Goal: Obtain resource: Download file/media

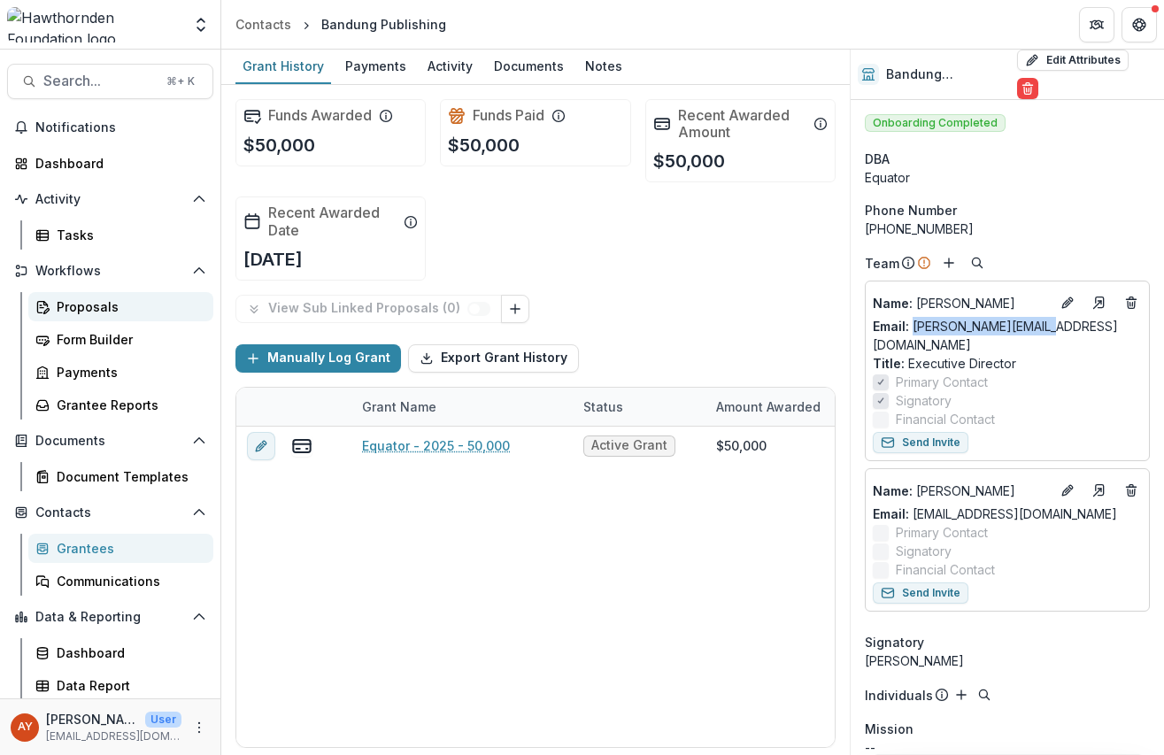
click at [81, 295] on link "Proposals" at bounding box center [120, 306] width 185 height 29
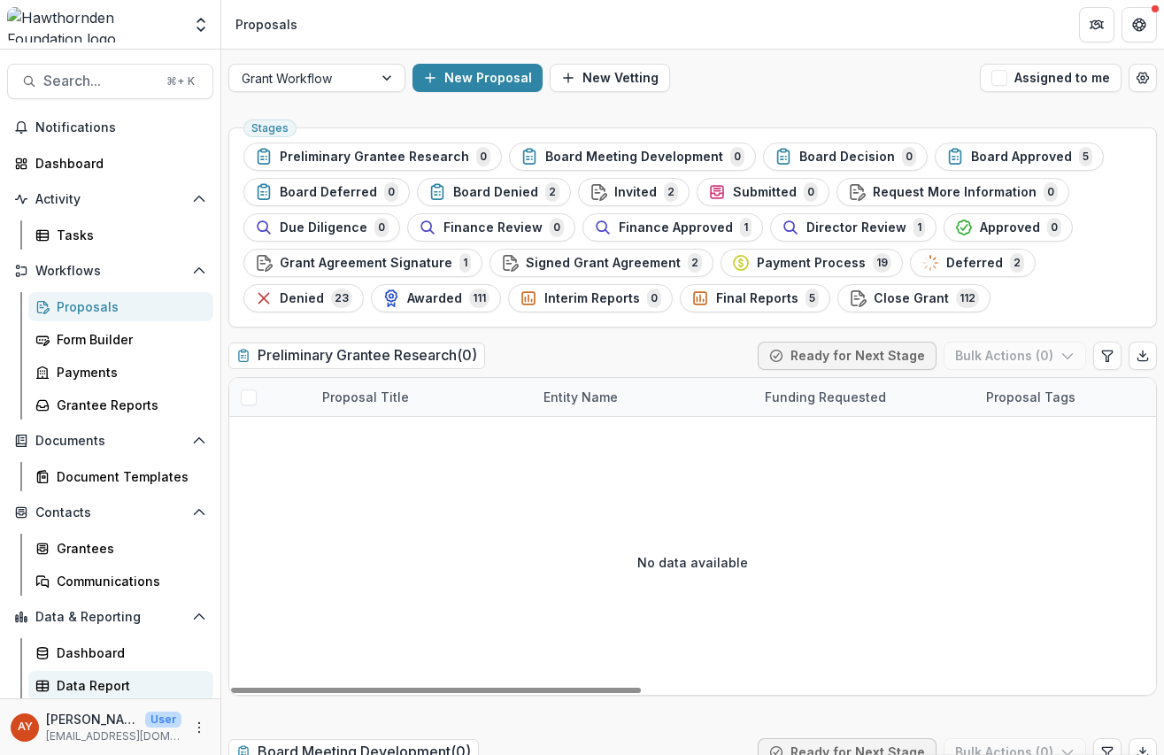
click at [122, 685] on div "Data Report" at bounding box center [128, 685] width 143 height 19
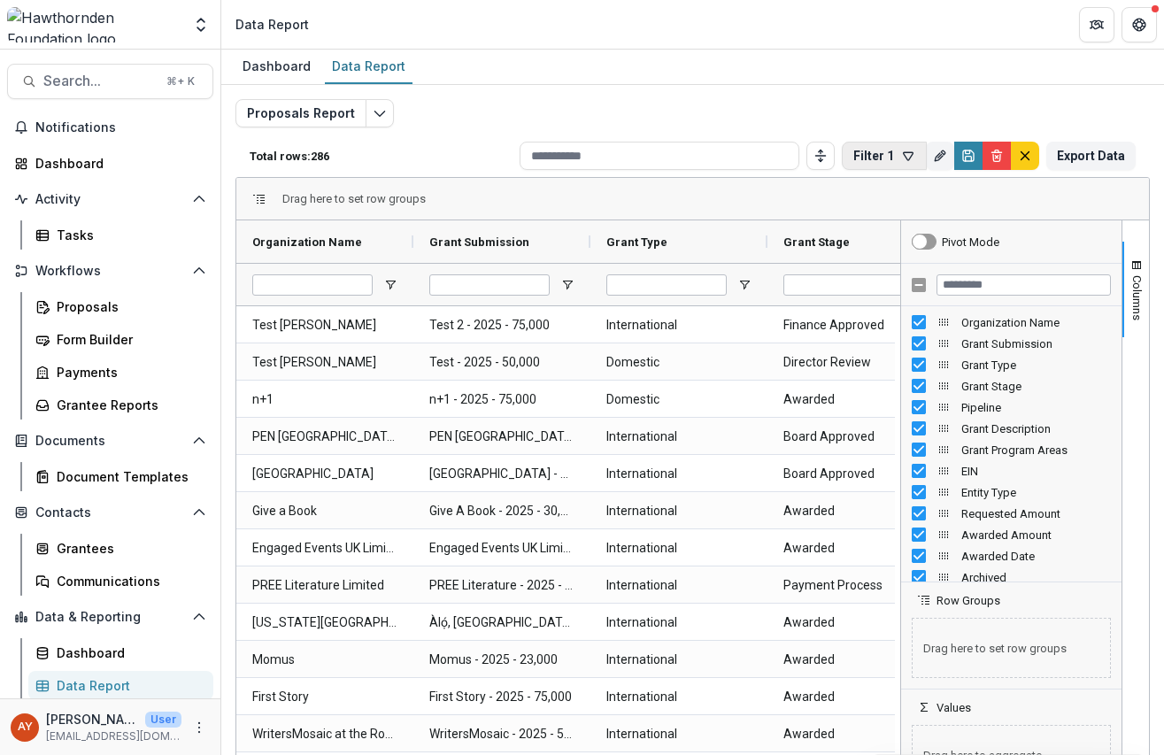
click at [905, 159] on icon "button" at bounding box center [908, 156] width 14 height 14
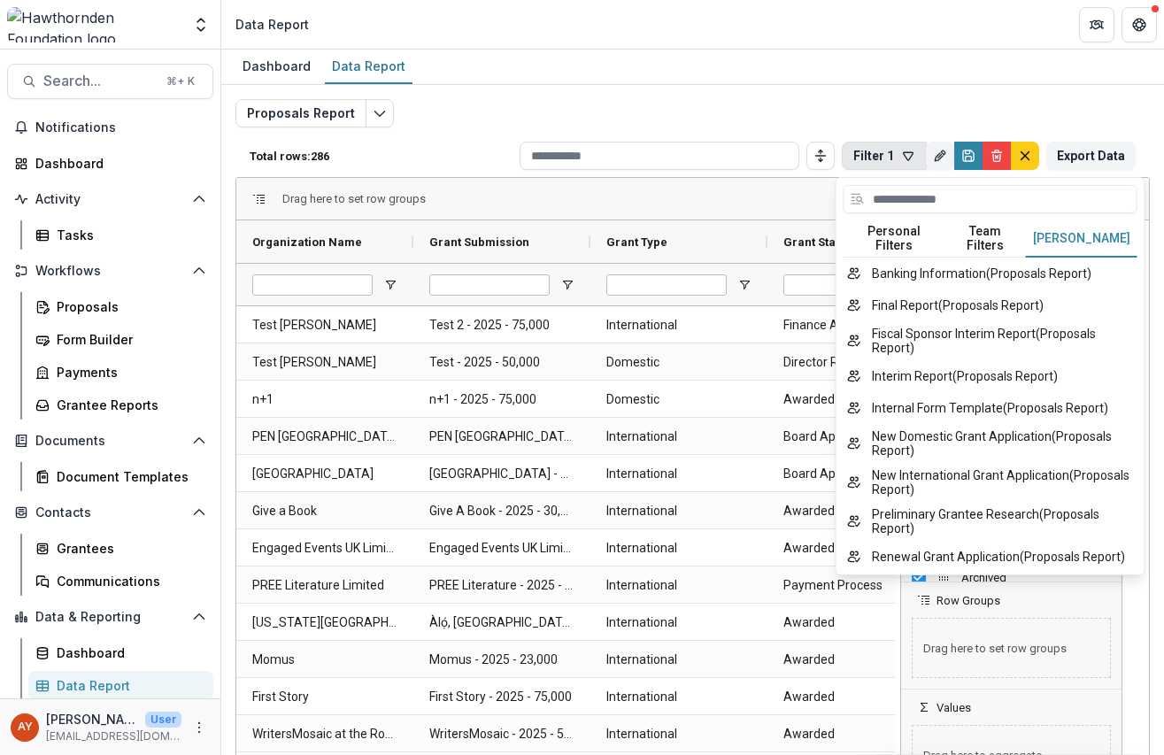
click at [1065, 228] on button "[PERSON_NAME]" at bounding box center [1082, 238] width 112 height 37
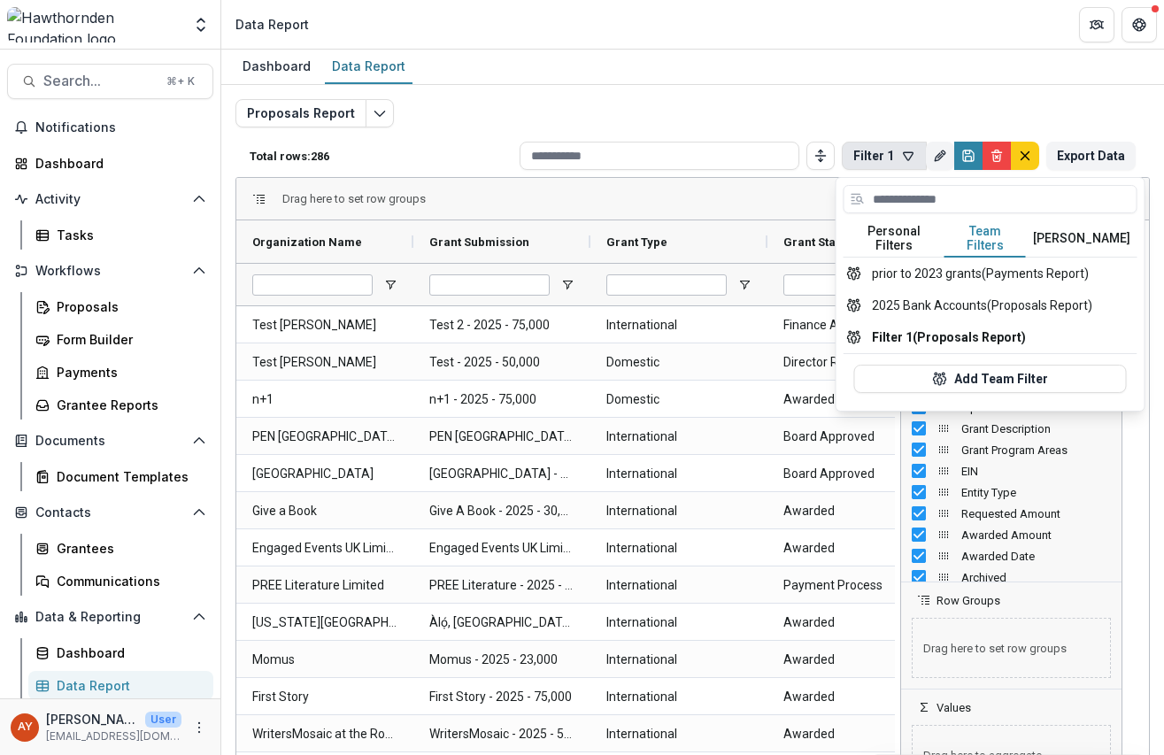
click at [1015, 228] on button "Team Filters" at bounding box center [985, 238] width 81 height 37
click at [853, 107] on div "Proposals Report Total rows: 286 Filter 1 Personal Filters Team Filters Temelio…" at bounding box center [692, 426] width 915 height 655
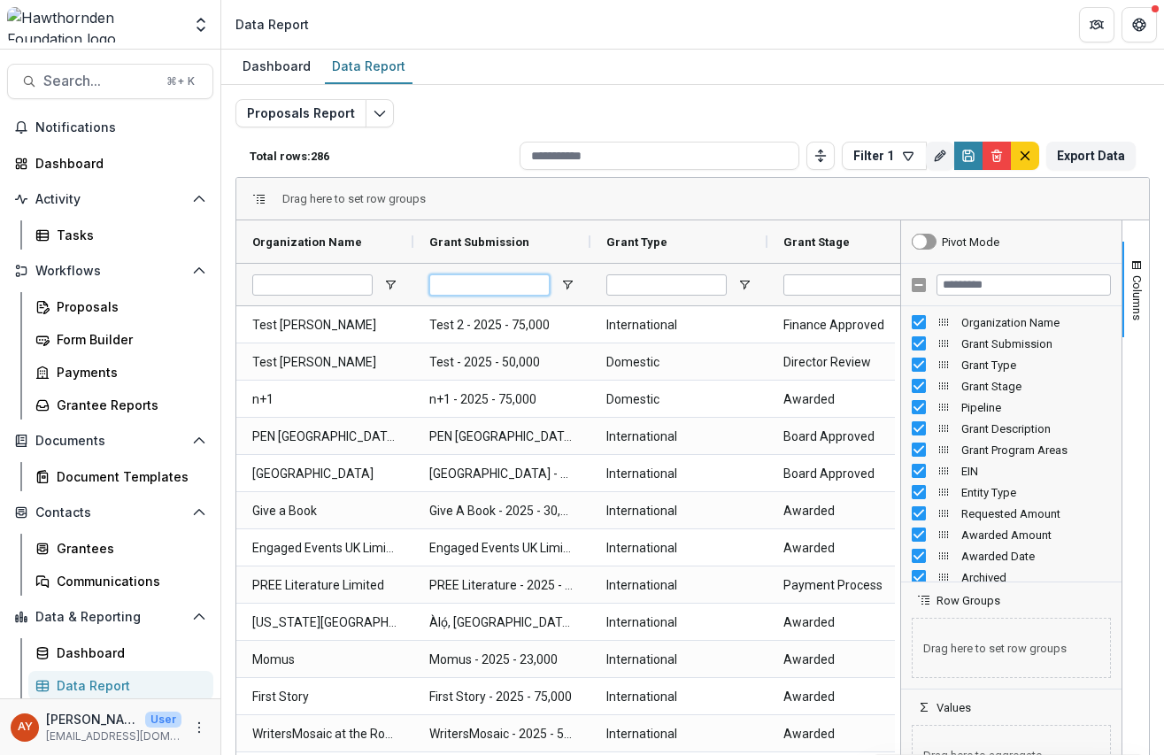
click at [462, 287] on input "Grant Submission Filter Input" at bounding box center [489, 284] width 120 height 21
type input "****"
click at [853, 291] on input "Grant Stage Filter Input" at bounding box center [843, 284] width 120 height 21
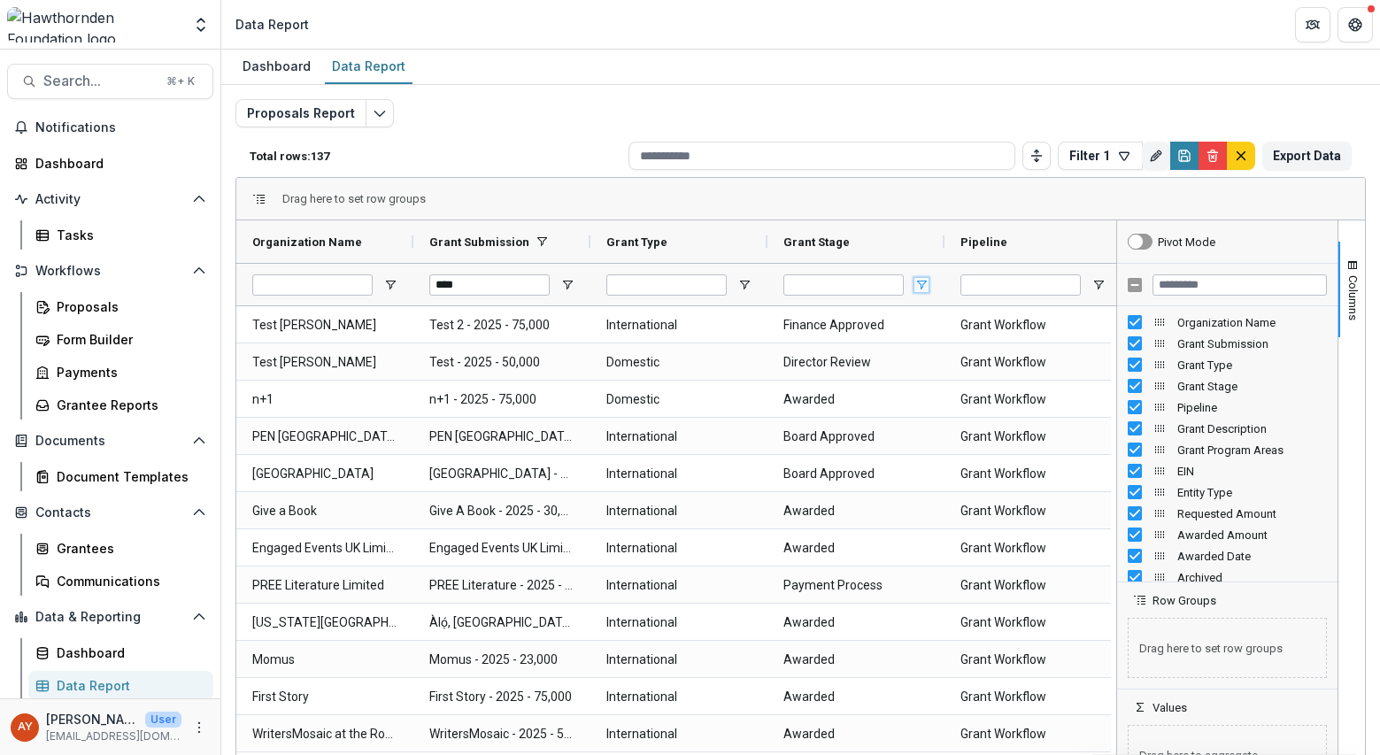
click at [928, 280] on span "Open Filter Menu" at bounding box center [922, 285] width 14 height 14
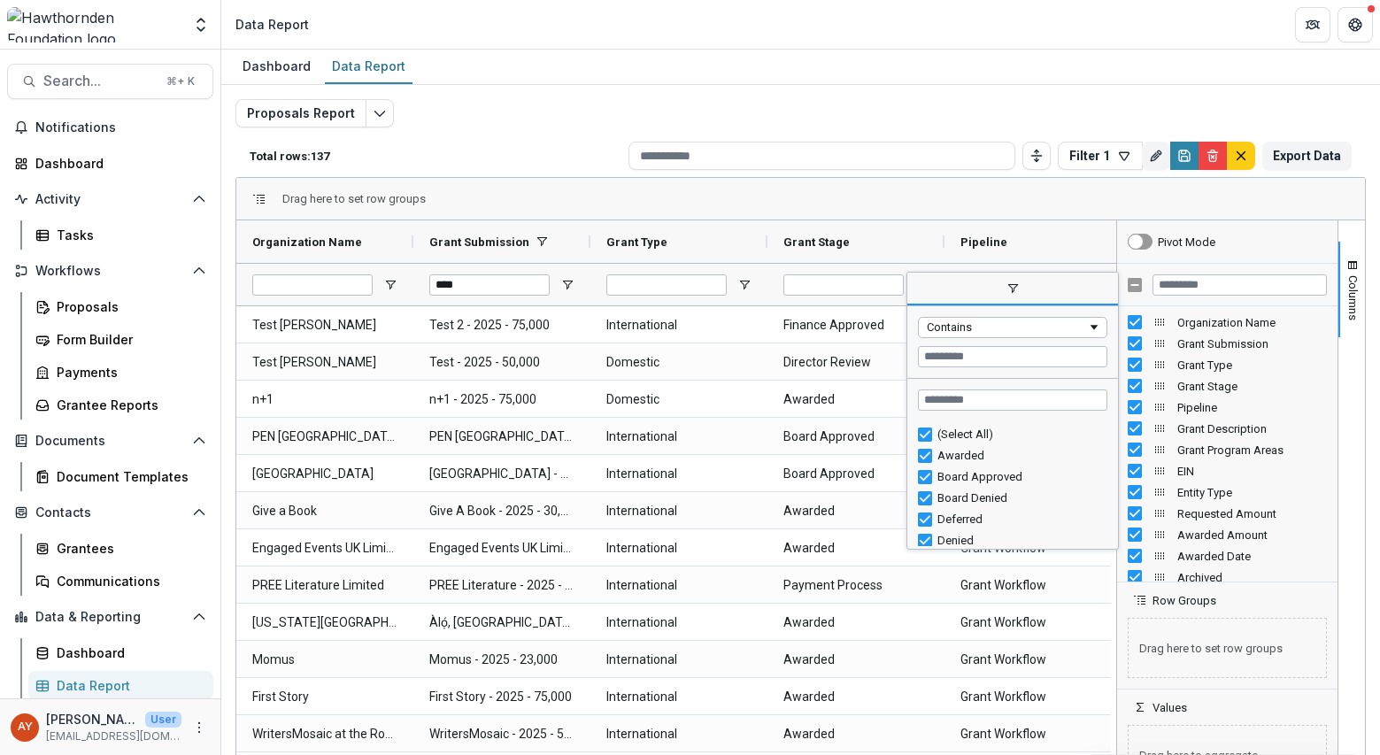
click at [929, 443] on div "(Select All)" at bounding box center [1012, 434] width 189 height 21
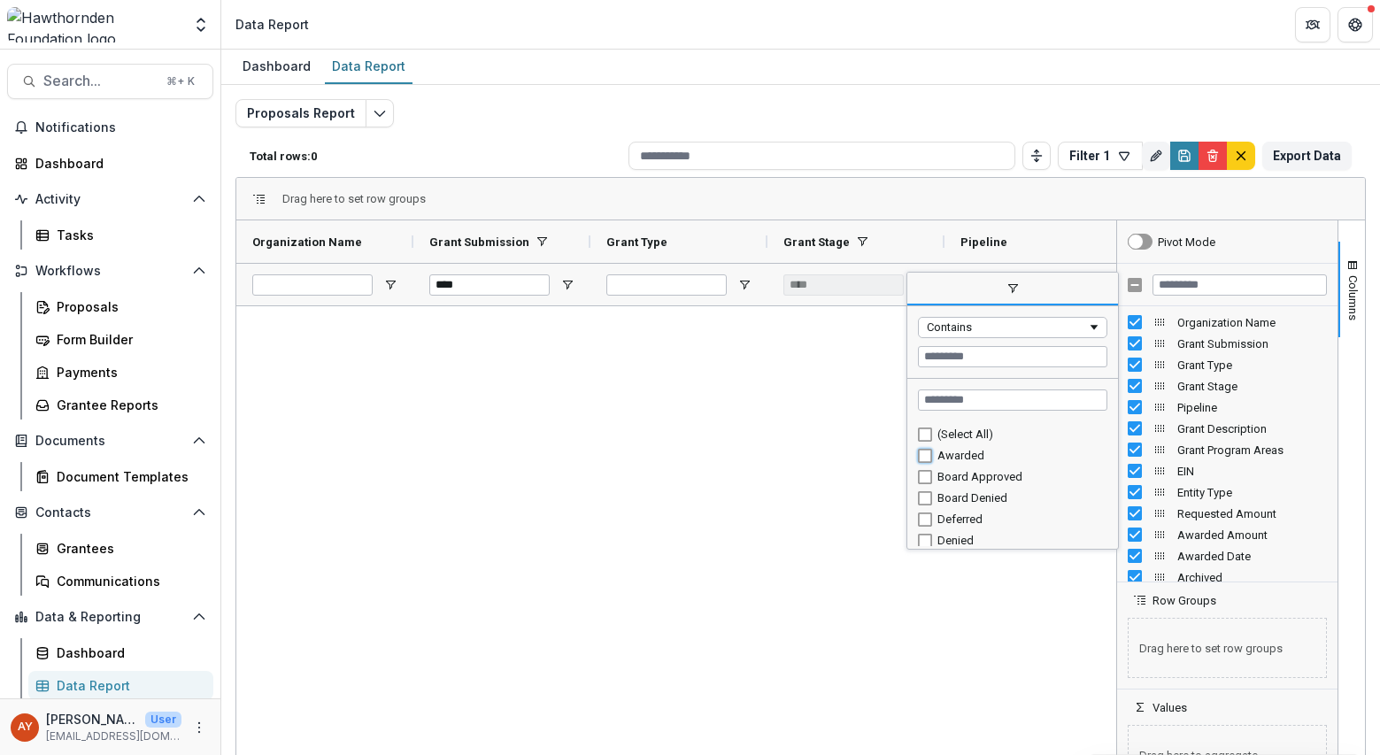
type input "**********"
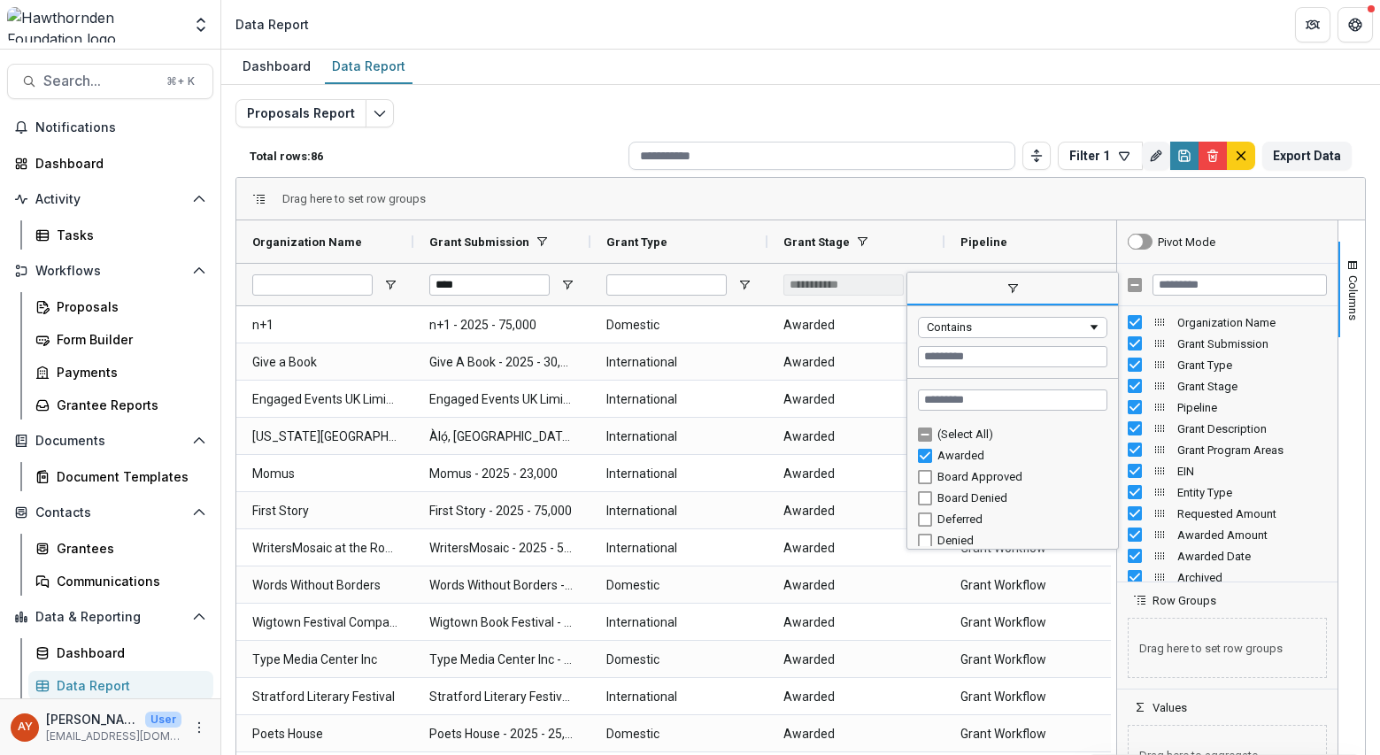
click at [847, 166] on input at bounding box center [822, 156] width 387 height 28
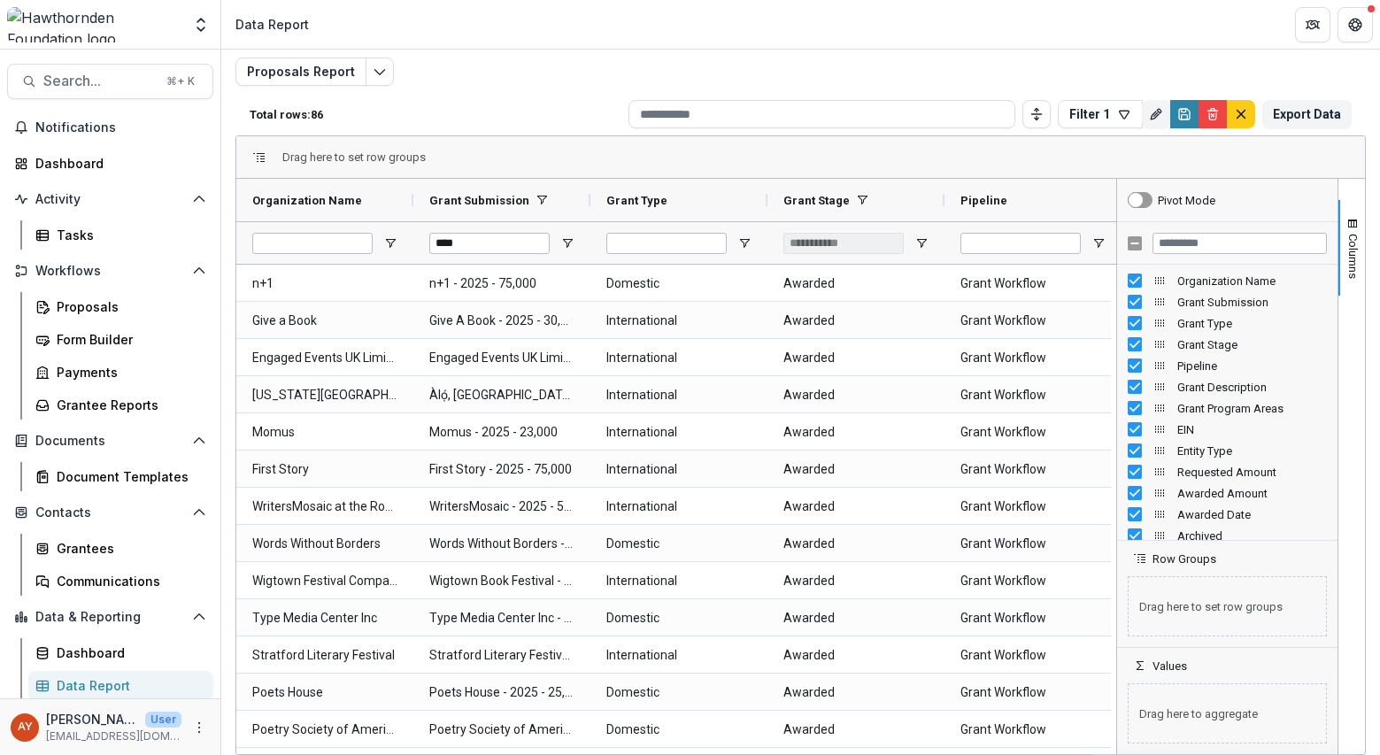
click at [668, 62] on div "Proposals Report Total rows: 86 Filter 1 Personal Filters Team Filters Temelio …" at bounding box center [800, 385] width 1131 height 655
click at [191, 554] on div "Grantees" at bounding box center [128, 548] width 143 height 19
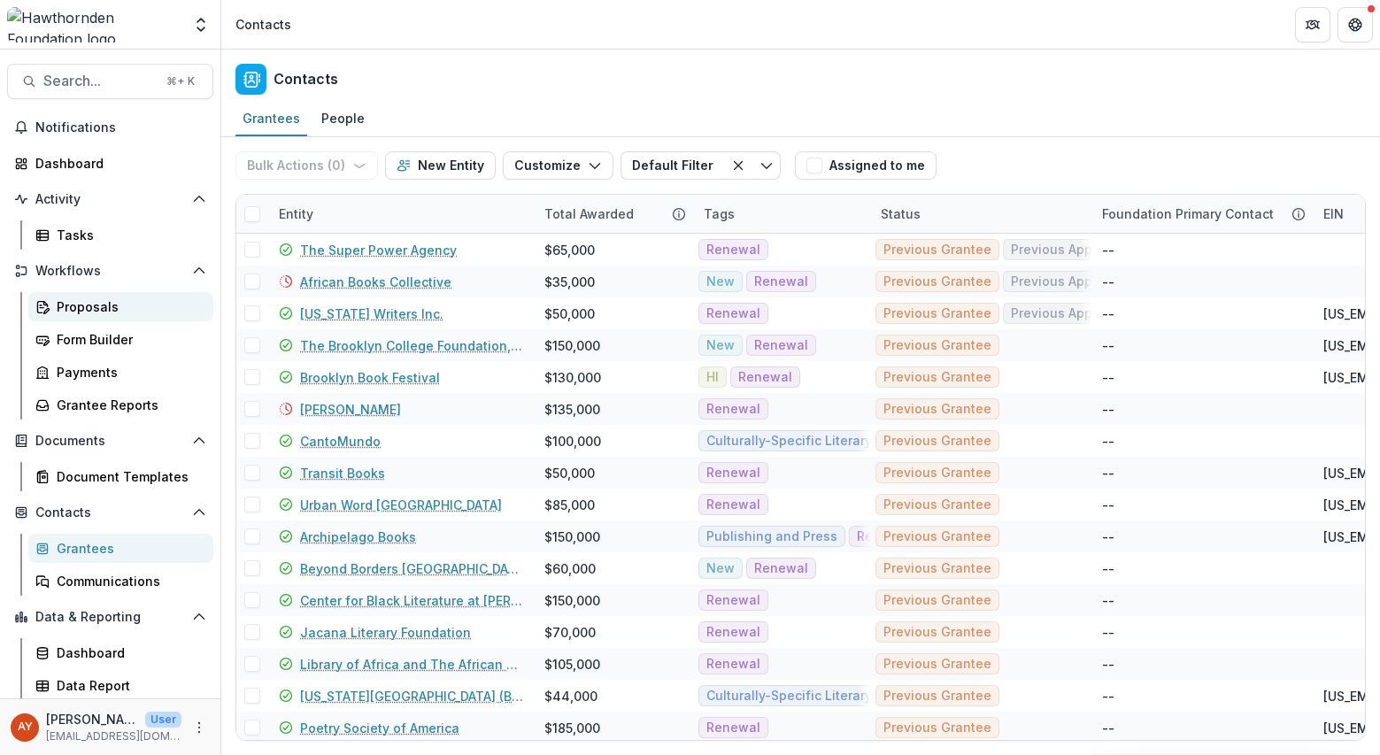
click at [143, 311] on div "Proposals" at bounding box center [128, 306] width 143 height 19
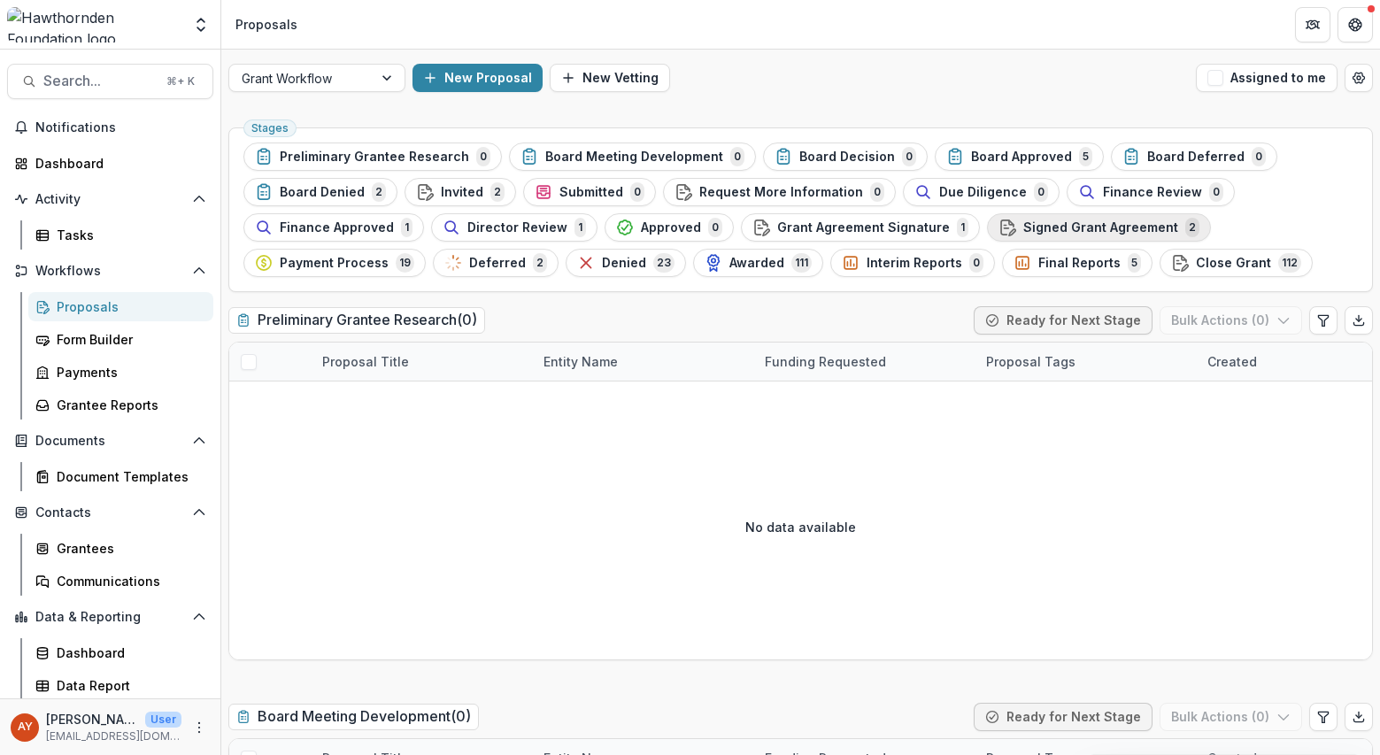
click at [1108, 229] on span "Signed Grant Agreement" at bounding box center [1100, 227] width 155 height 15
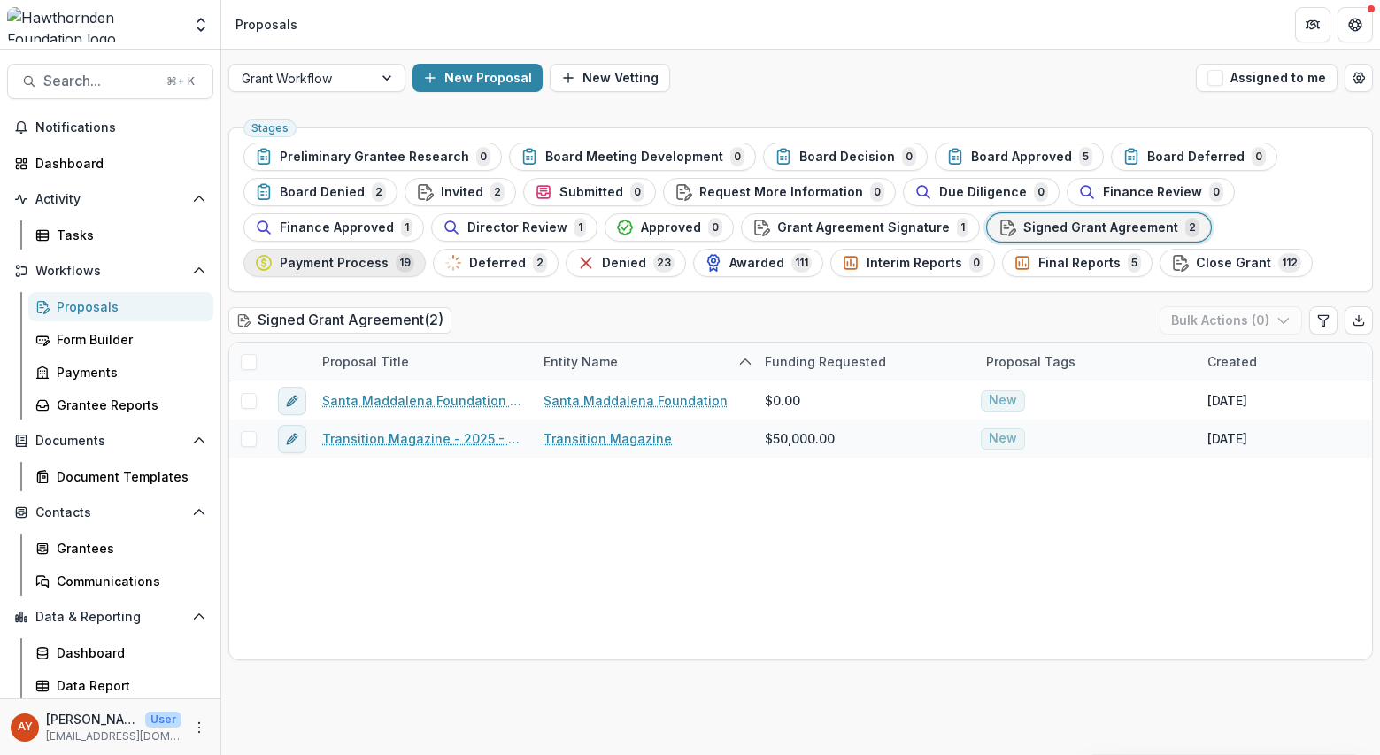
click at [381, 273] on button "Payment Process 19" at bounding box center [334, 263] width 182 height 28
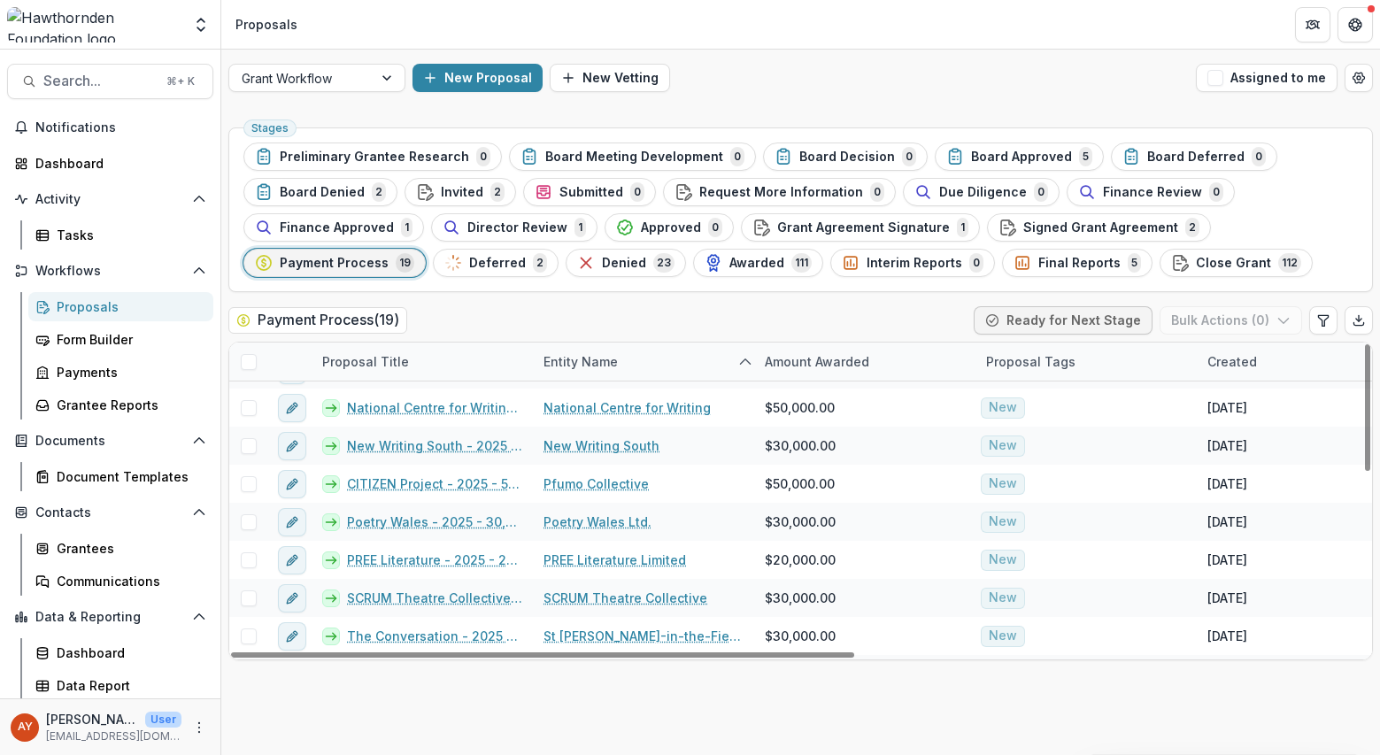
scroll to position [343, 0]
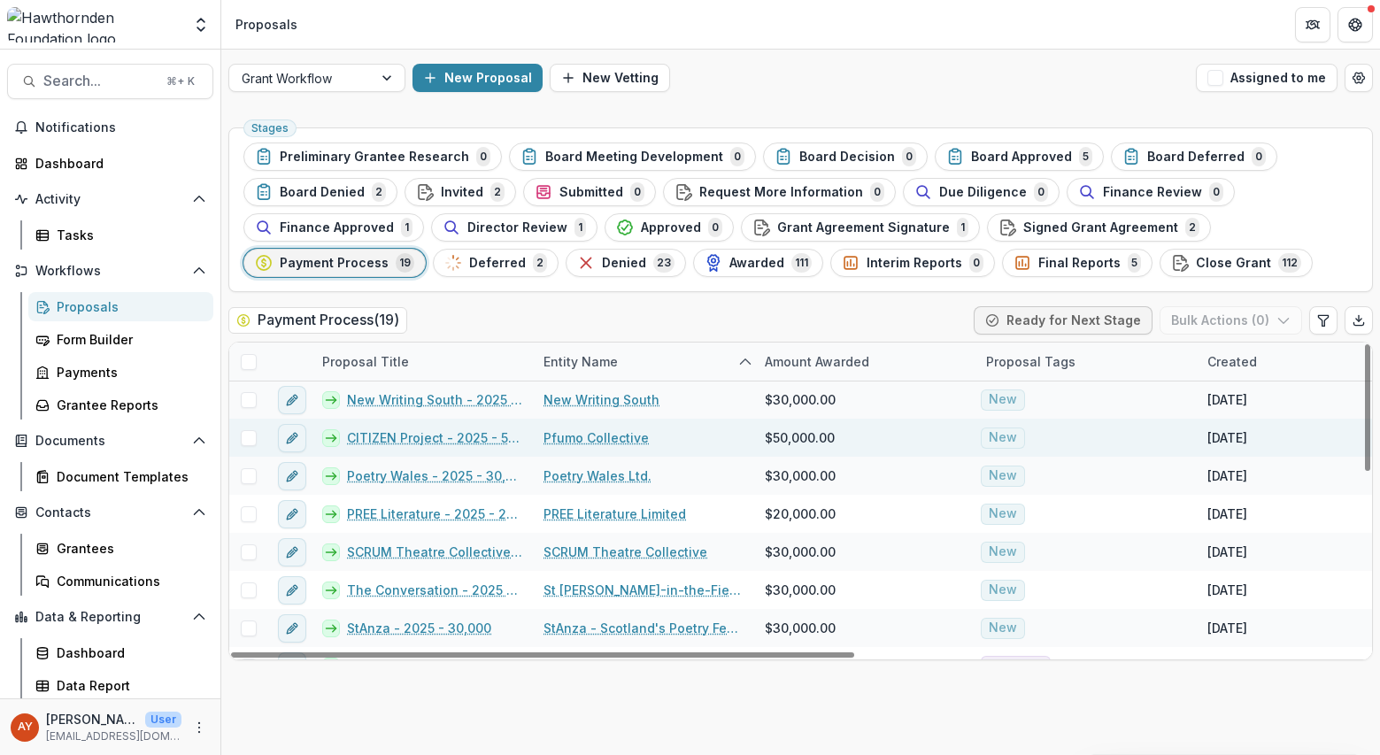
click at [457, 437] on link "CITIZEN Project - 2025 - 50,000" at bounding box center [434, 437] width 175 height 19
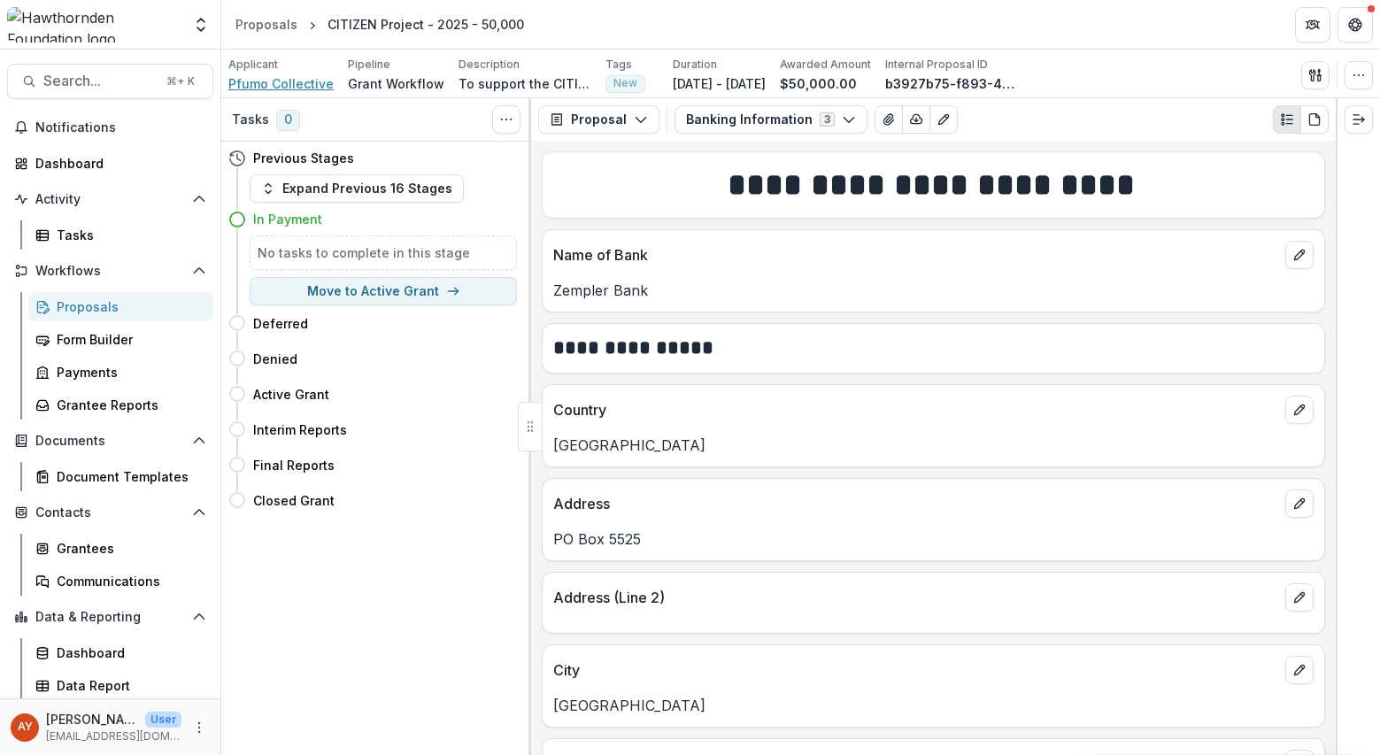
click at [281, 83] on span "Pfumo Collective" at bounding box center [280, 83] width 105 height 19
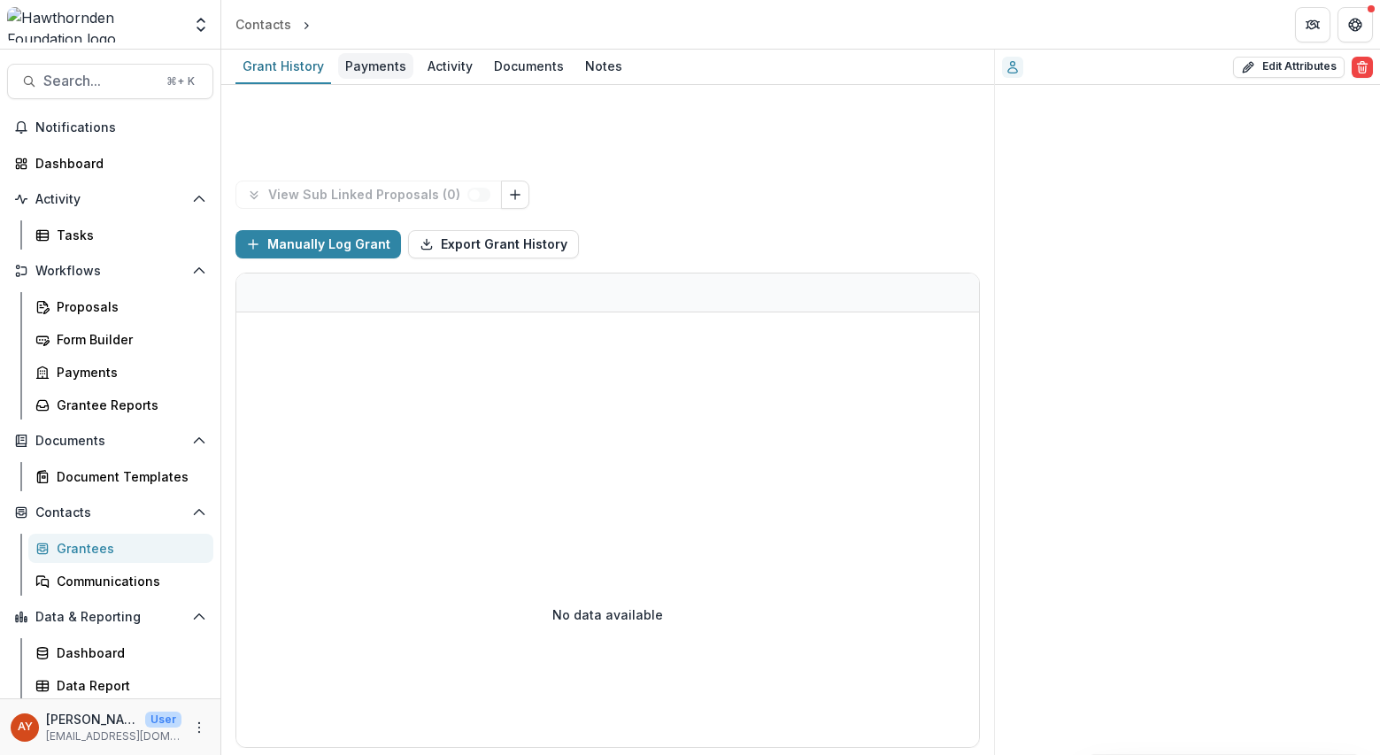
click at [368, 73] on div "Payments" at bounding box center [375, 66] width 75 height 26
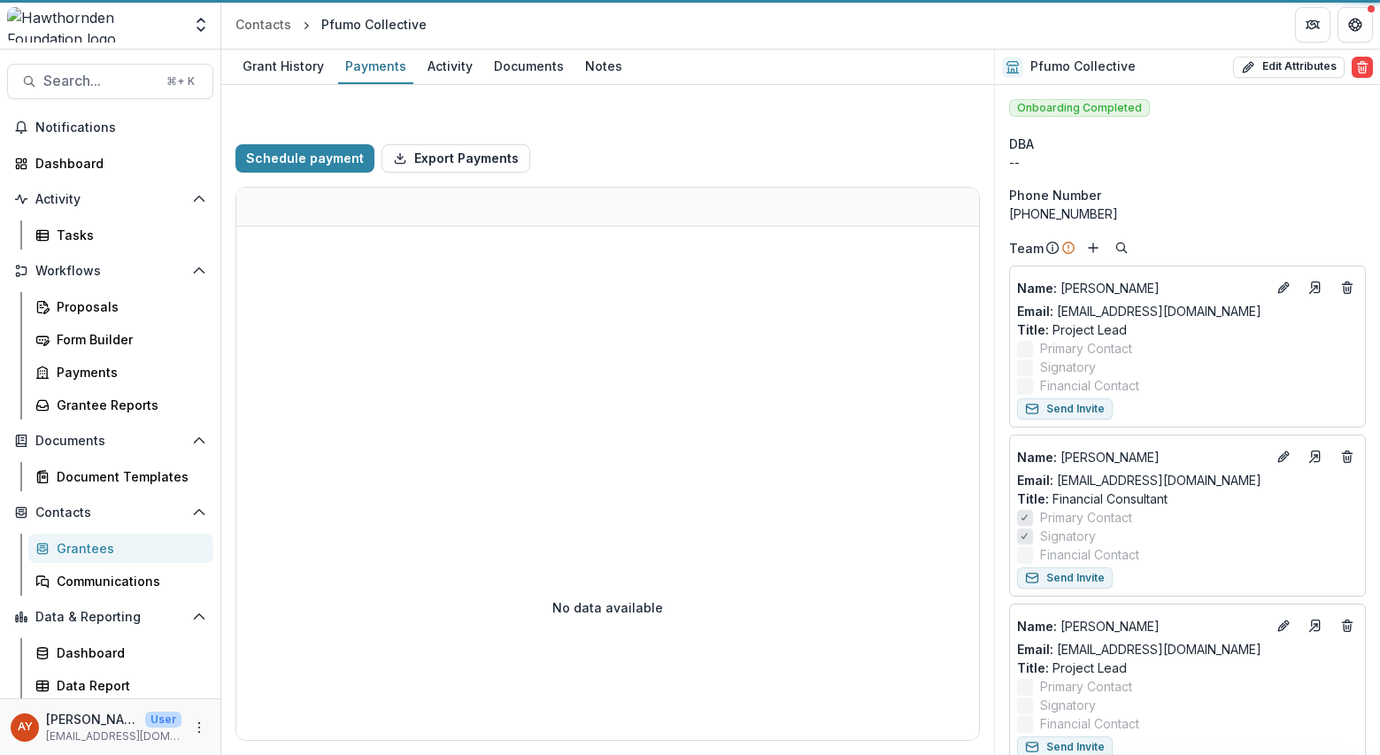
select select "****"
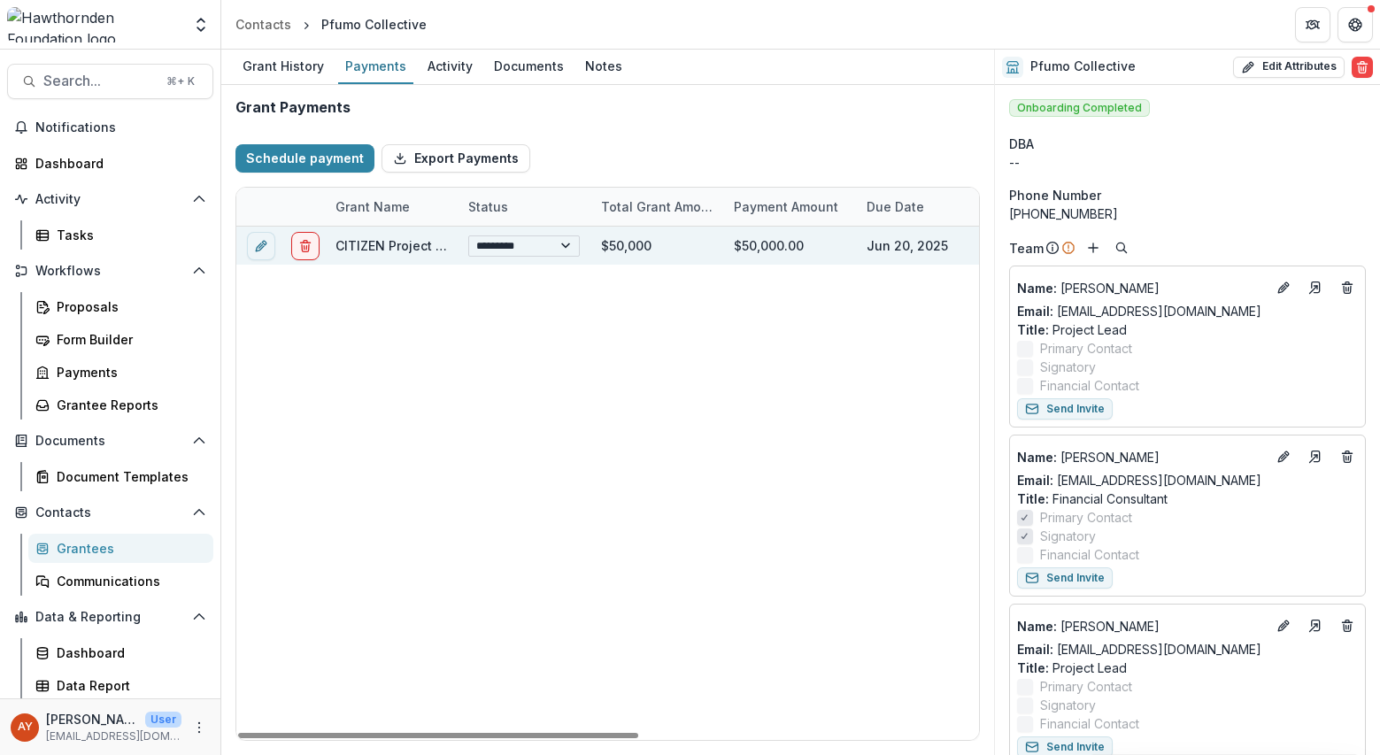
click at [494, 246] on select "**********" at bounding box center [524, 245] width 112 height 21
click at [255, 246] on icon "edit" at bounding box center [261, 246] width 14 height 14
select select "****"
select select "**********"
select select "****"
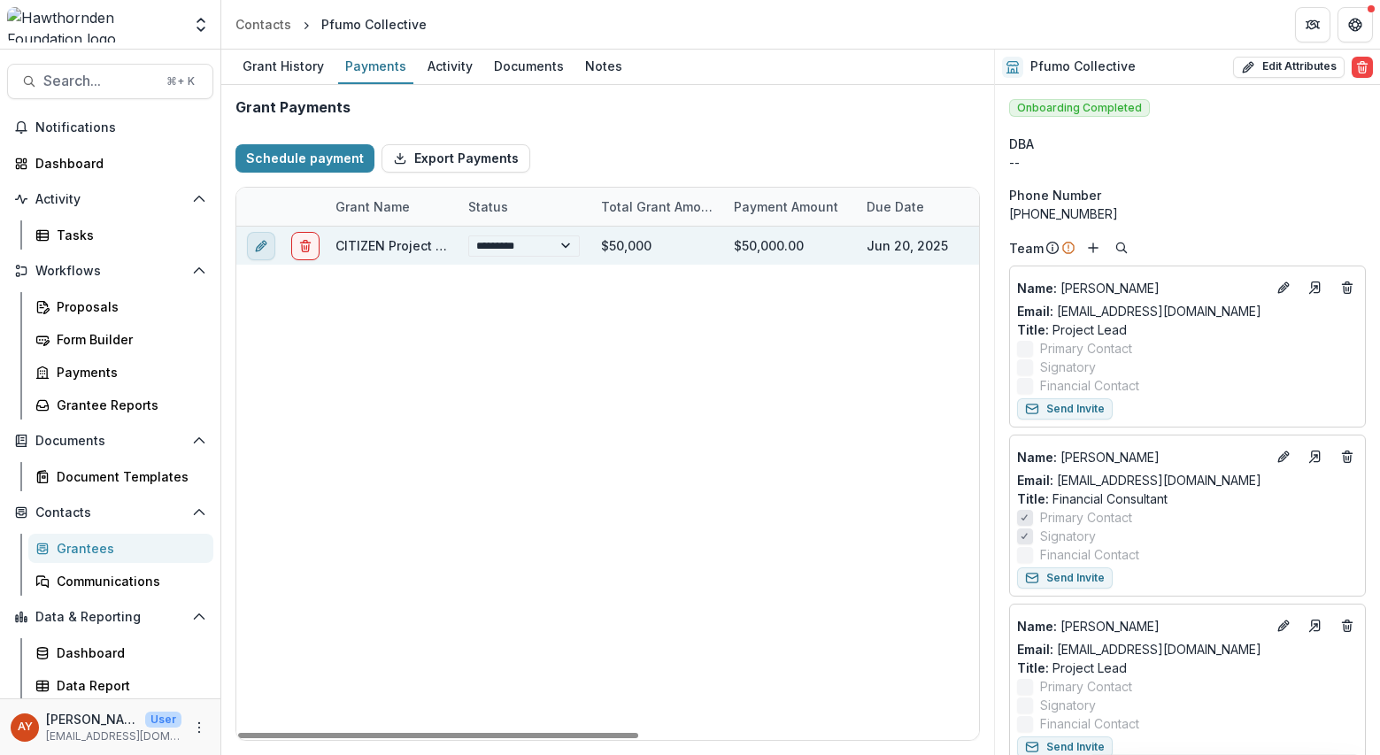
select select "**********"
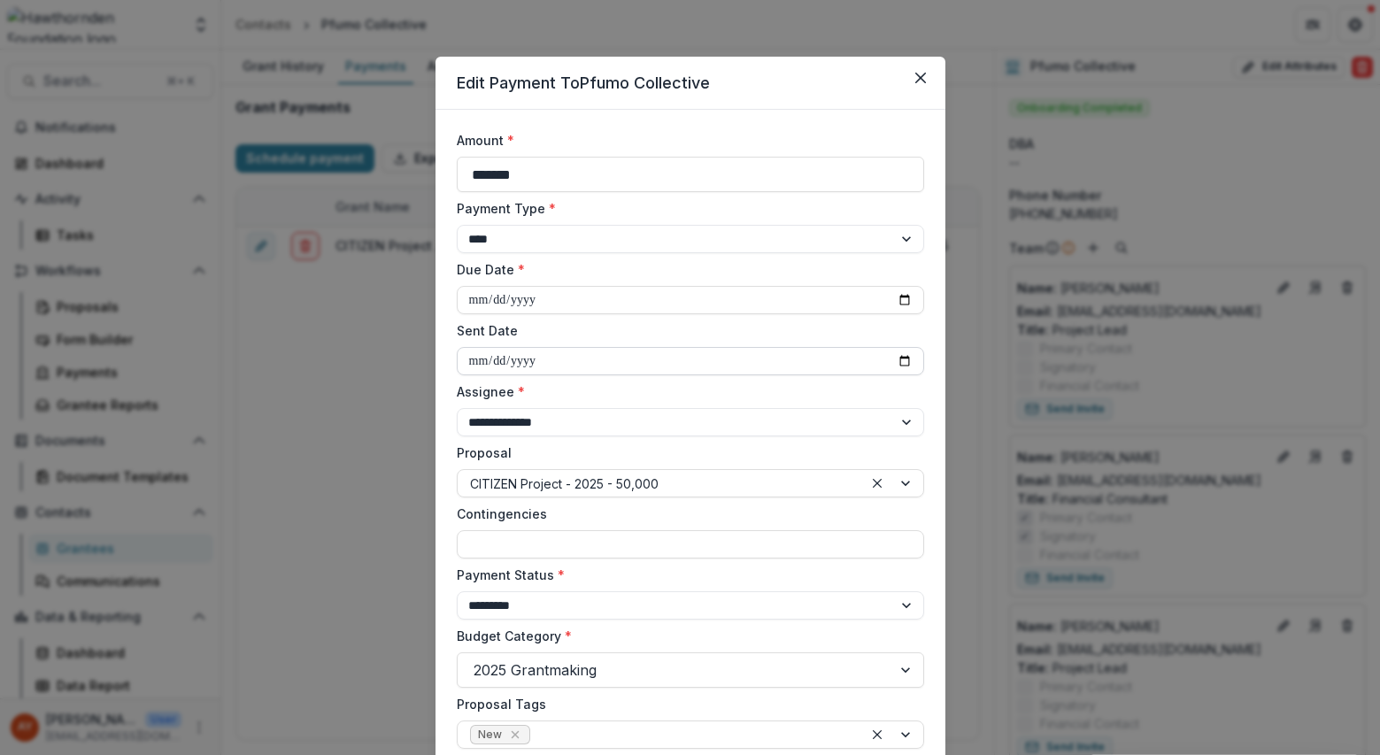
click at [569, 363] on input "**********" at bounding box center [690, 361] width 467 height 28
click at [506, 364] on input "**********" at bounding box center [690, 361] width 467 height 28
click at [492, 362] on input "**********" at bounding box center [690, 361] width 467 height 28
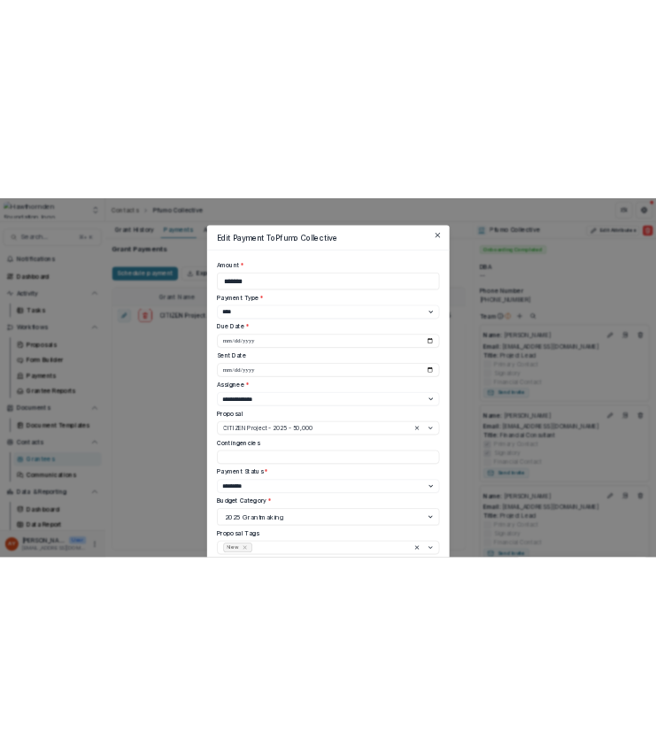
scroll to position [517, 0]
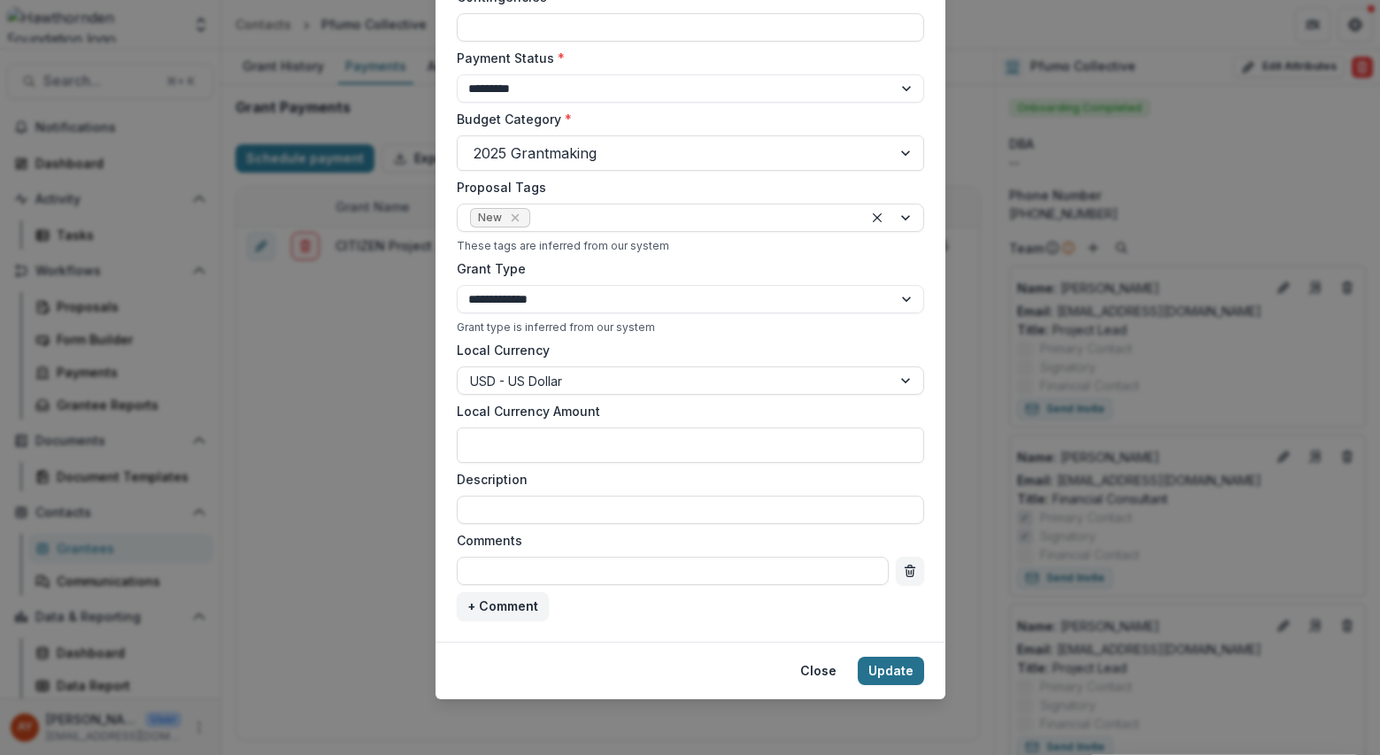
click at [891, 669] on button "Update" at bounding box center [891, 671] width 66 height 28
type input "**********"
select select "****"
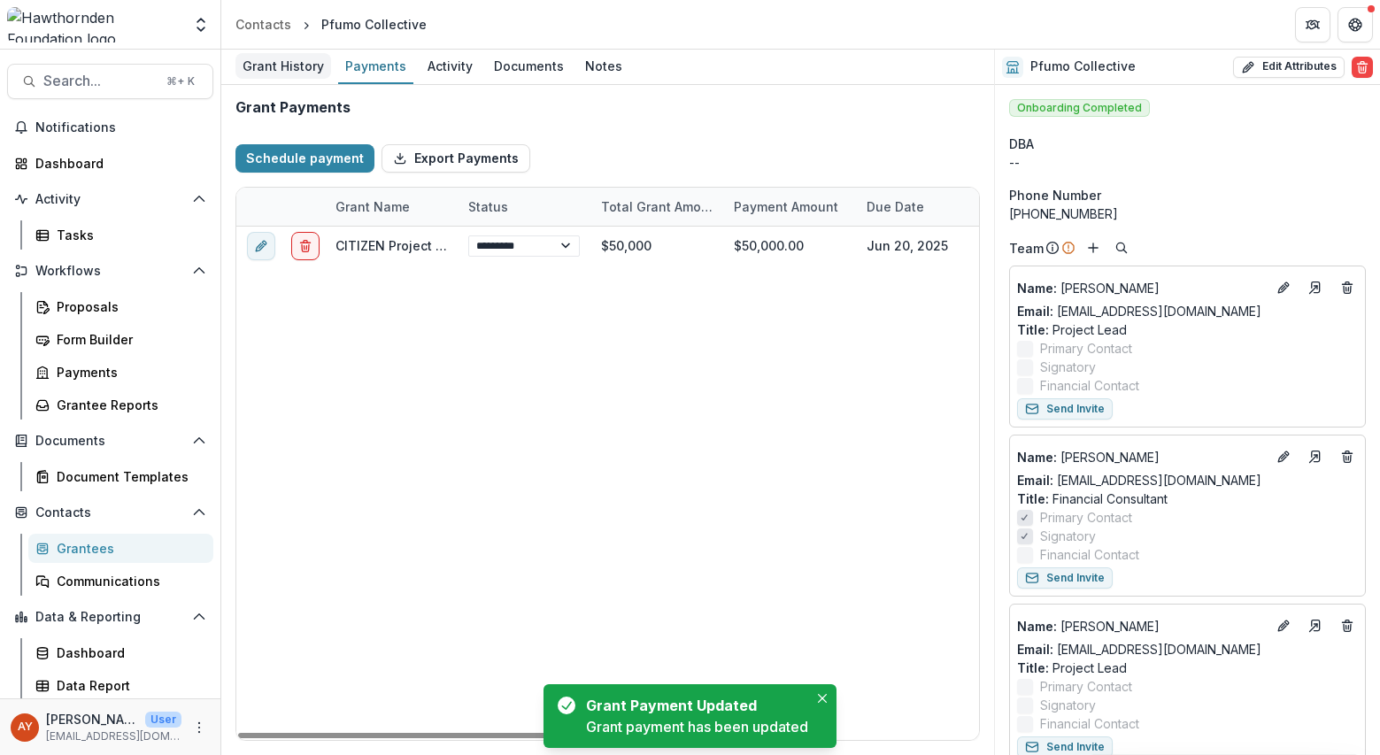
click at [297, 74] on div "Grant History" at bounding box center [283, 66] width 96 height 26
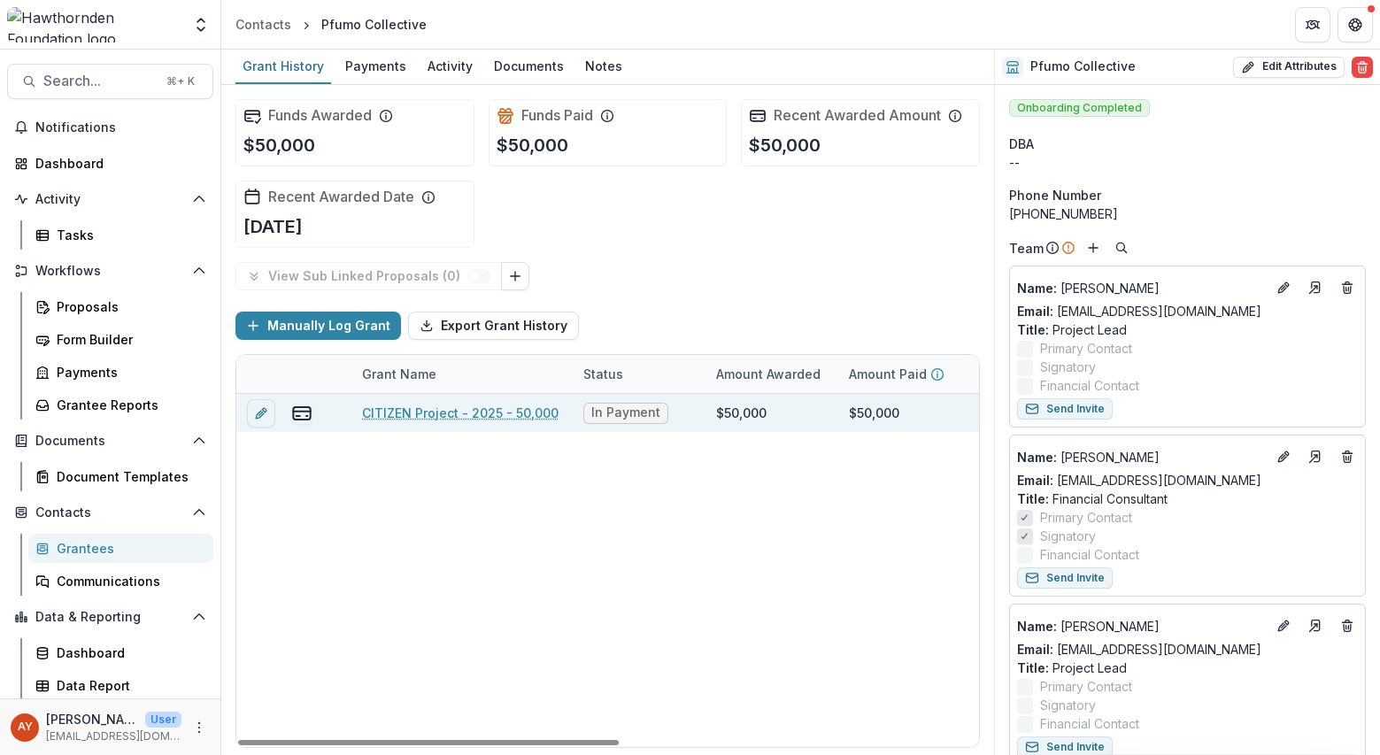
click at [428, 418] on link "CITIZEN Project - 2025 - 50,000" at bounding box center [460, 413] width 197 height 19
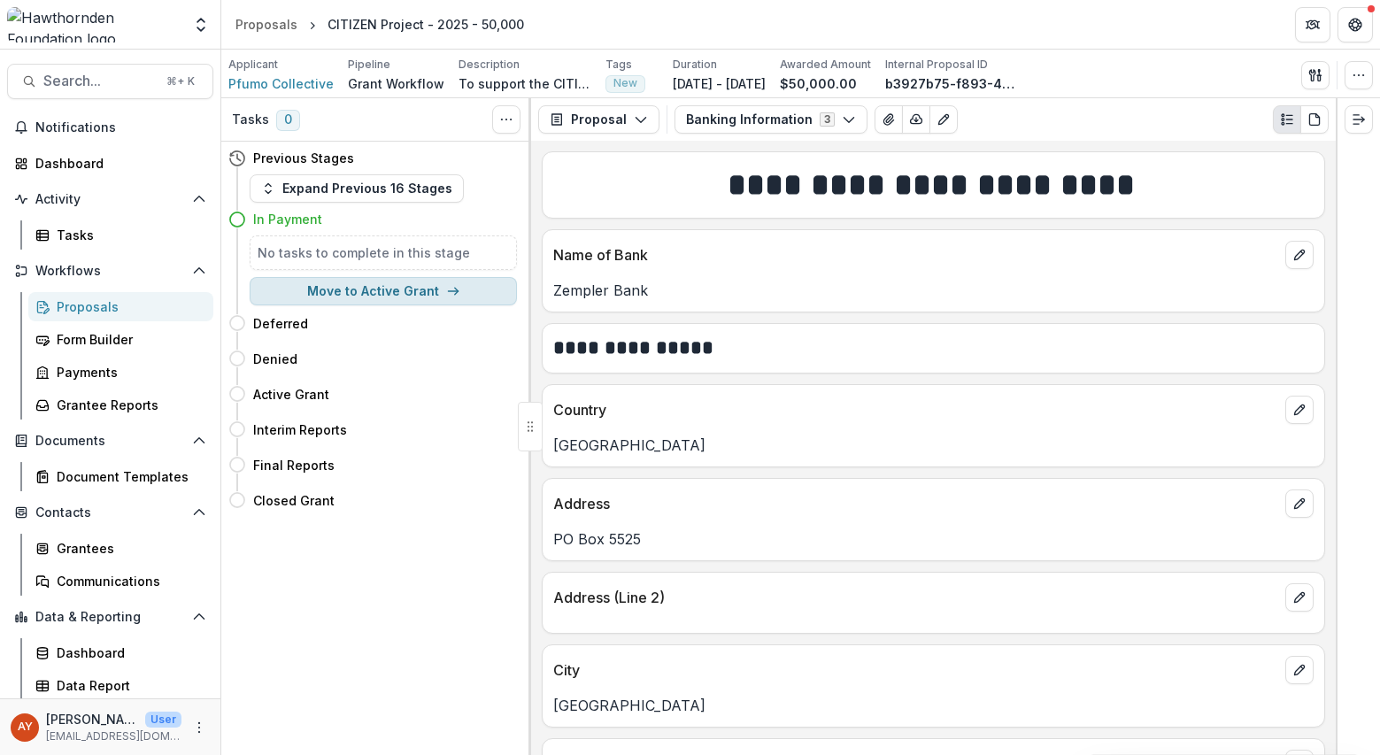
click at [442, 289] on button "Move to Active Grant" at bounding box center [383, 291] width 267 height 28
select select "*******"
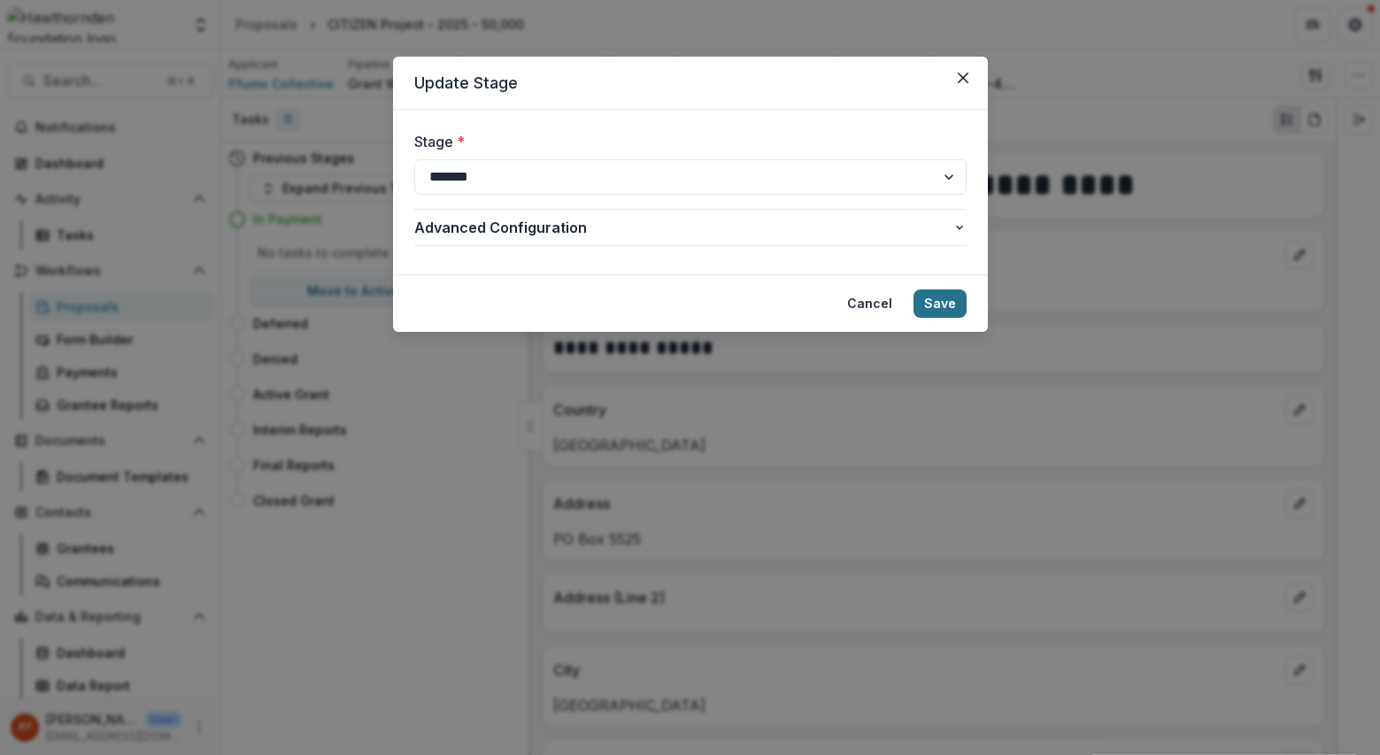
click at [947, 314] on button "Save" at bounding box center [940, 303] width 53 height 28
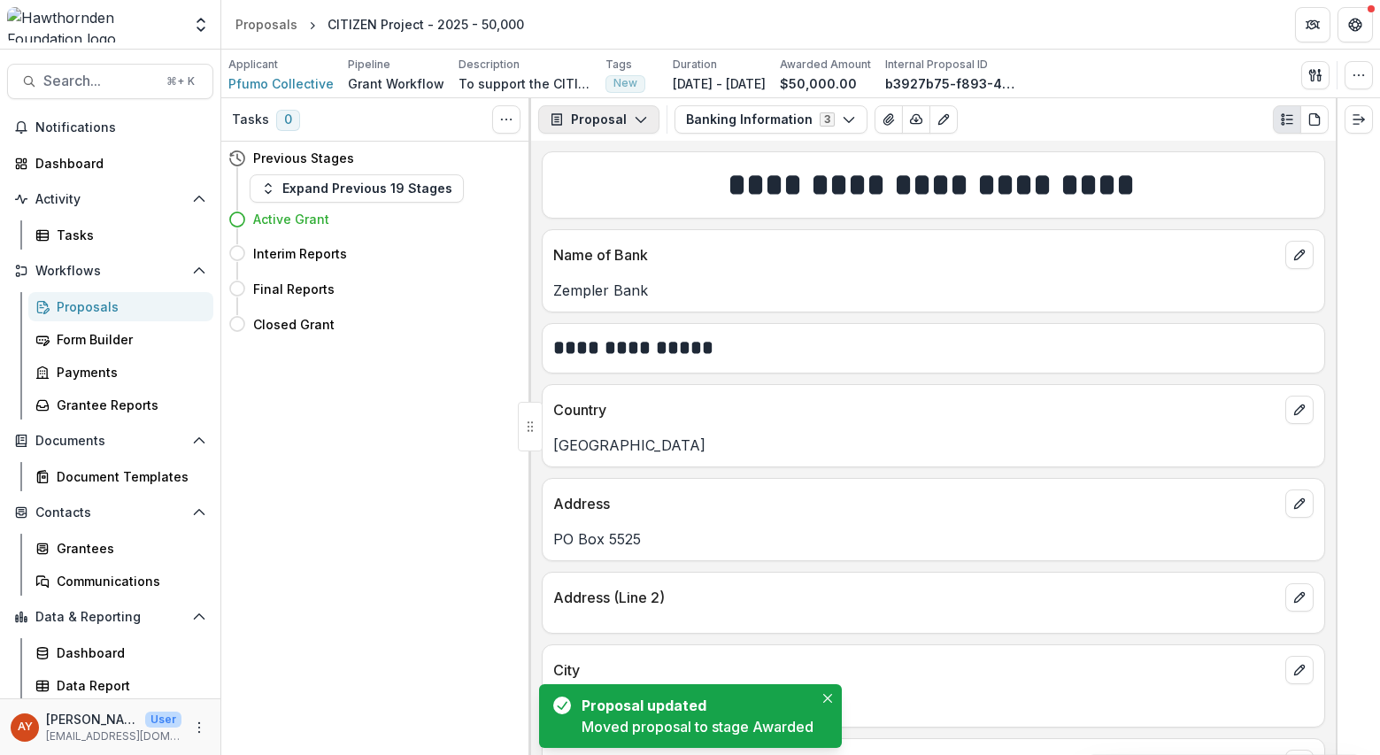
click at [591, 122] on button "Proposal" at bounding box center [598, 119] width 121 height 28
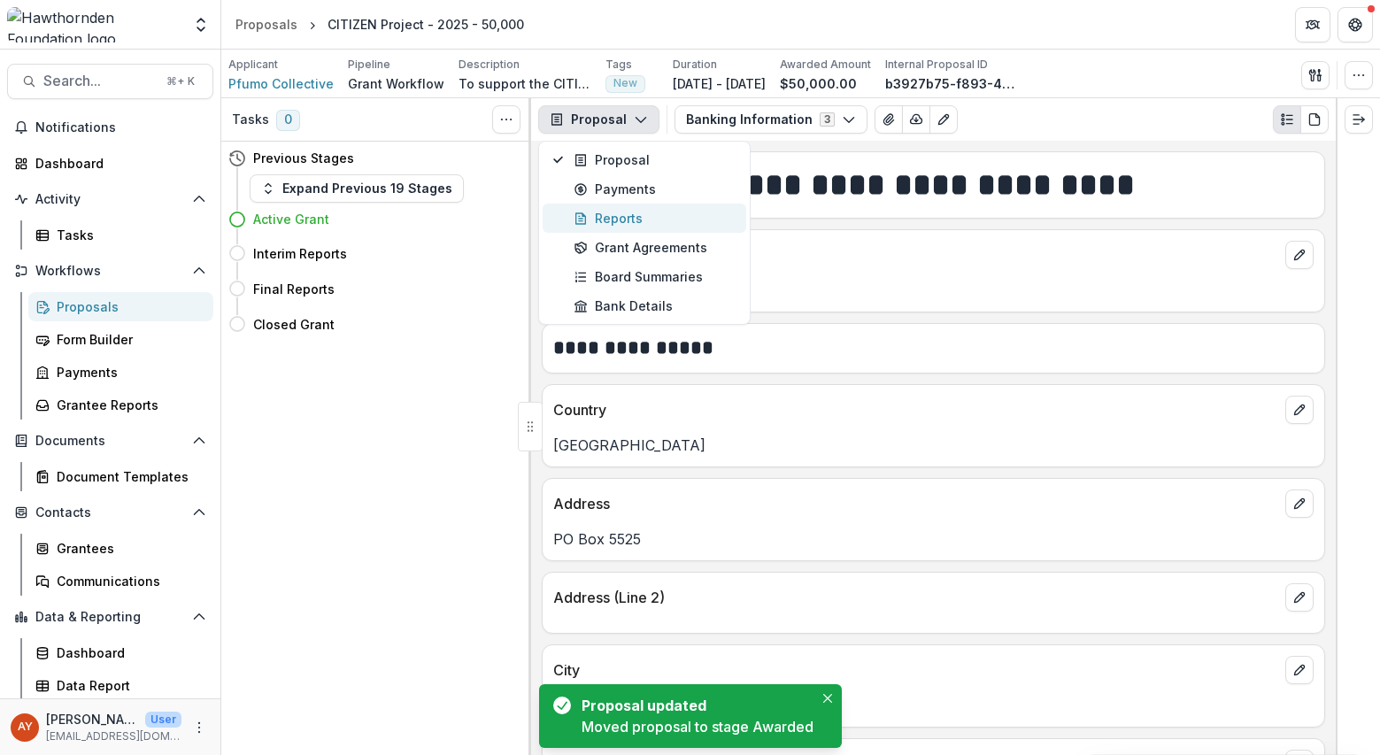
click at [648, 212] on div "Reports" at bounding box center [655, 218] width 162 height 19
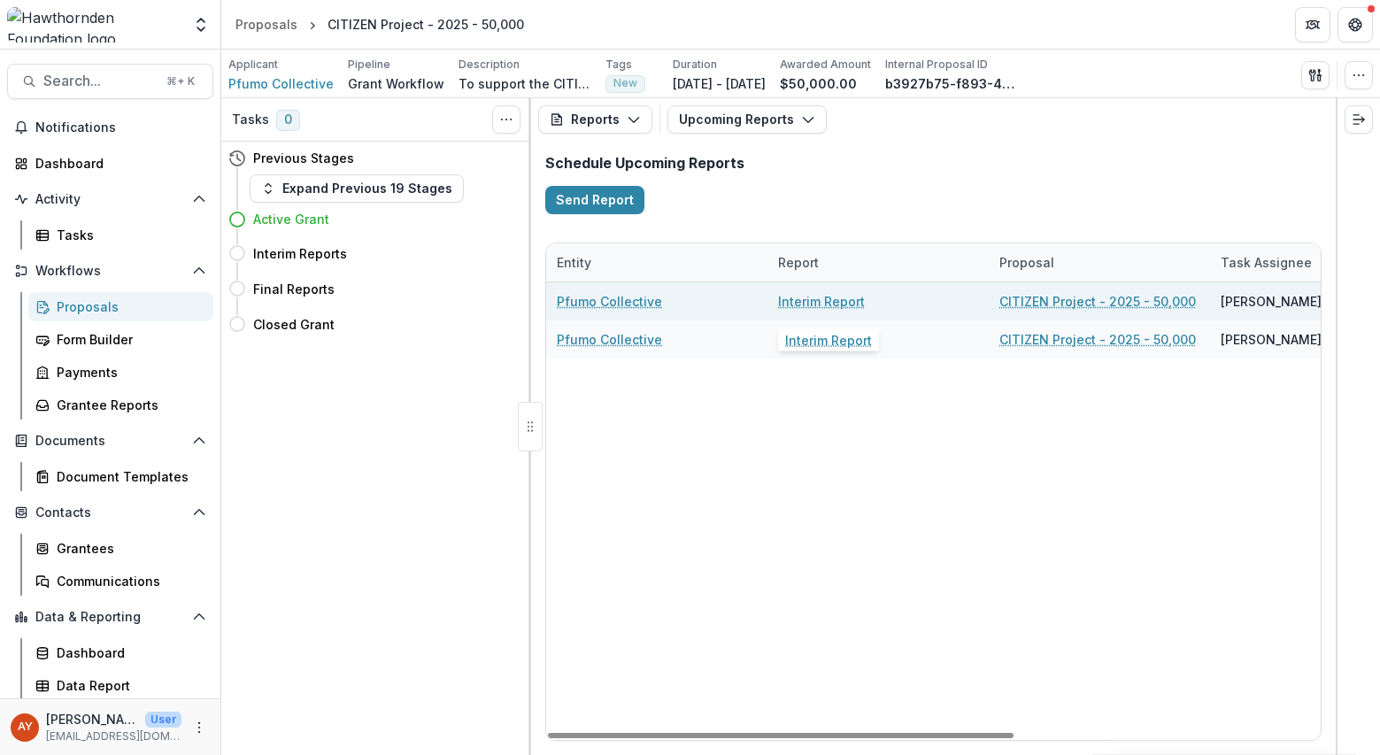
click at [821, 305] on link "Interim Report" at bounding box center [821, 301] width 87 height 19
select select "********"
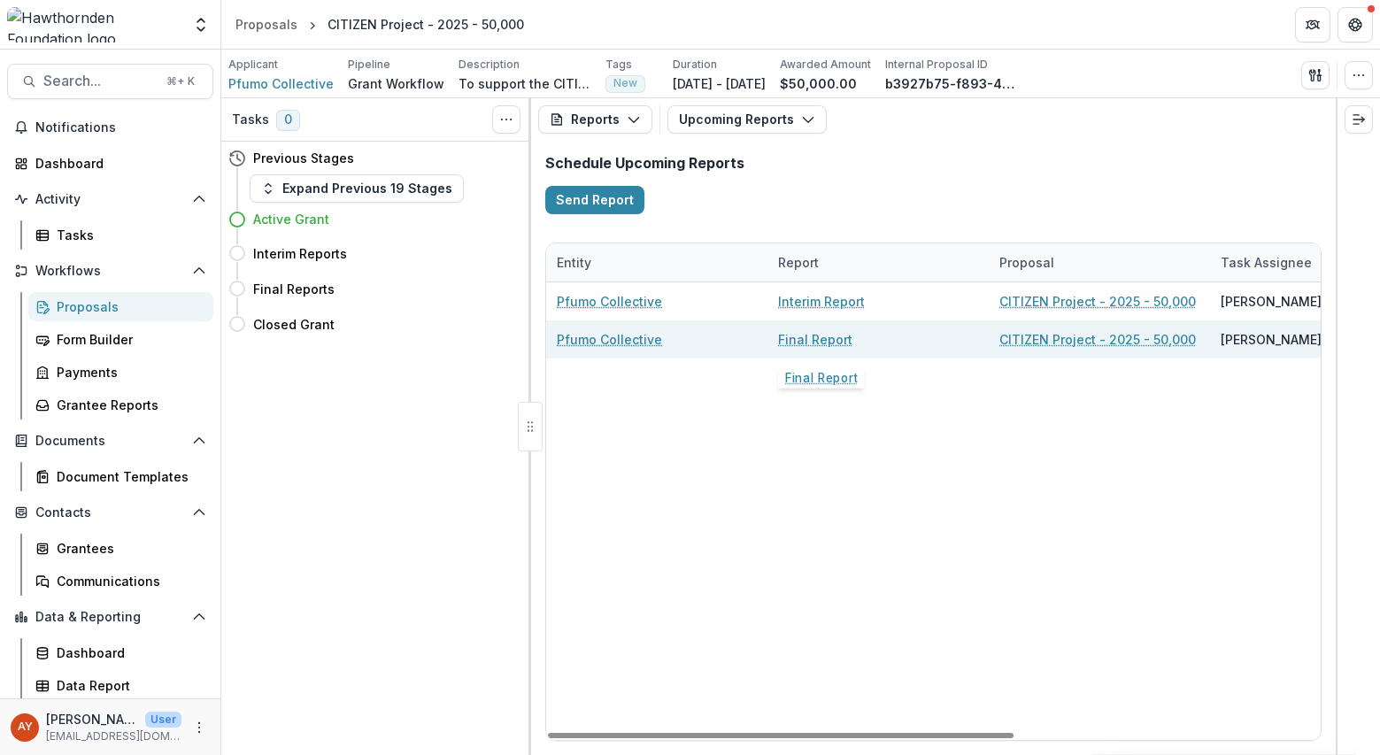
click at [835, 342] on link "Final Report" at bounding box center [815, 339] width 74 height 19
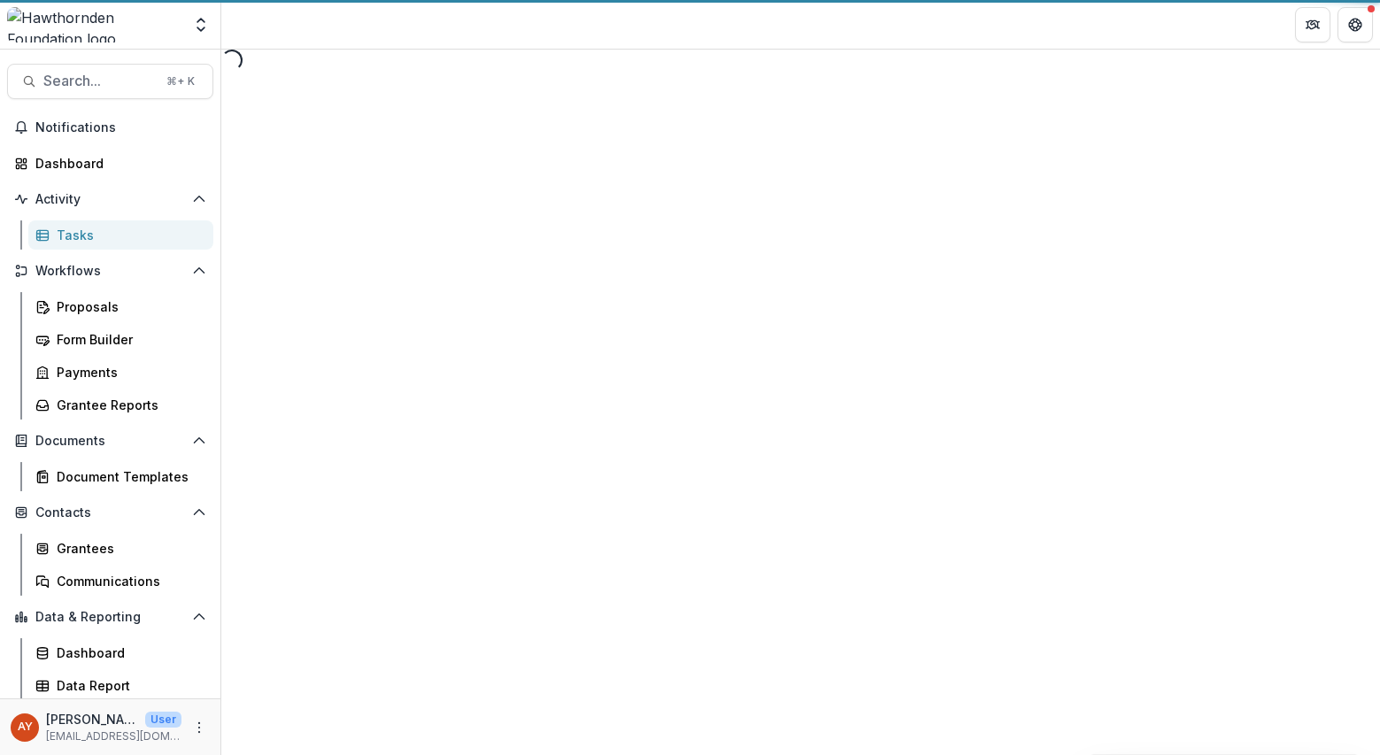
select select "********"
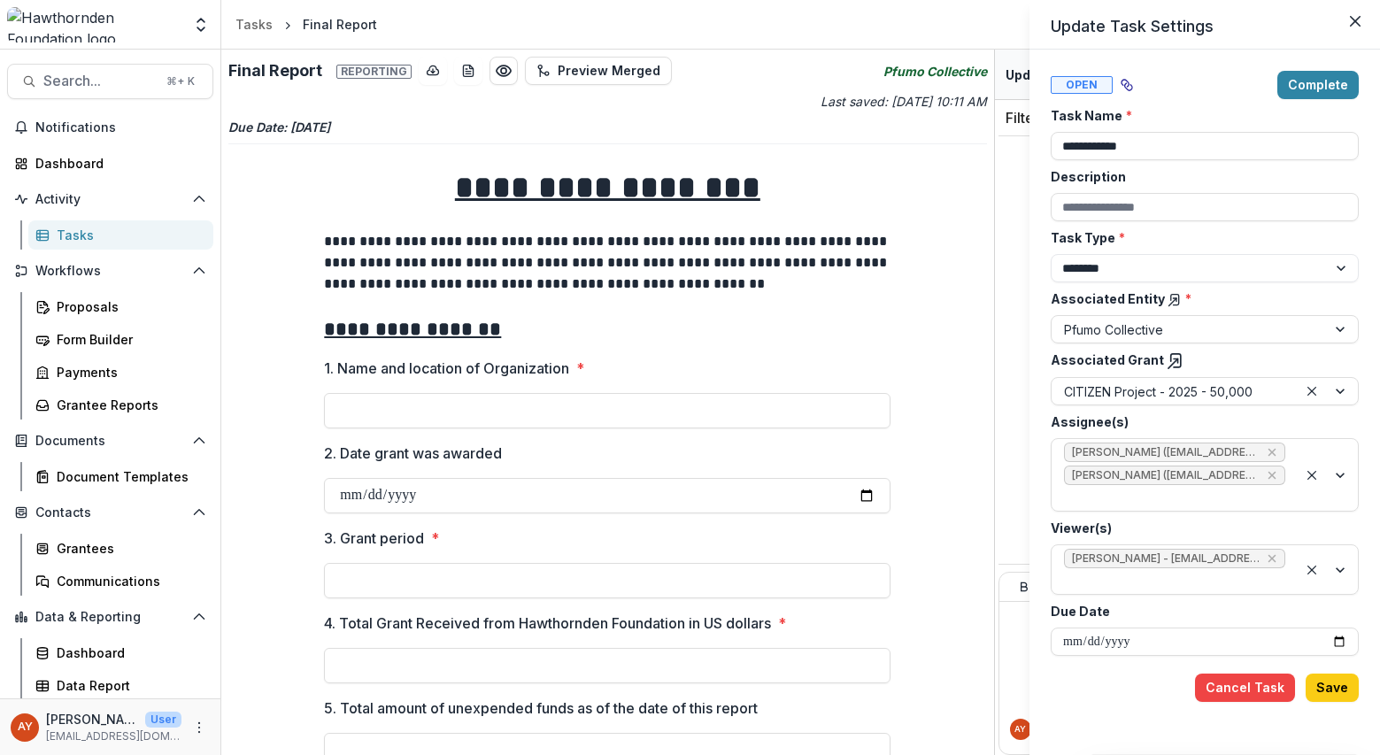
click at [110, 308] on div "**********" at bounding box center [690, 377] width 1380 height 755
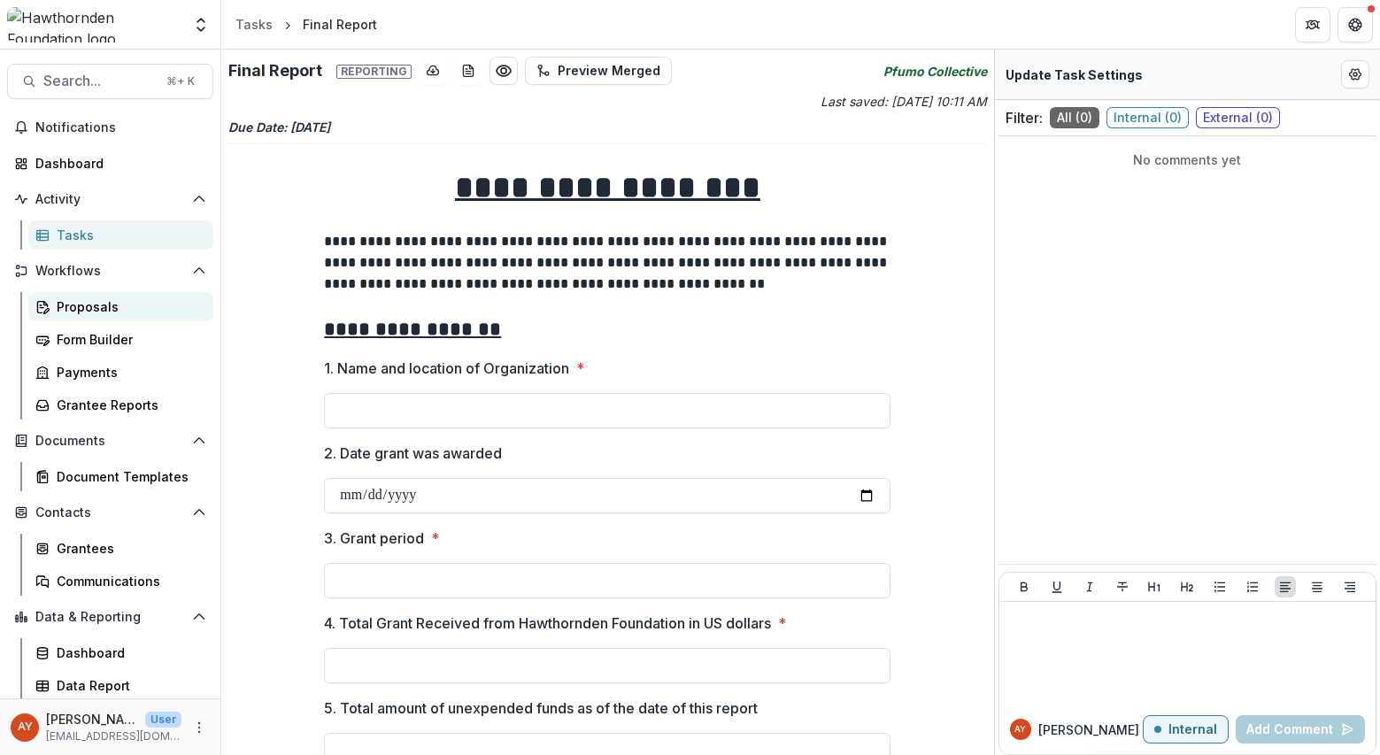
click at [111, 307] on div "Proposals" at bounding box center [128, 306] width 143 height 19
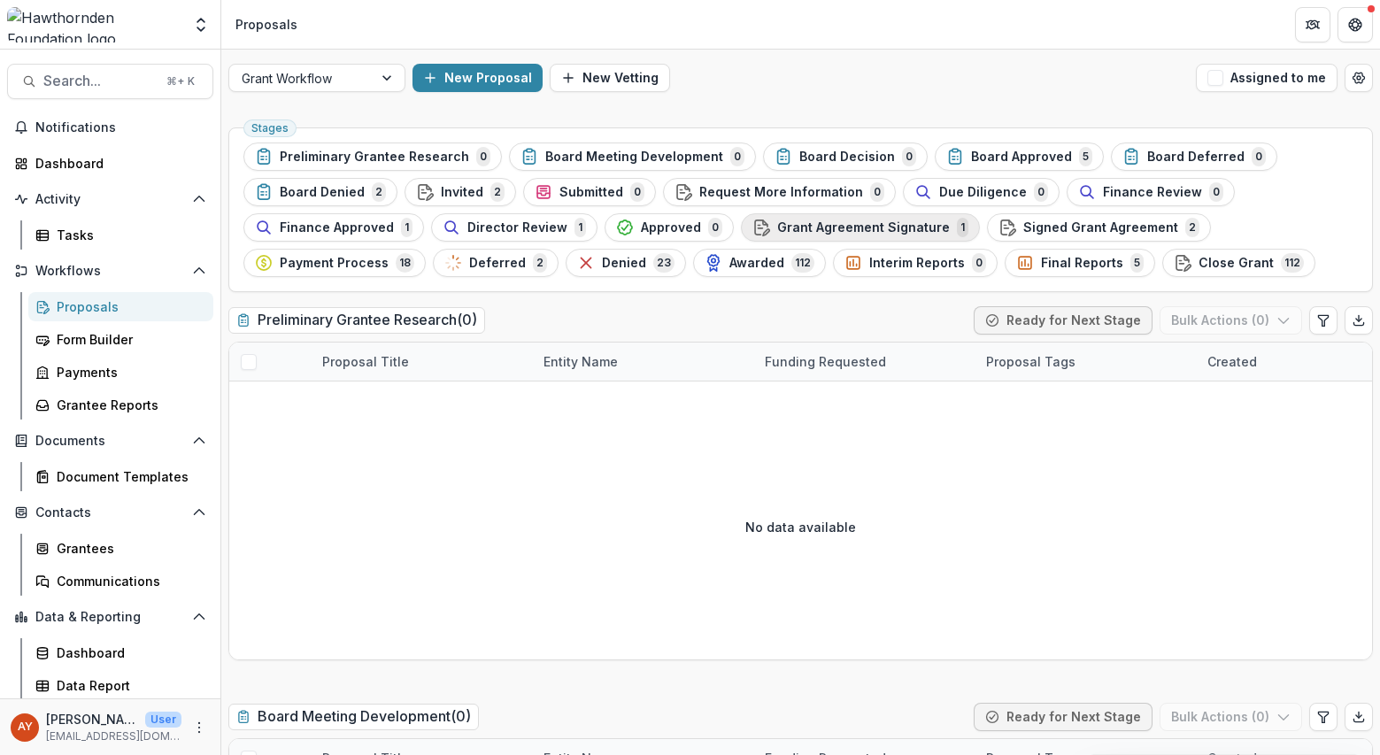
click at [901, 225] on span "Grant Agreement Signature" at bounding box center [863, 227] width 173 height 15
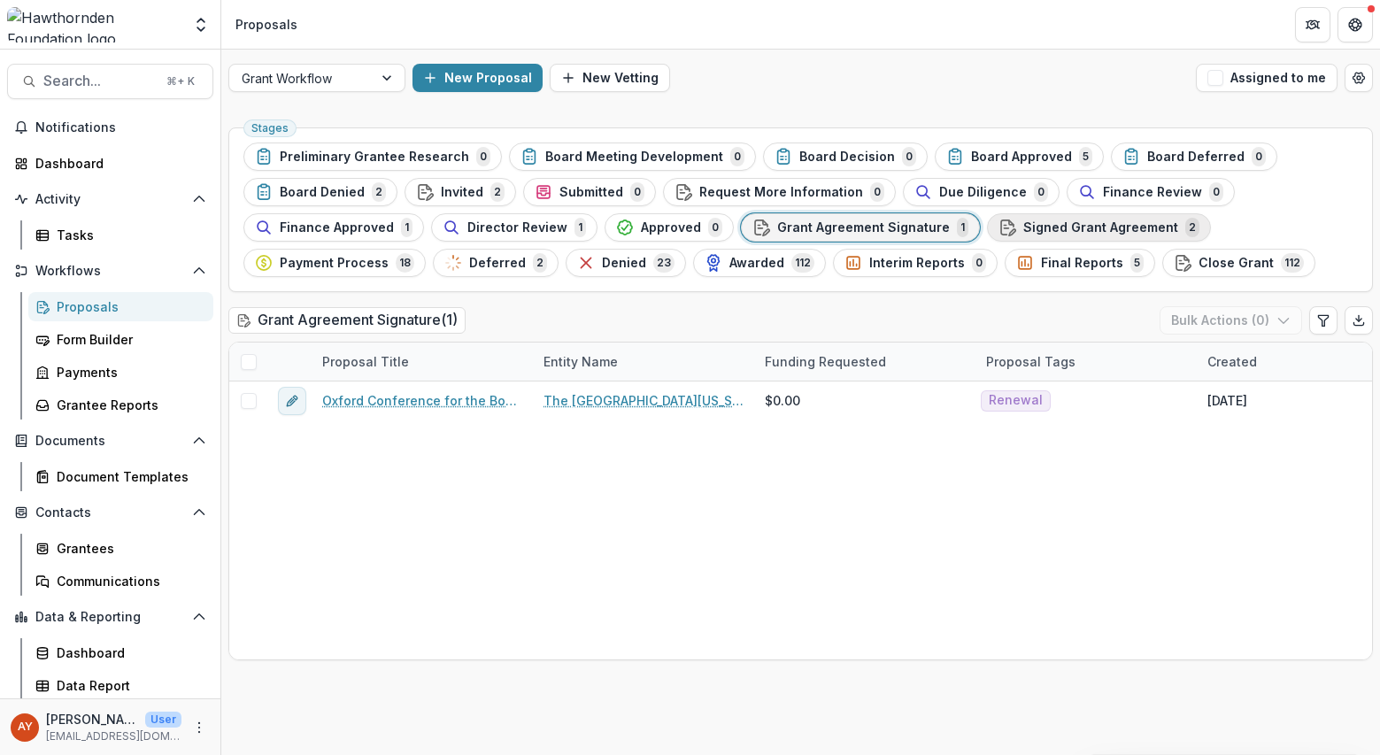
click at [1075, 232] on span "Signed Grant Agreement" at bounding box center [1100, 227] width 155 height 15
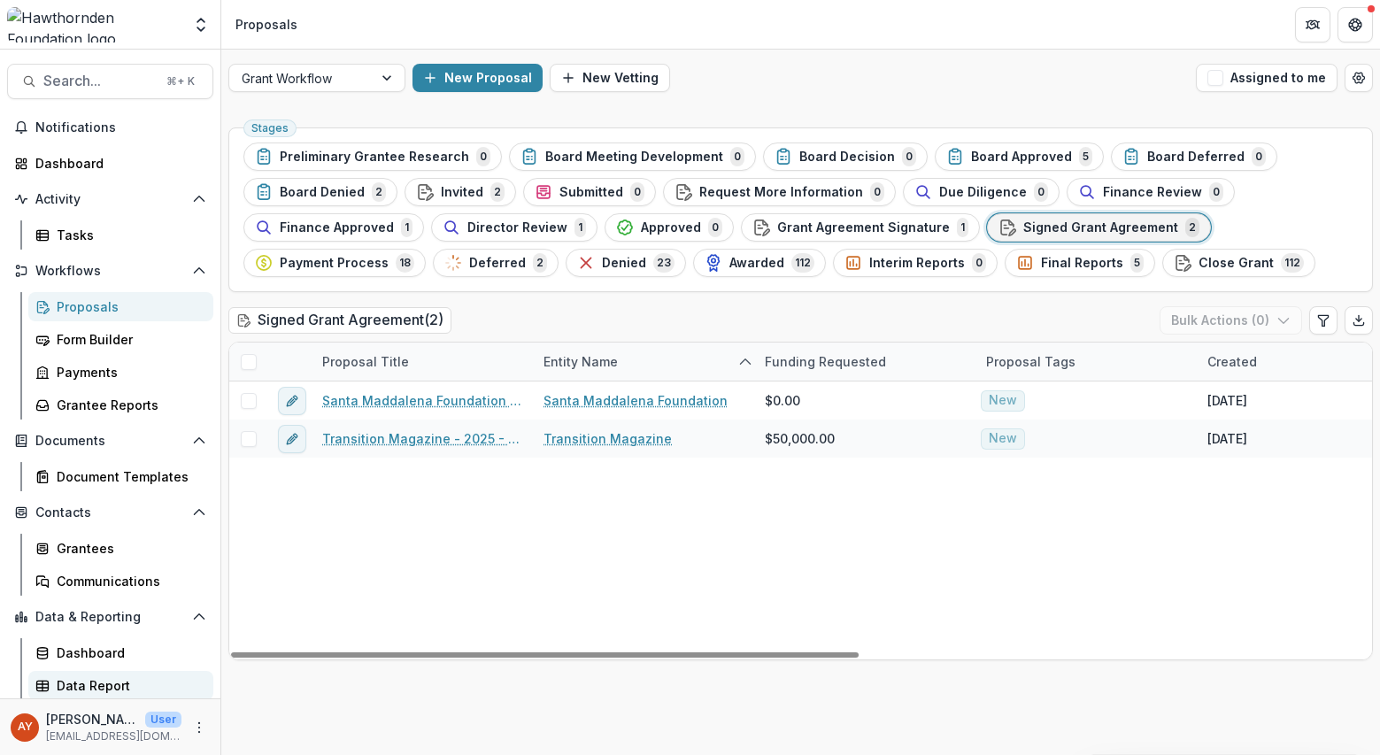
click at [113, 684] on div "Data Report" at bounding box center [128, 685] width 143 height 19
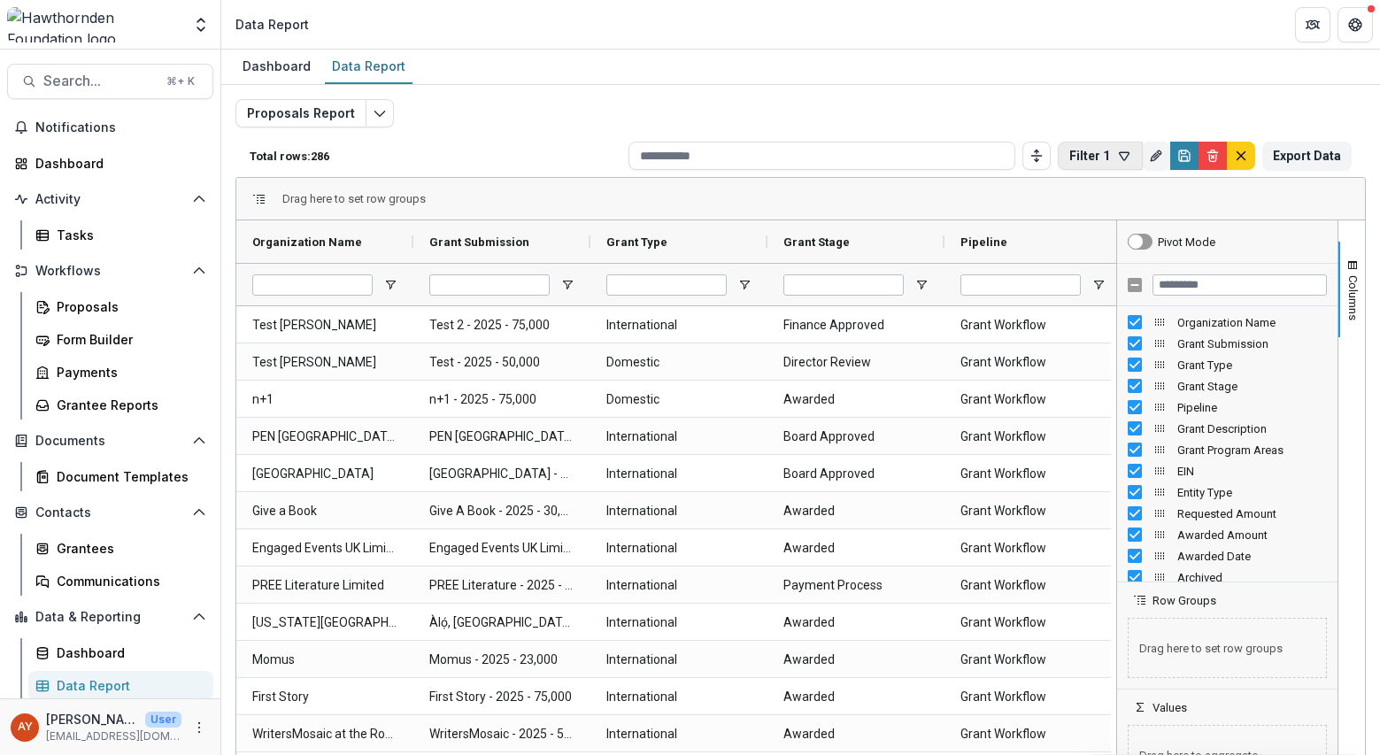
click at [1105, 159] on button "Filter 1" at bounding box center [1100, 156] width 85 height 28
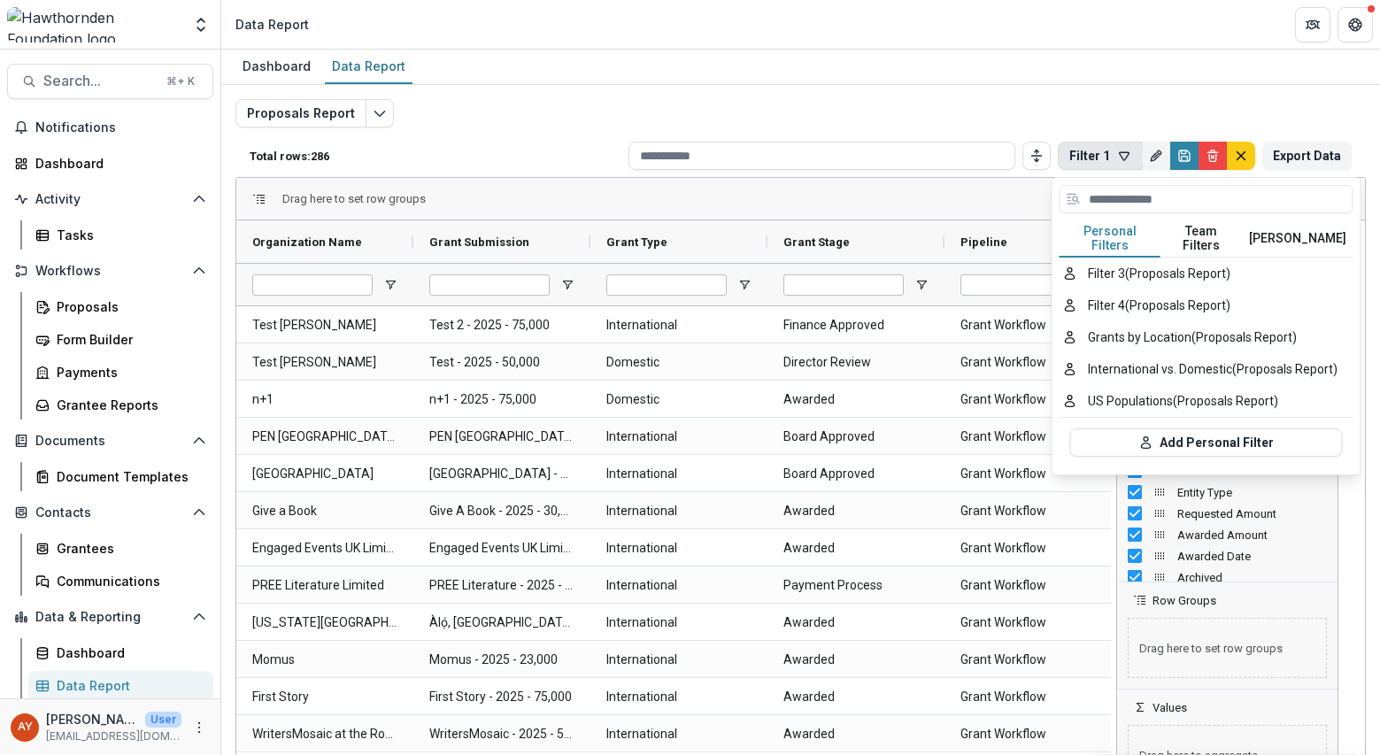
click at [1163, 231] on button "[PERSON_NAME]" at bounding box center [1298, 238] width 112 height 37
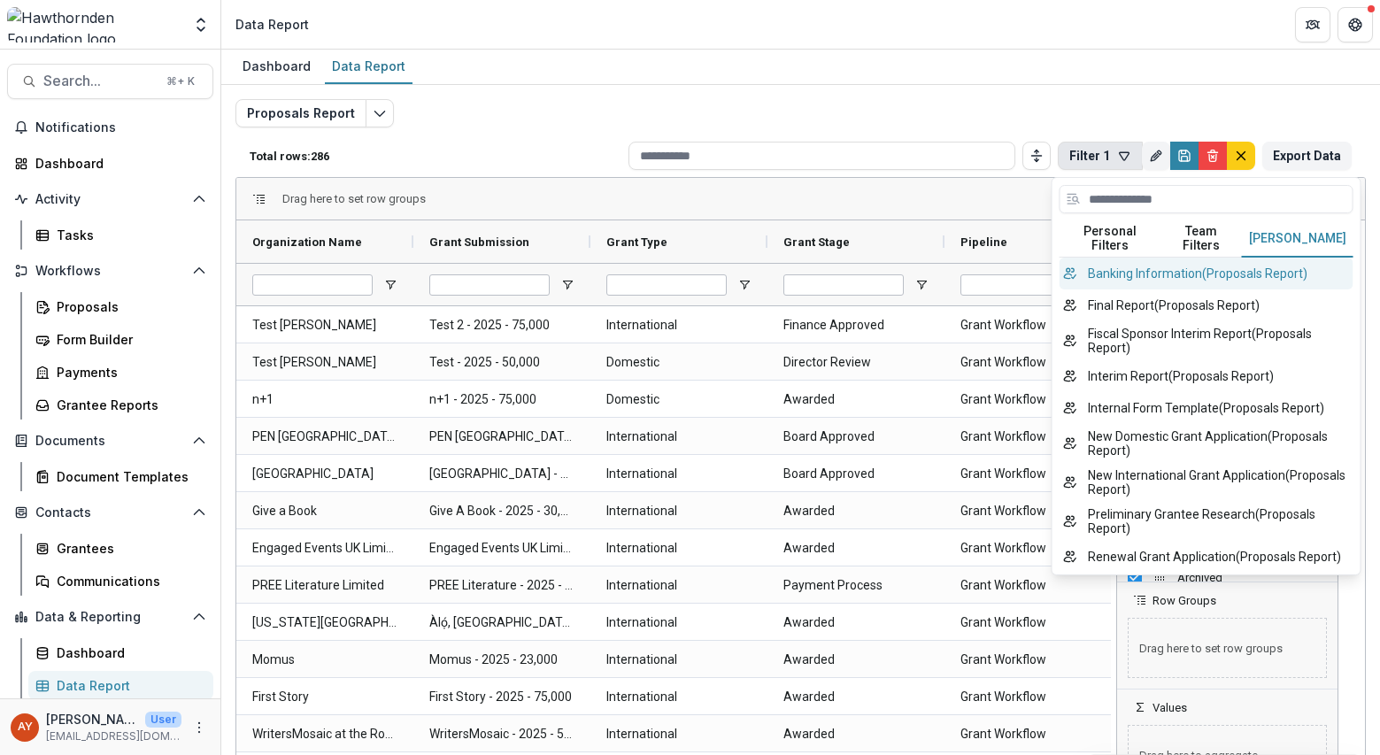
click at [1163, 259] on button "Banking Information ( Proposals Report )" at bounding box center [1207, 274] width 294 height 32
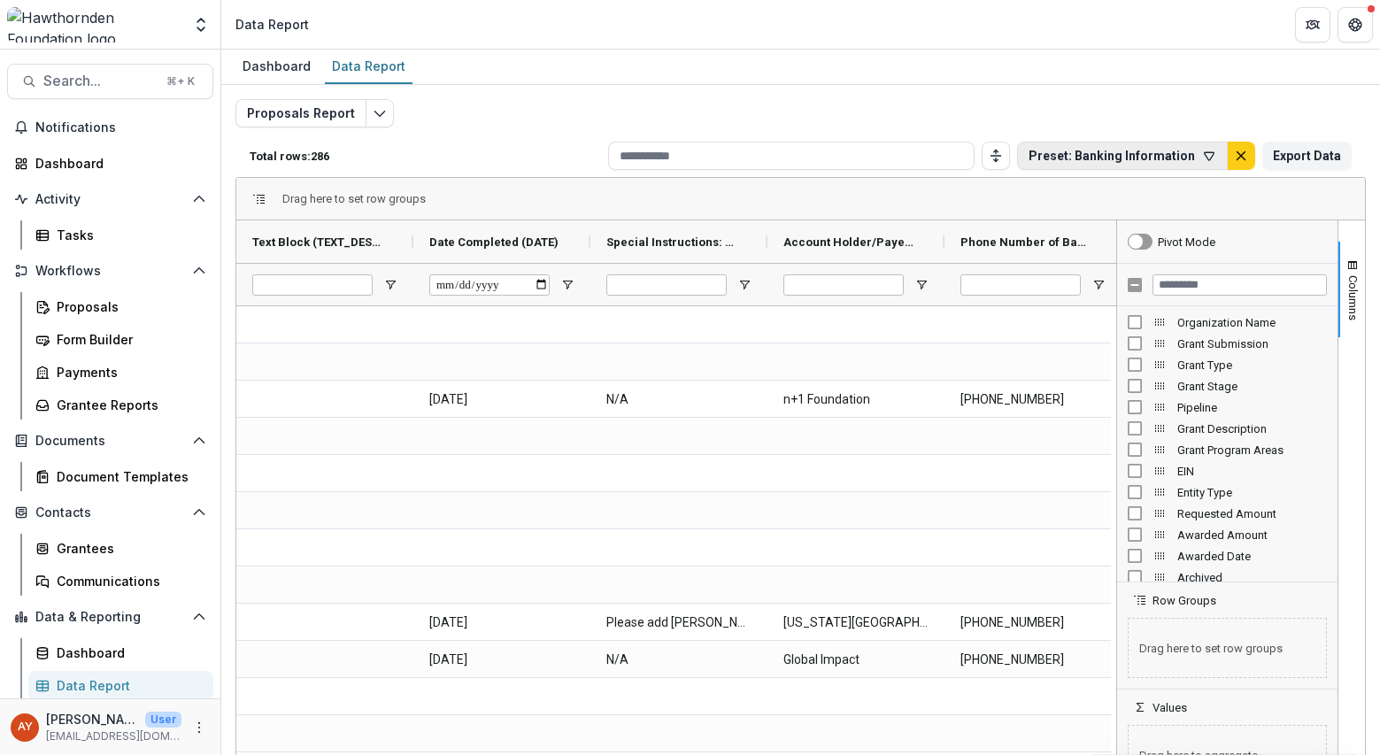
click at [1150, 166] on button "Preset: Banking Information" at bounding box center [1122, 156] width 211 height 28
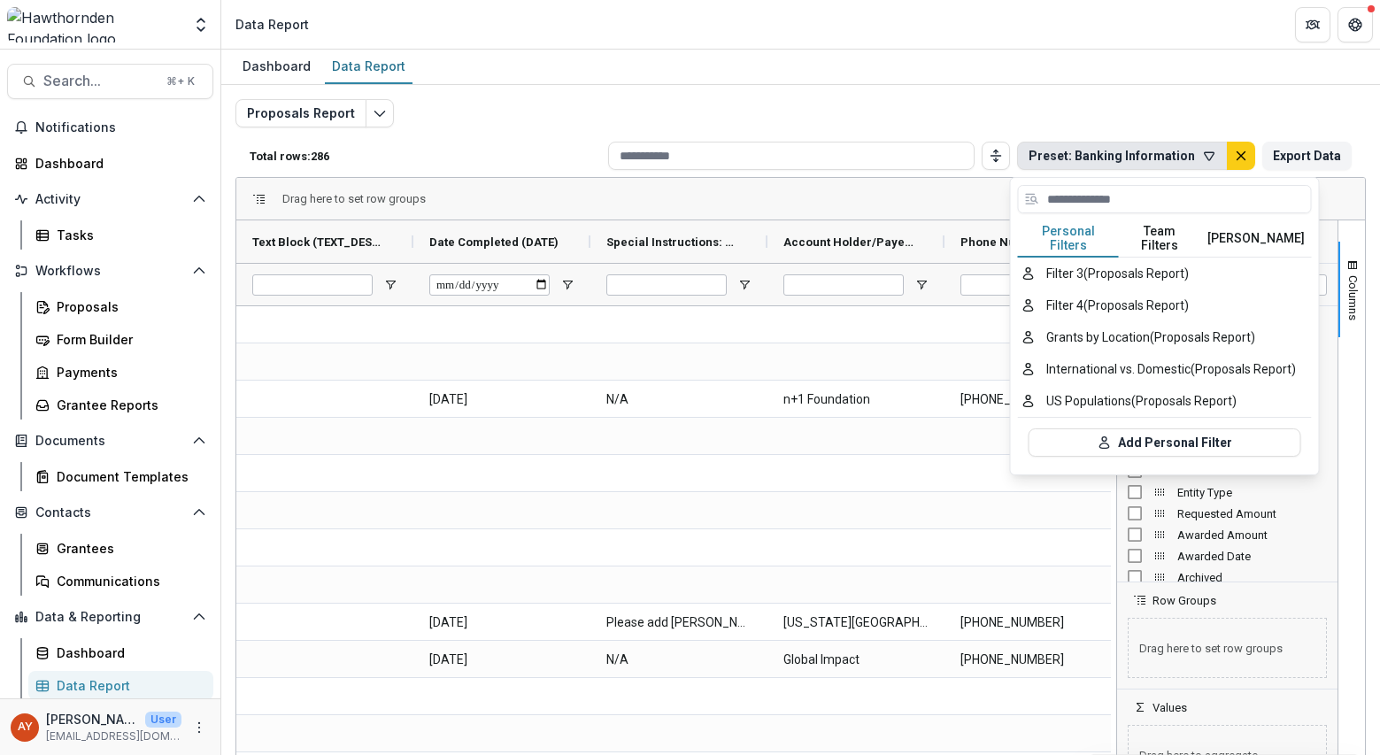
click at [1153, 231] on button "Team Filters" at bounding box center [1159, 238] width 81 height 37
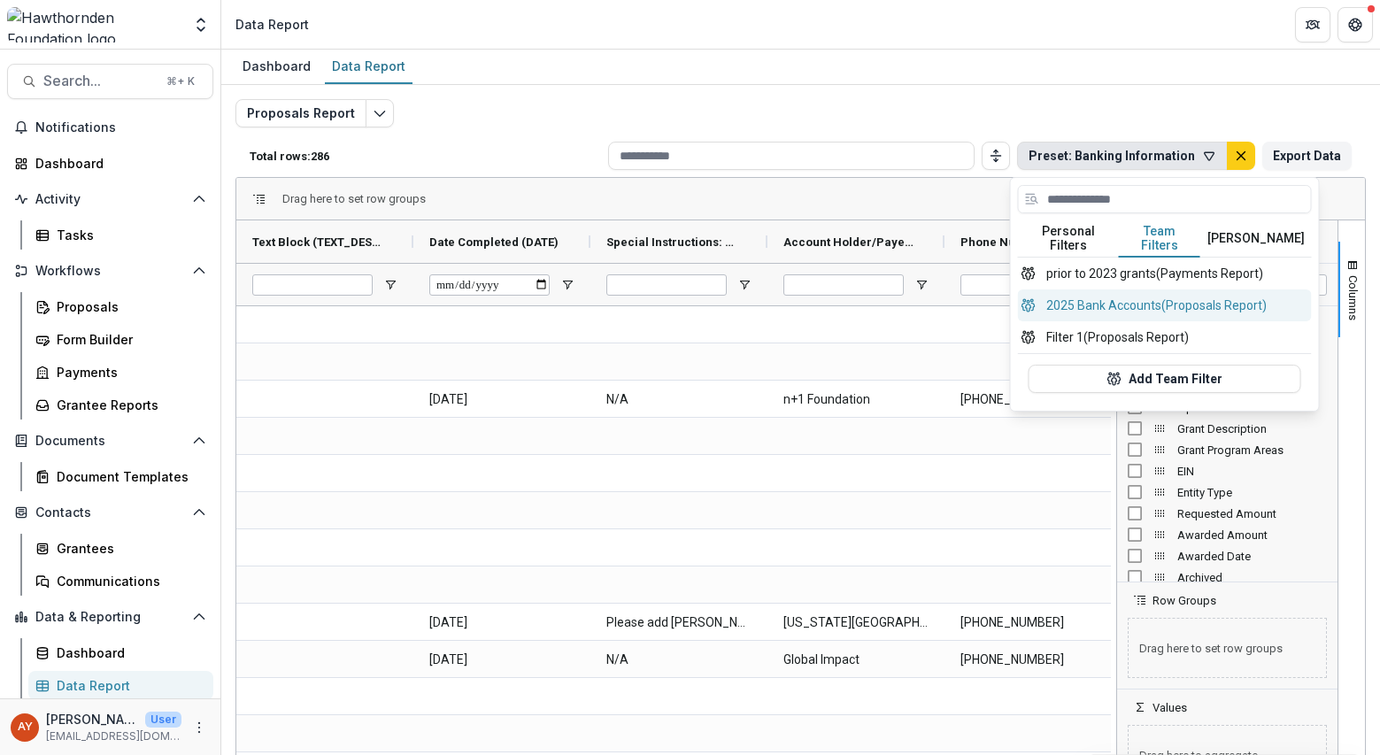
click at [1143, 289] on button "2025 Bank Accounts (Proposals Report)" at bounding box center [1165, 305] width 294 height 32
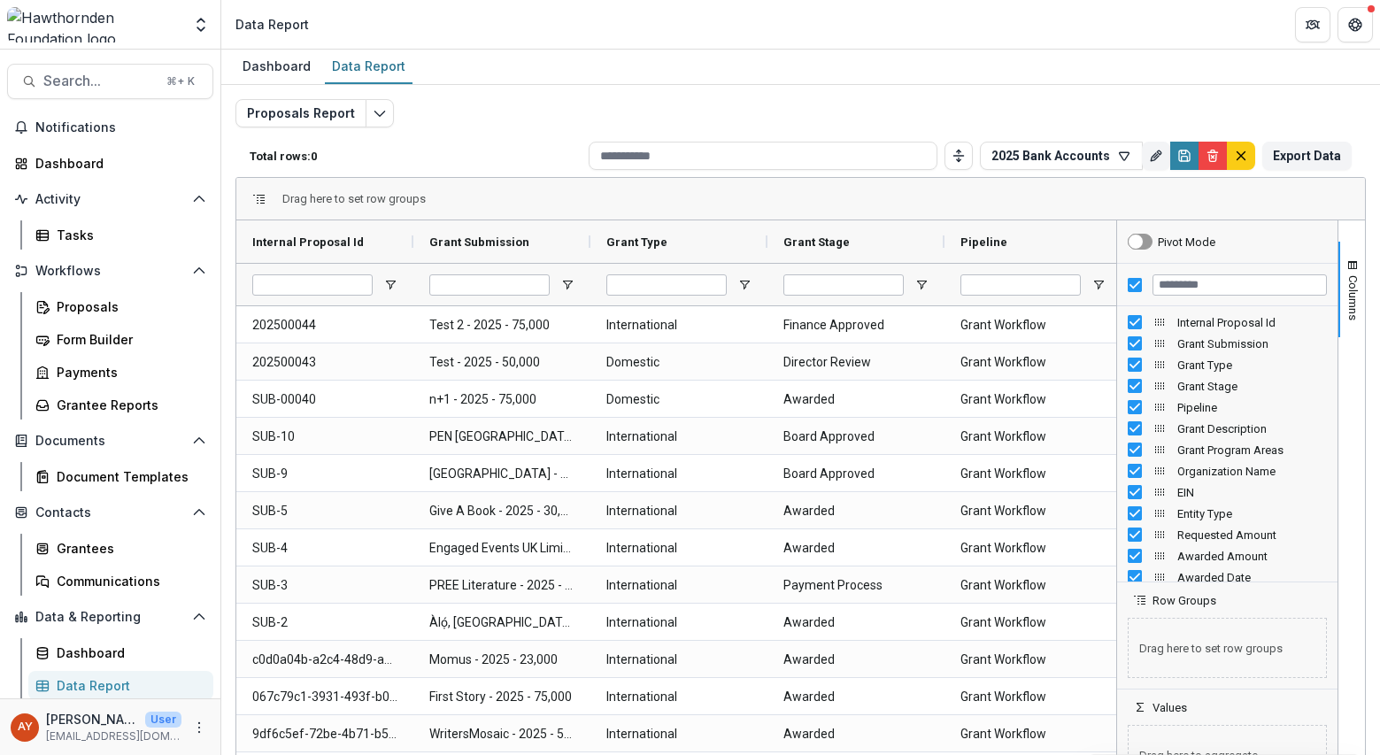
type input "******"
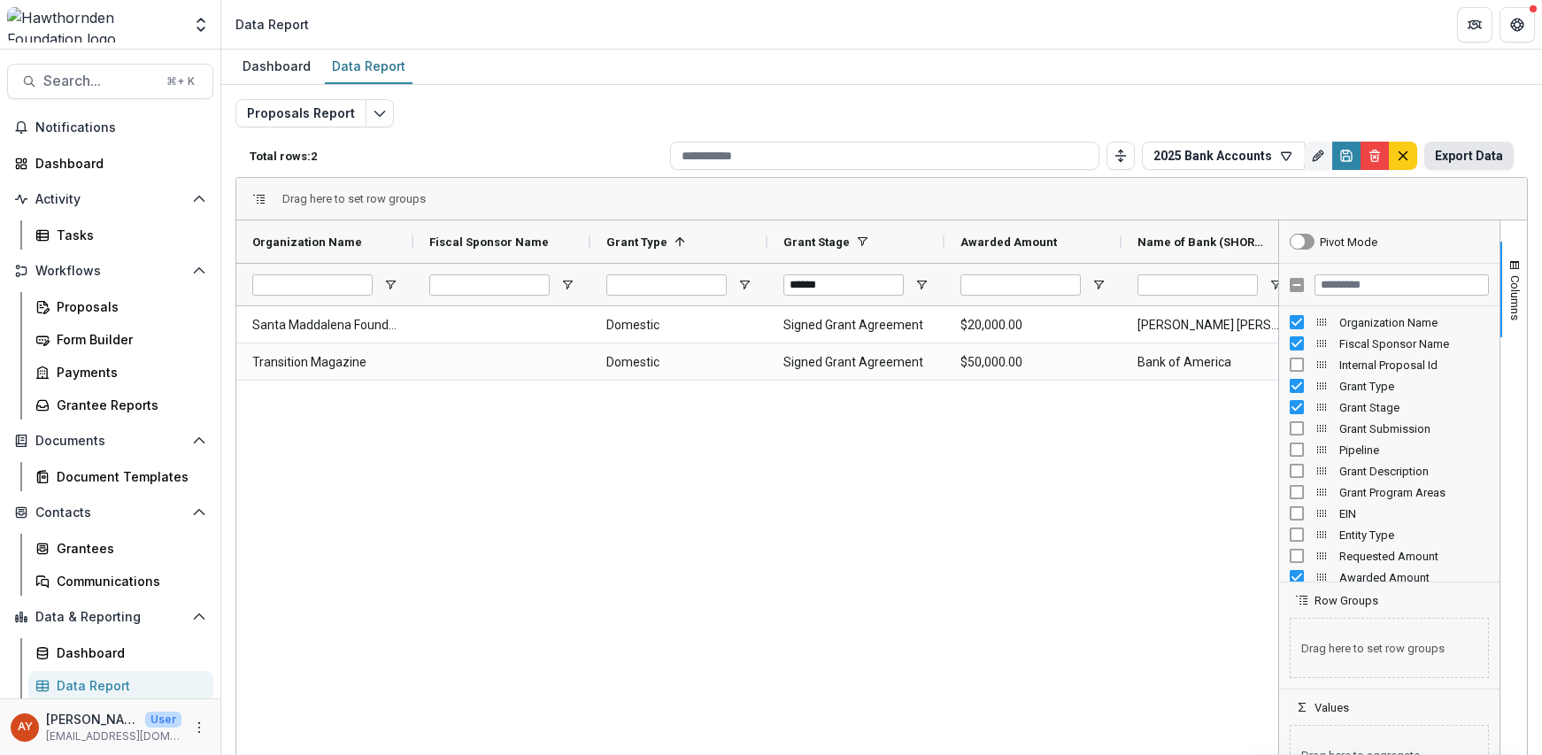
click at [1163, 164] on button "Export Data" at bounding box center [1468, 156] width 89 height 28
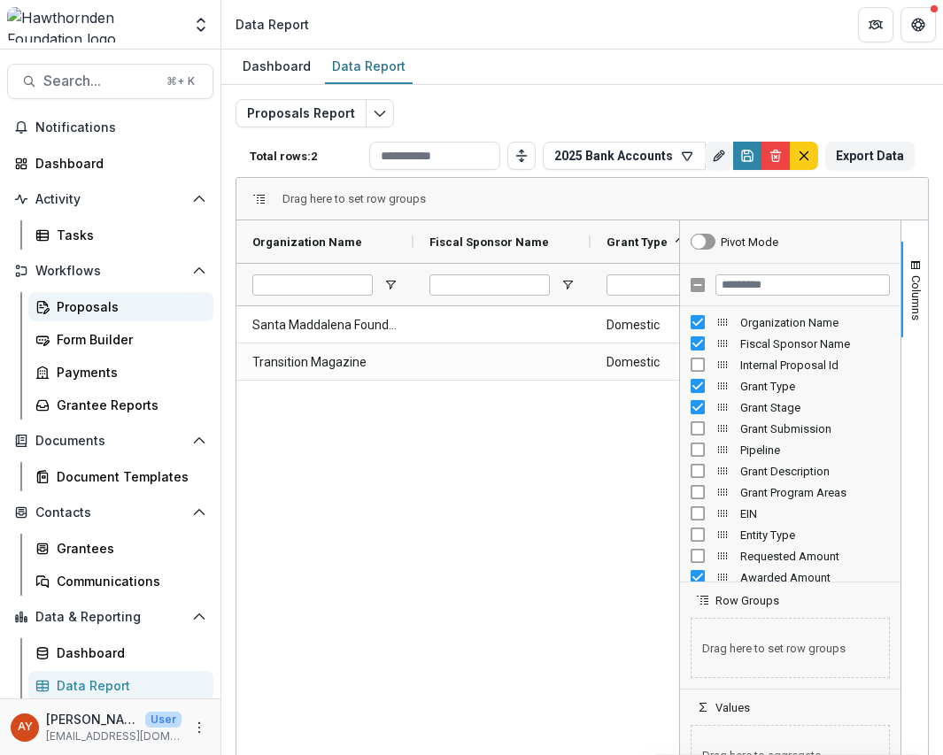
click at [120, 307] on div "Proposals" at bounding box center [128, 306] width 143 height 19
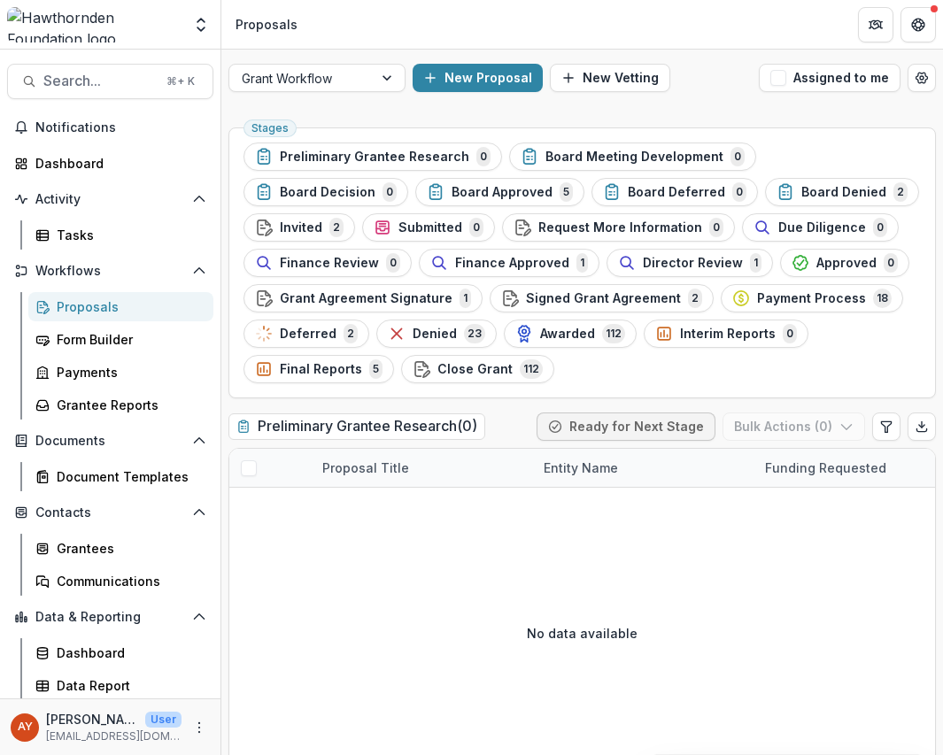
click at [636, 292] on span "Signed Grant Agreement" at bounding box center [603, 298] width 155 height 15
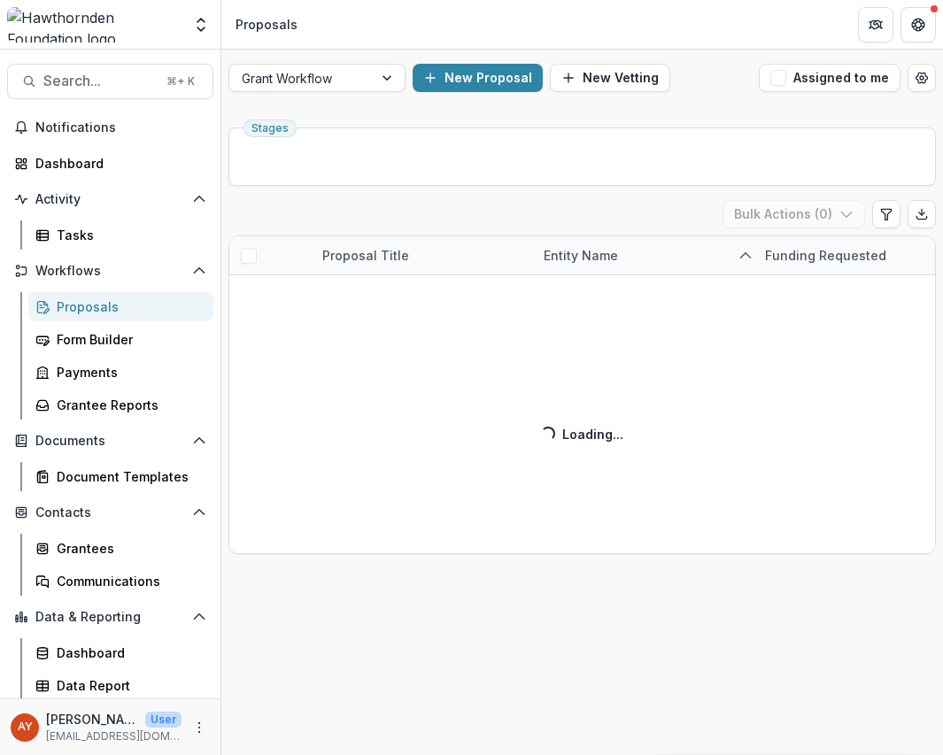
click at [634, 297] on div "Signed Grant Agreement ( 2 ) Bulk Actions ( 0 ) Proposal Title Entity Name Fund…" at bounding box center [581, 377] width 707 height 354
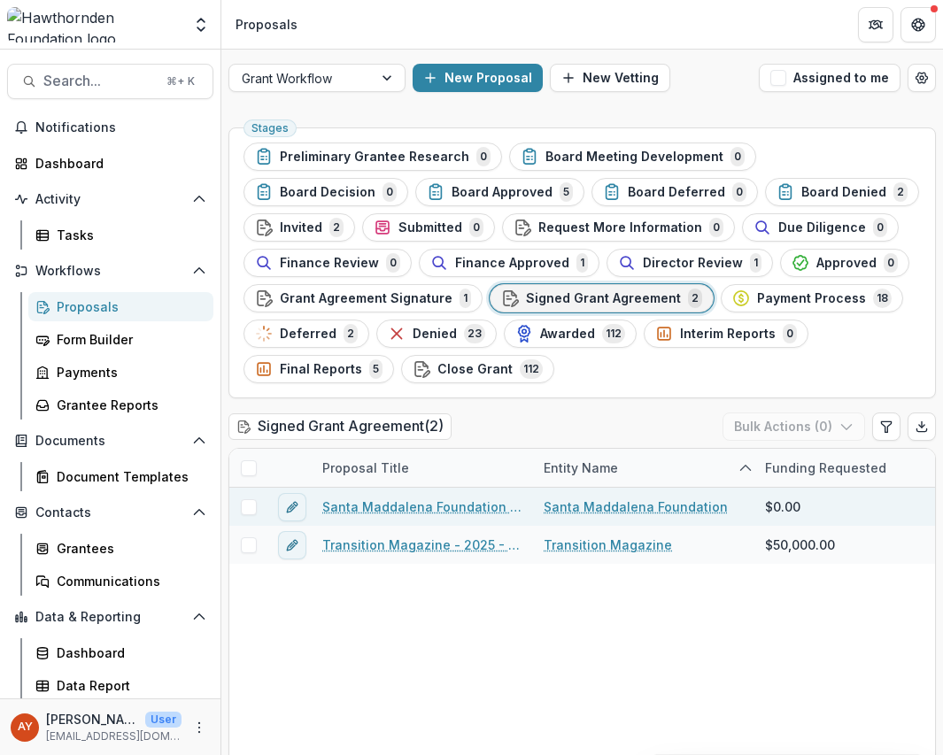
click at [482, 509] on link "Santa Maddalena Foundation - 2025 - 20,000" at bounding box center [422, 507] width 200 height 19
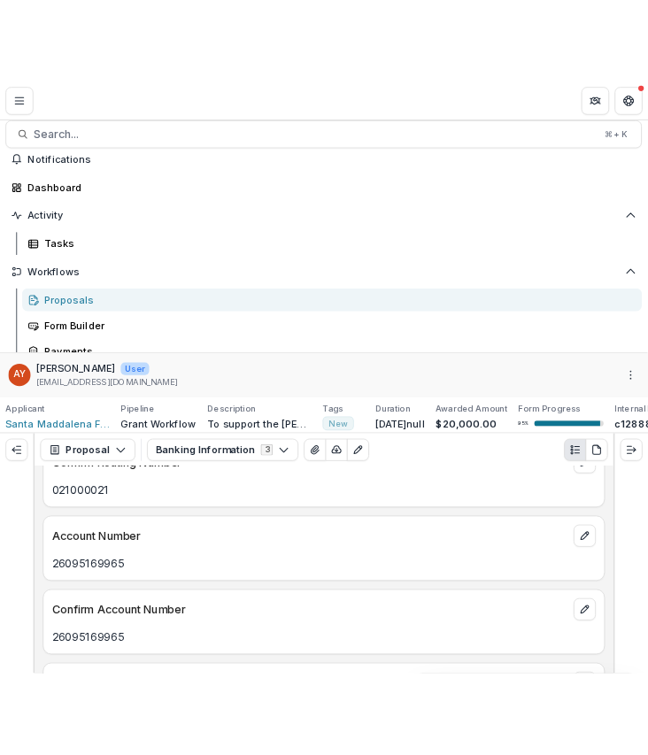
scroll to position [1368, 0]
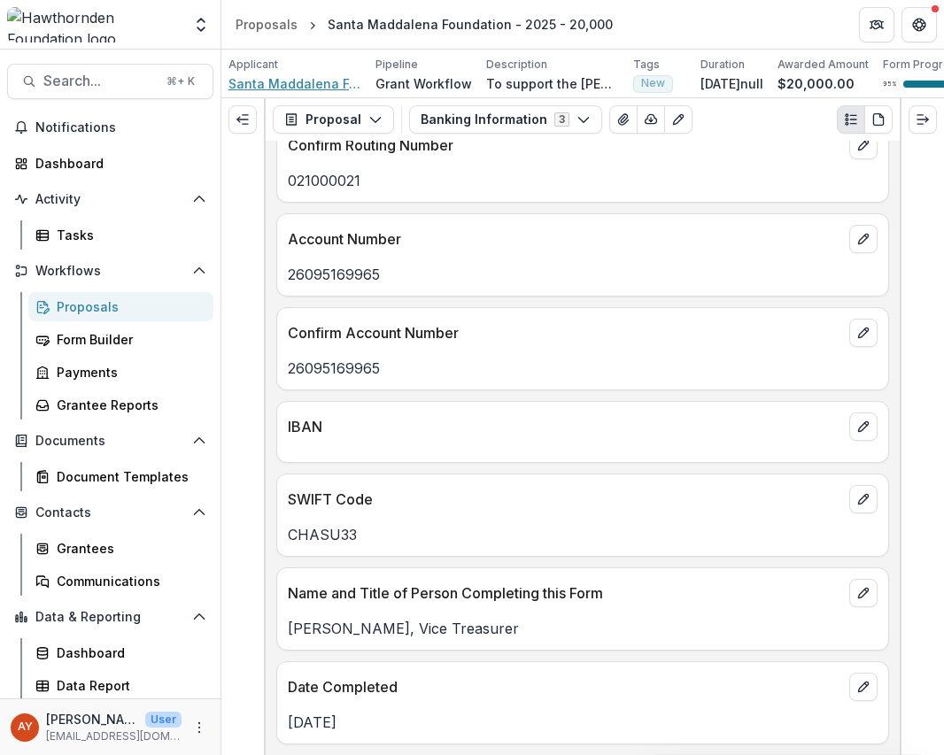
click at [309, 81] on span "Santa Maddalena Foundation" at bounding box center [294, 83] width 133 height 19
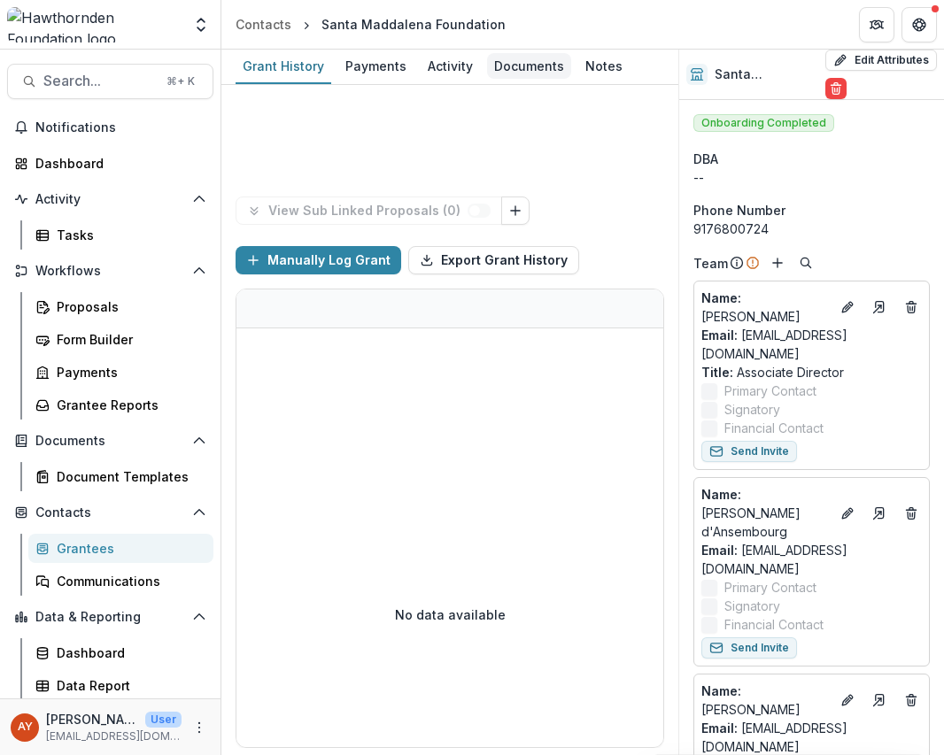
click at [498, 58] on div "Documents" at bounding box center [529, 66] width 84 height 26
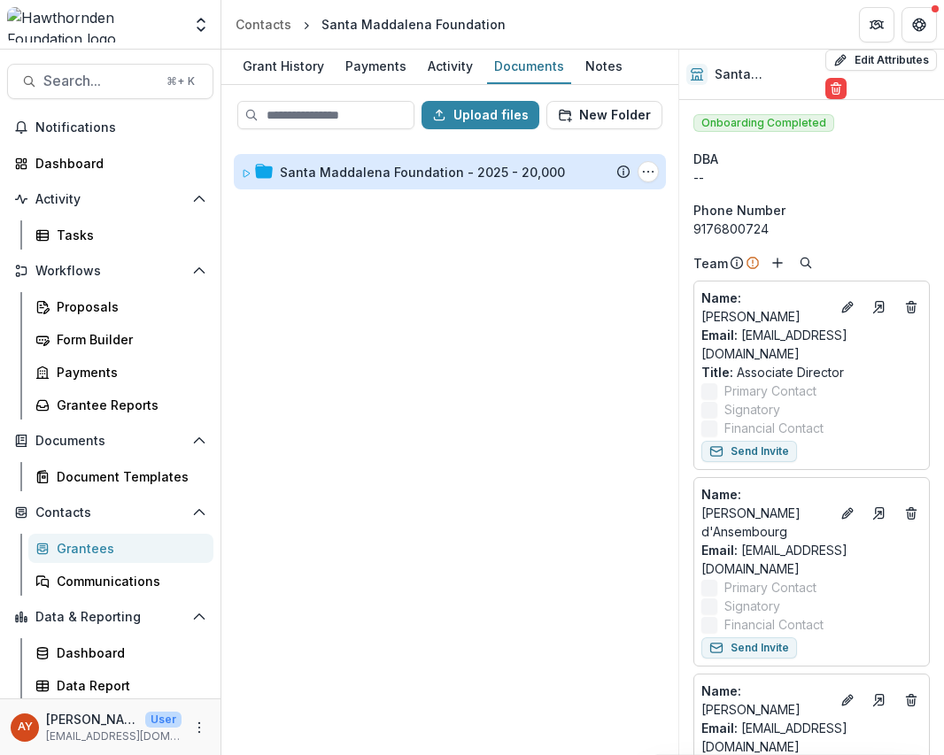
click at [504, 164] on div "Santa Maddalena Foundation - 2025 - 20,000" at bounding box center [422, 172] width 285 height 19
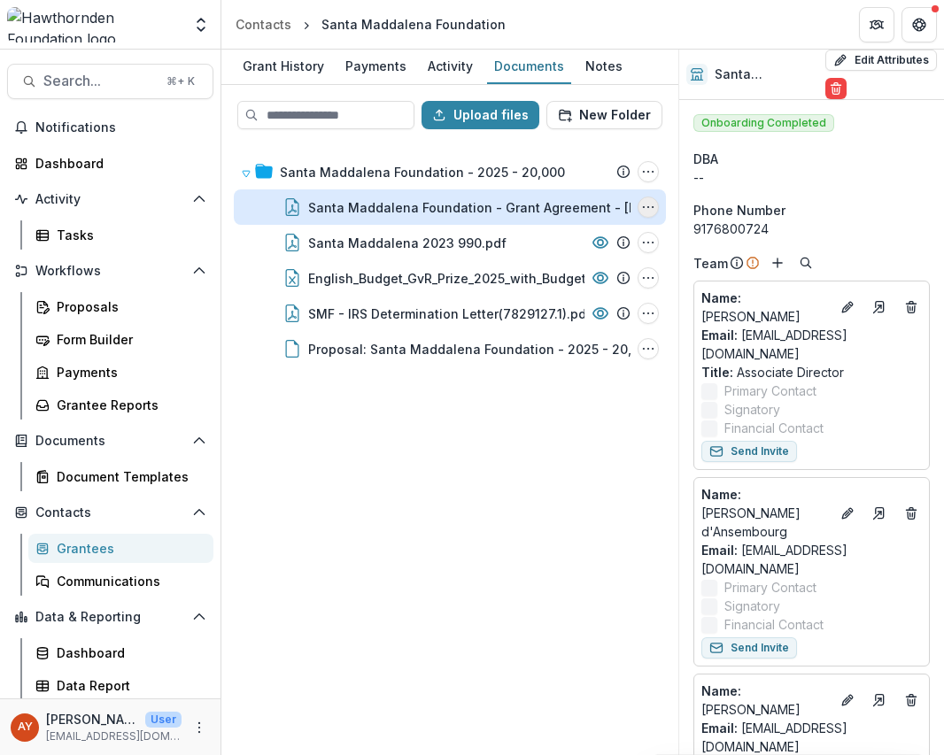
click at [649, 212] on icon "Santa Maddalena Foundation - Grant Agreement - 2025-08-18.pdf Options" at bounding box center [648, 207] width 14 height 14
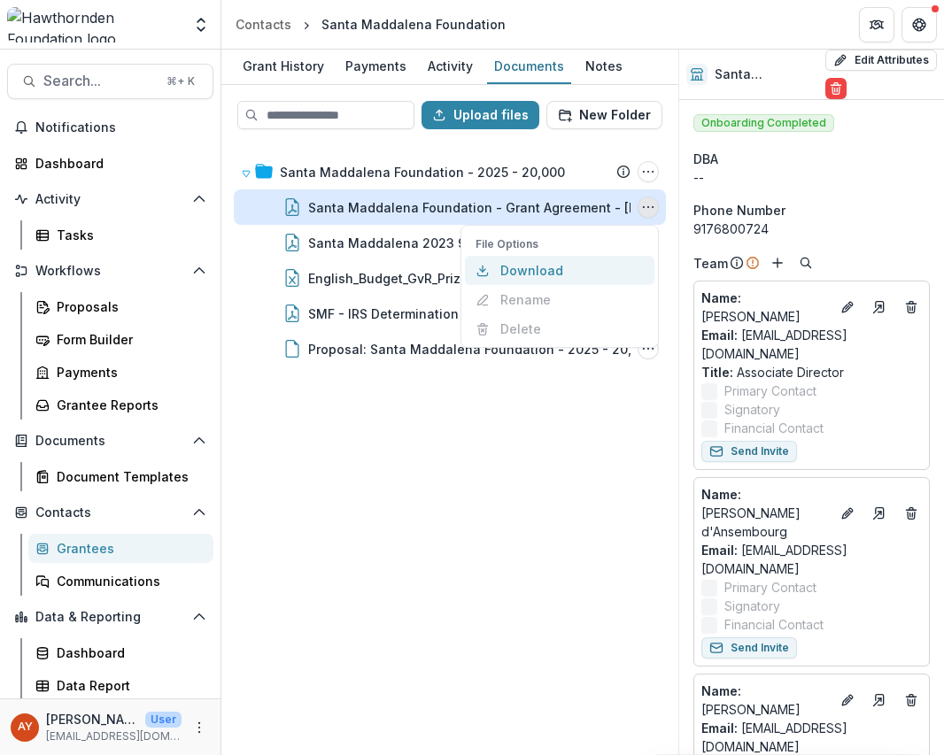
click at [588, 274] on button "Download" at bounding box center [559, 270] width 189 height 29
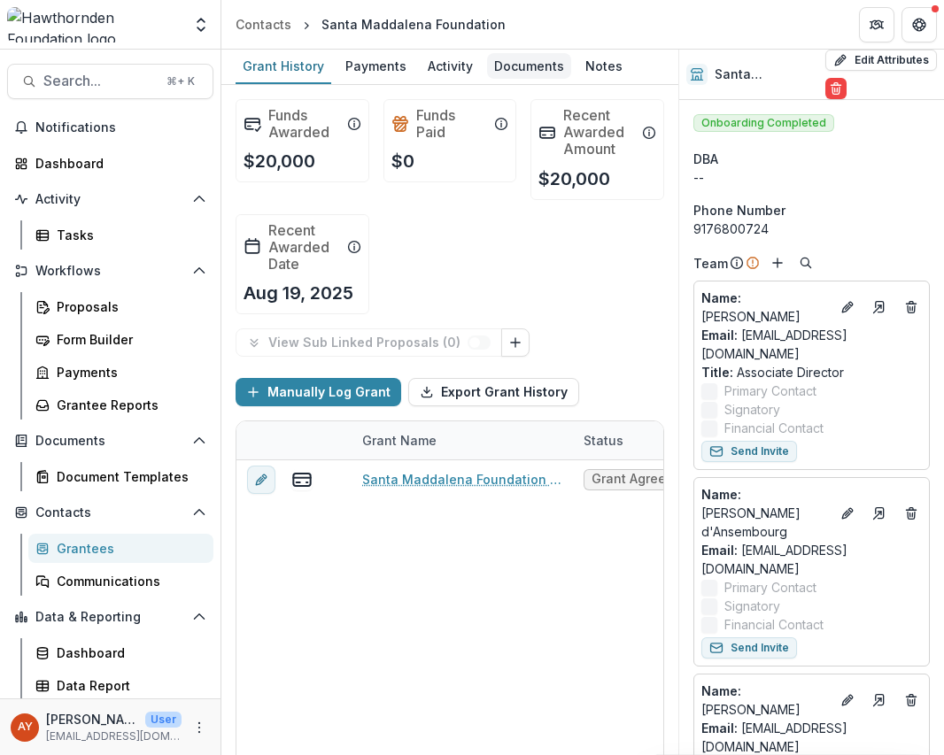
click at [542, 65] on div "Documents" at bounding box center [529, 66] width 84 height 26
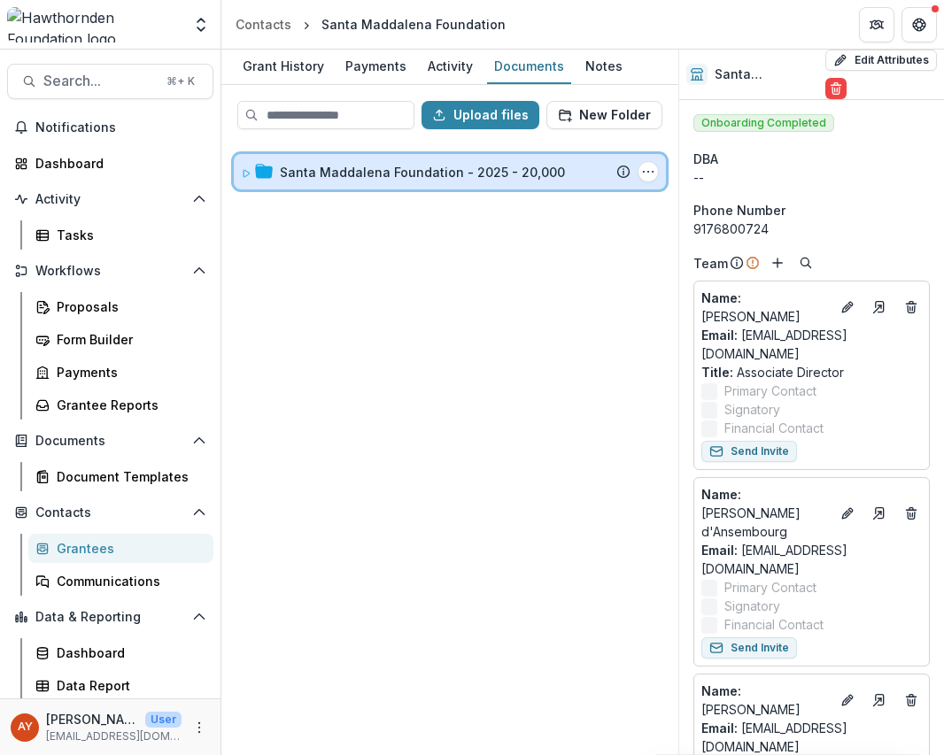
click at [509, 181] on div "Santa Maddalena Foundation - 2025 - 20,000 Submission Temelio Proposal Attached…" at bounding box center [450, 171] width 432 height 35
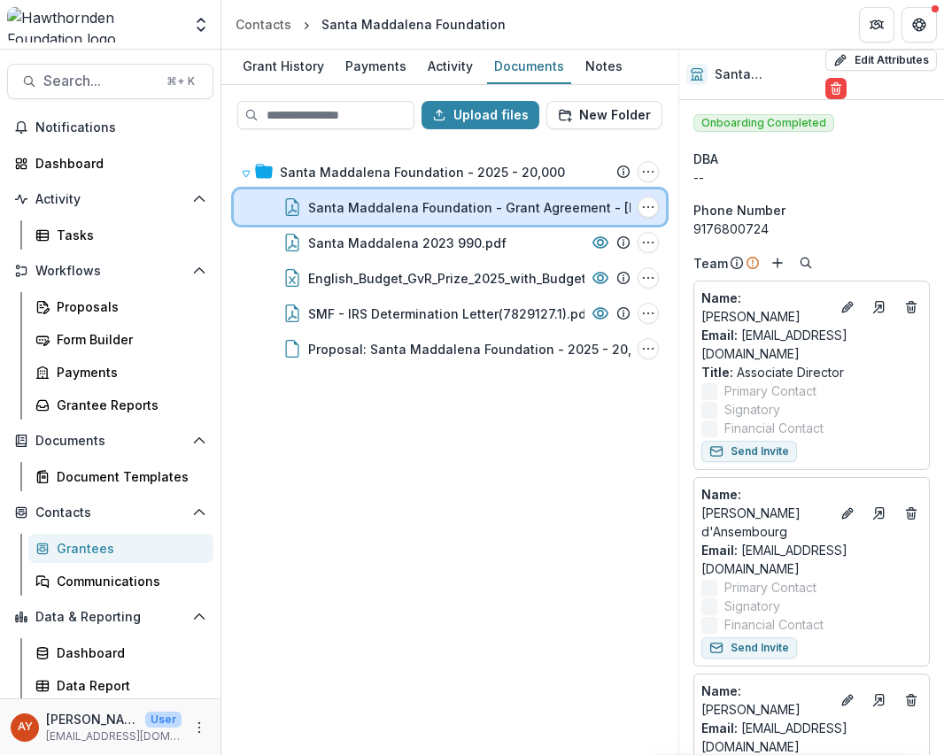
click at [471, 217] on div "Santa Maddalena Foundation - Grant Agreement - [DATE].pdf File Options Download…" at bounding box center [450, 206] width 432 height 35
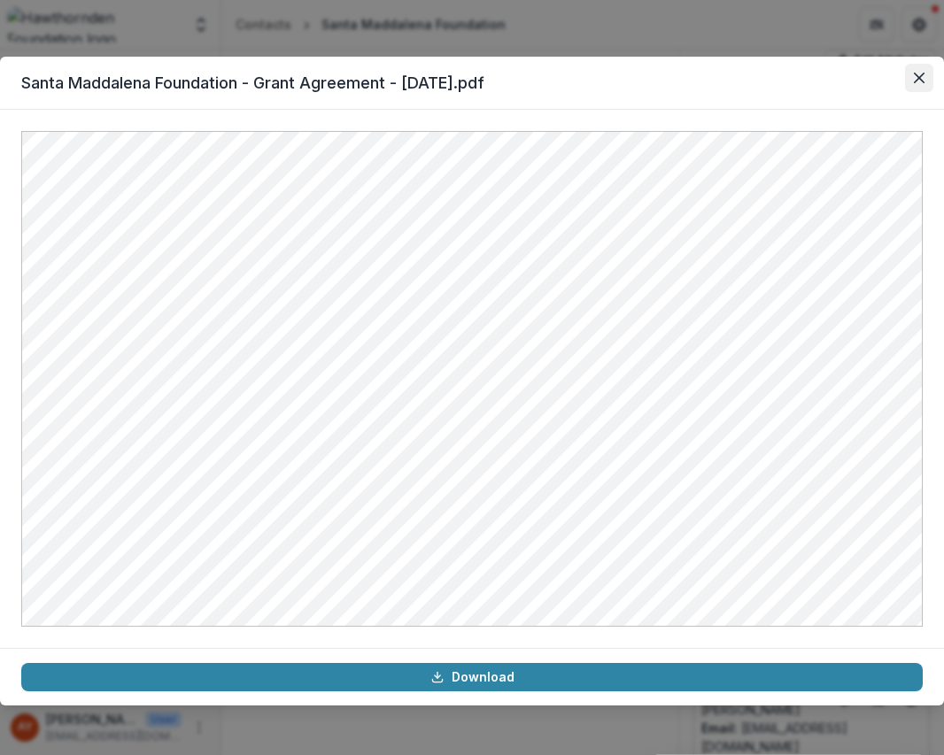
click at [918, 81] on icon "Close" at bounding box center [919, 78] width 11 height 11
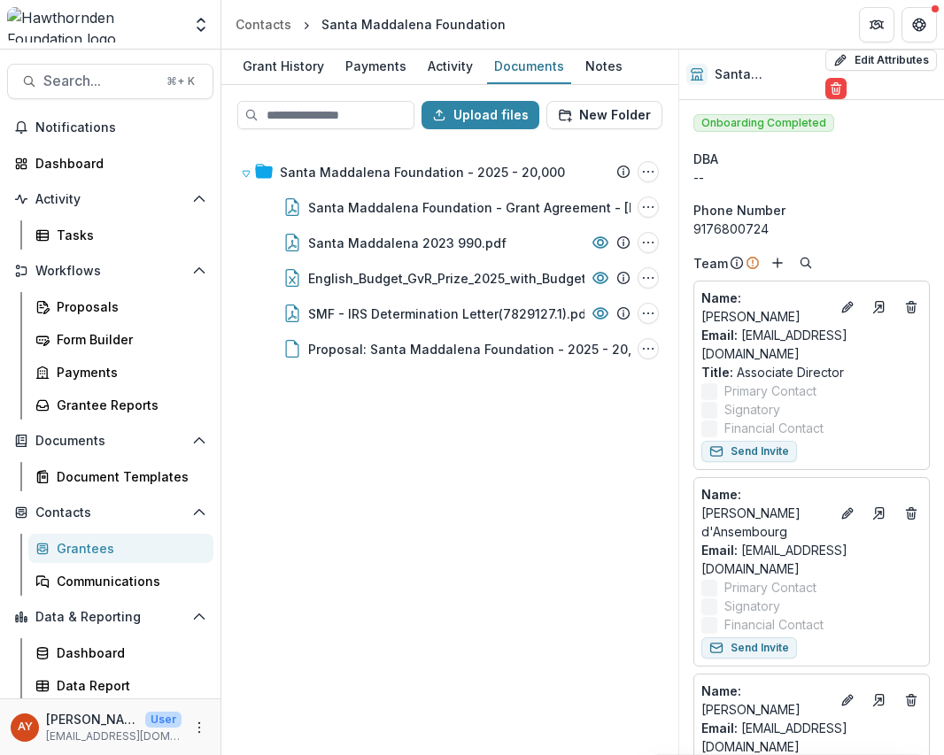
click at [141, 60] on div "Search... ⌘ + K Notifications Dashboard Activity Tasks Workflows Proposals Form…" at bounding box center [110, 403] width 221 height 706
click at [262, 74] on div "Grant History" at bounding box center [283, 66] width 96 height 26
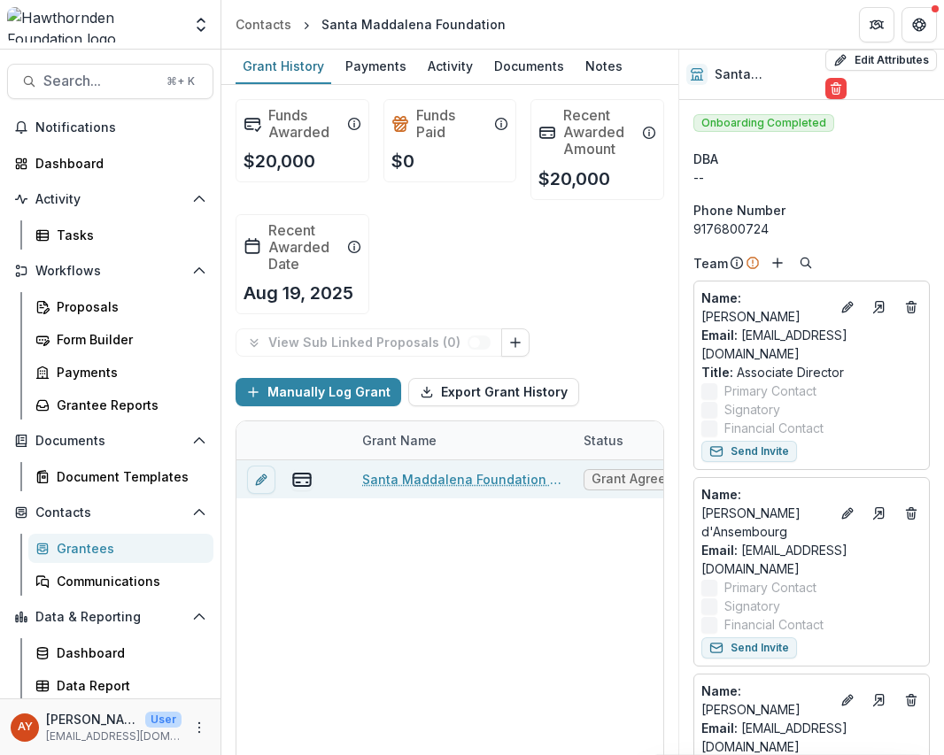
click at [454, 472] on link "Santa Maddalena Foundation - 2025 - 20,000" at bounding box center [462, 479] width 200 height 19
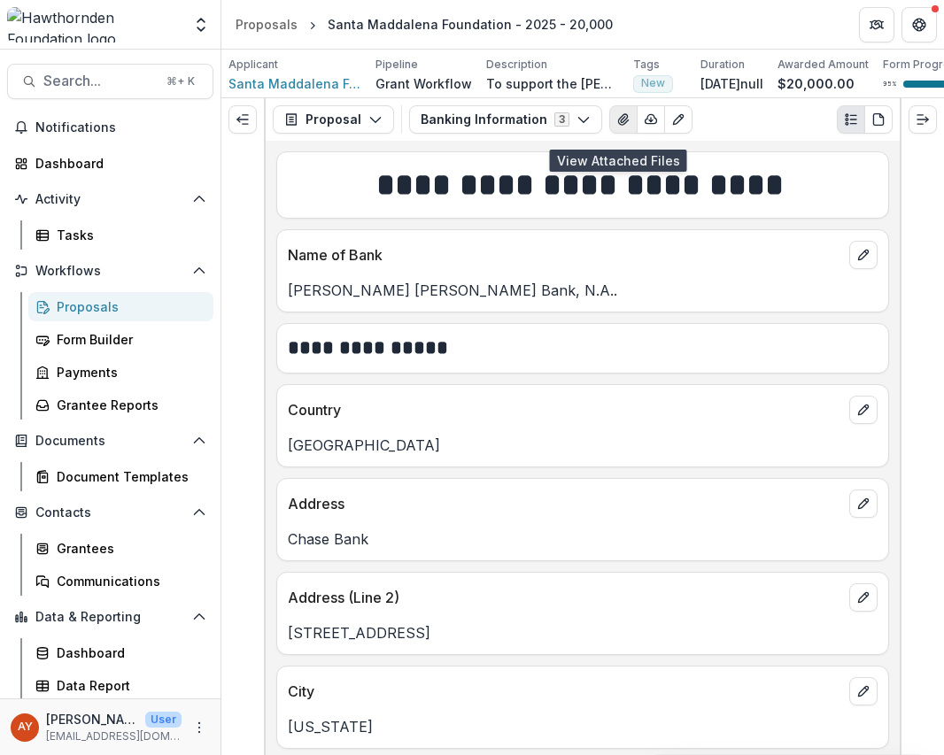
click at [609, 130] on button "View Attached Files" at bounding box center [623, 119] width 28 height 28
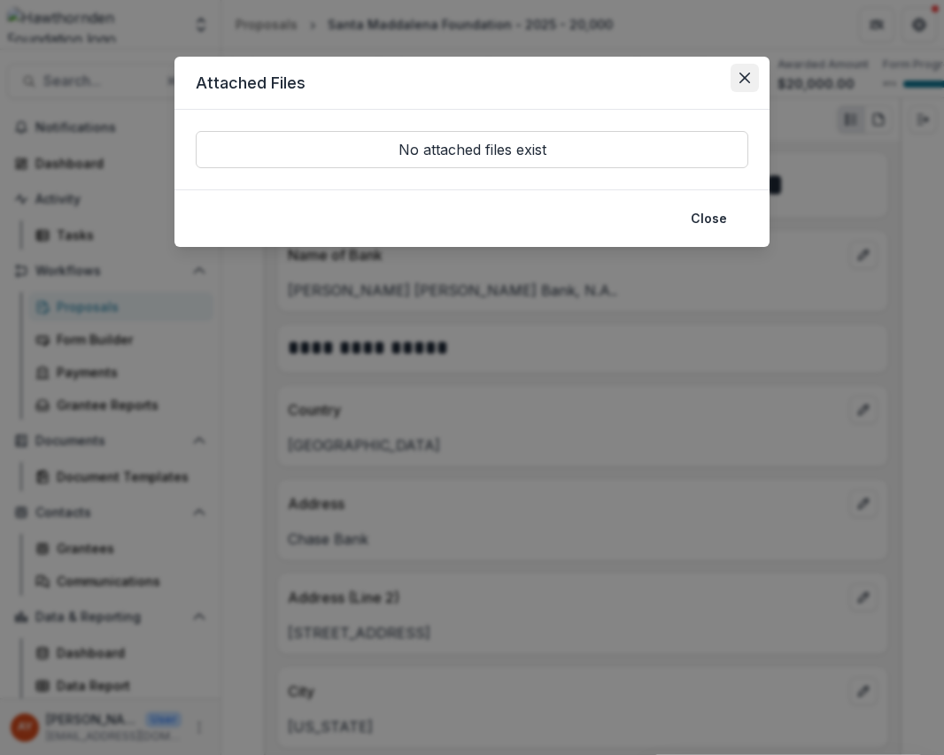
click at [746, 79] on icon "Close" at bounding box center [744, 78] width 11 height 11
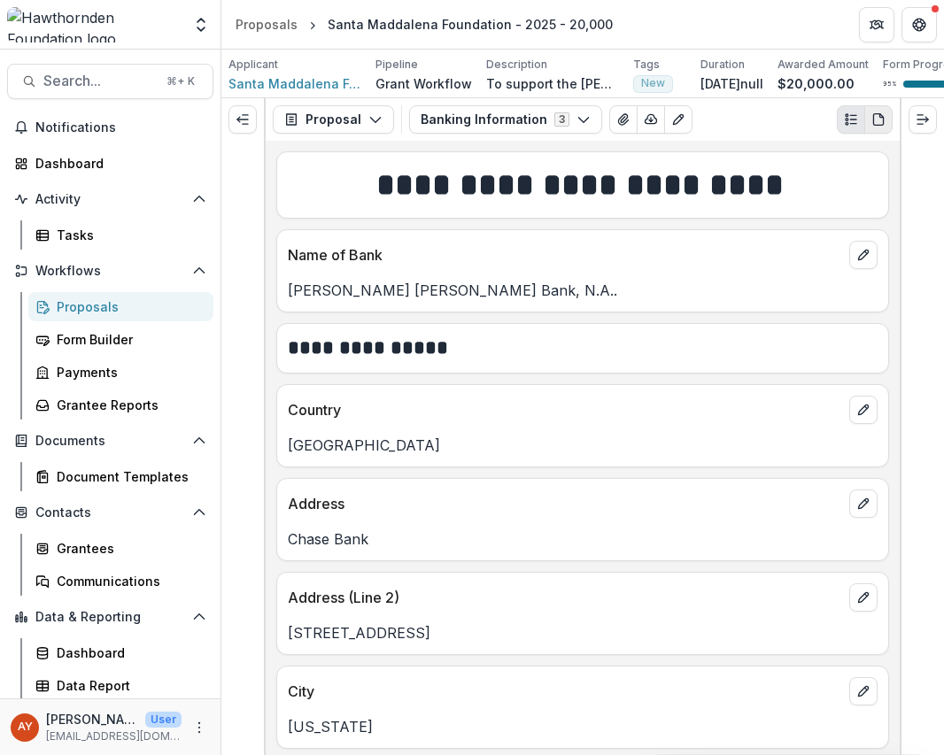
click at [873, 126] on icon "PDF view" at bounding box center [878, 120] width 10 height 12
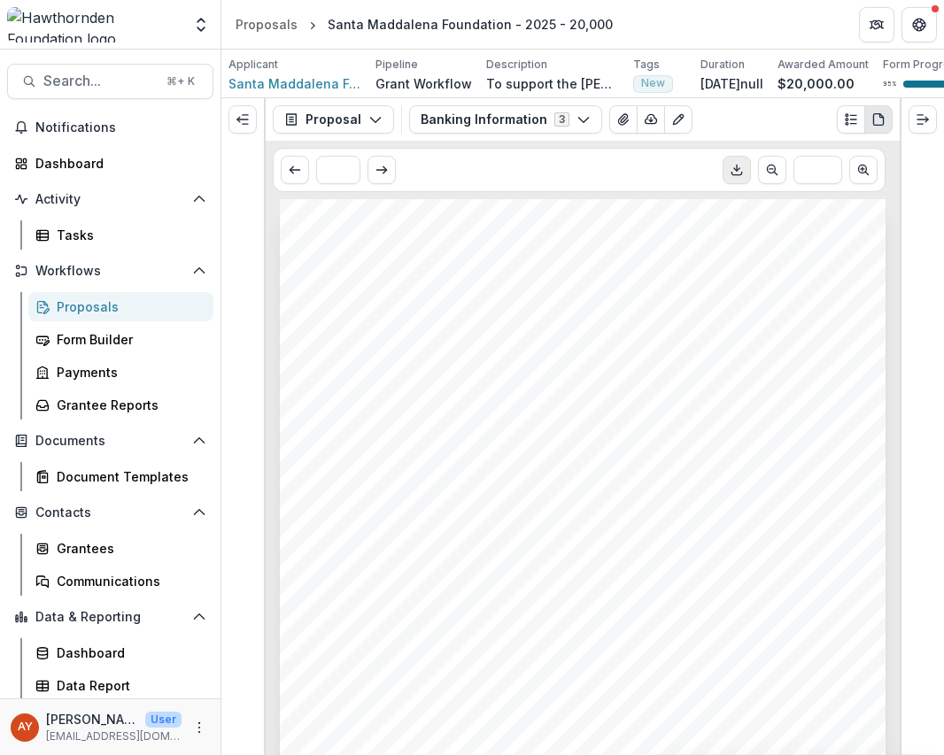
click at [729, 177] on icon "Download PDF" at bounding box center [736, 170] width 14 height 14
click at [399, 368] on span "Santa Maddalena Foundation" at bounding box center [457, 358] width 282 height 20
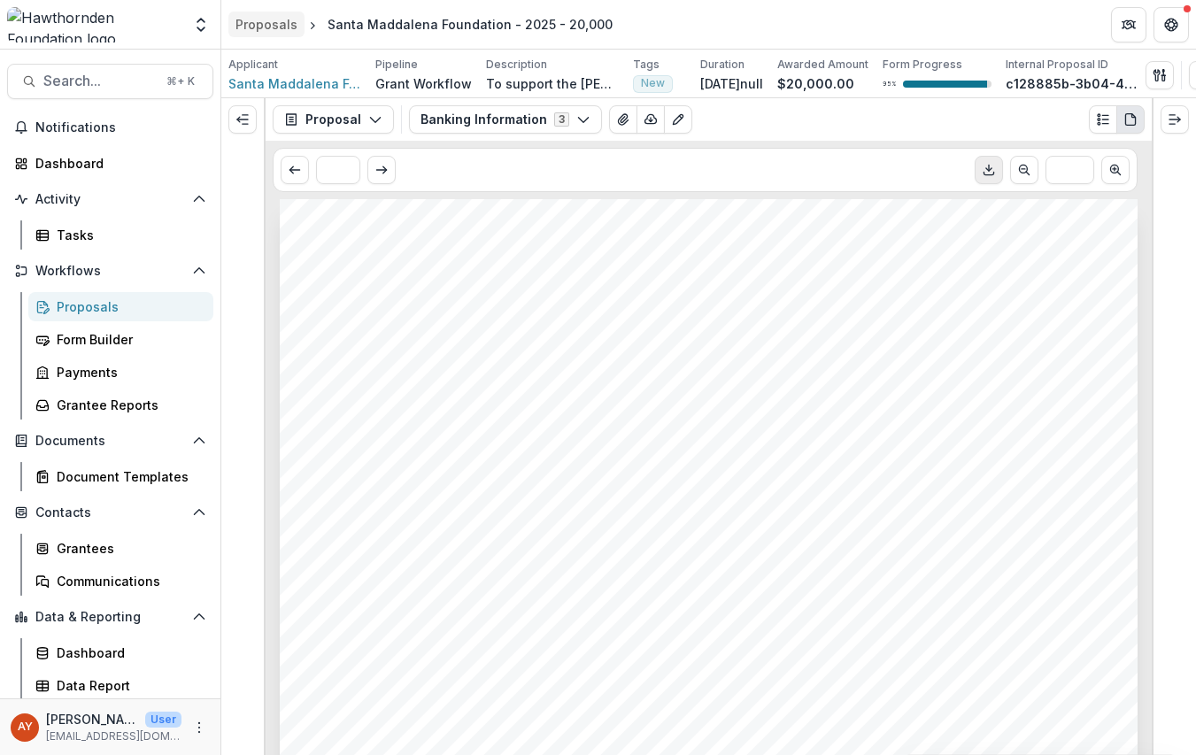
click at [272, 20] on div "Proposals" at bounding box center [266, 24] width 62 height 19
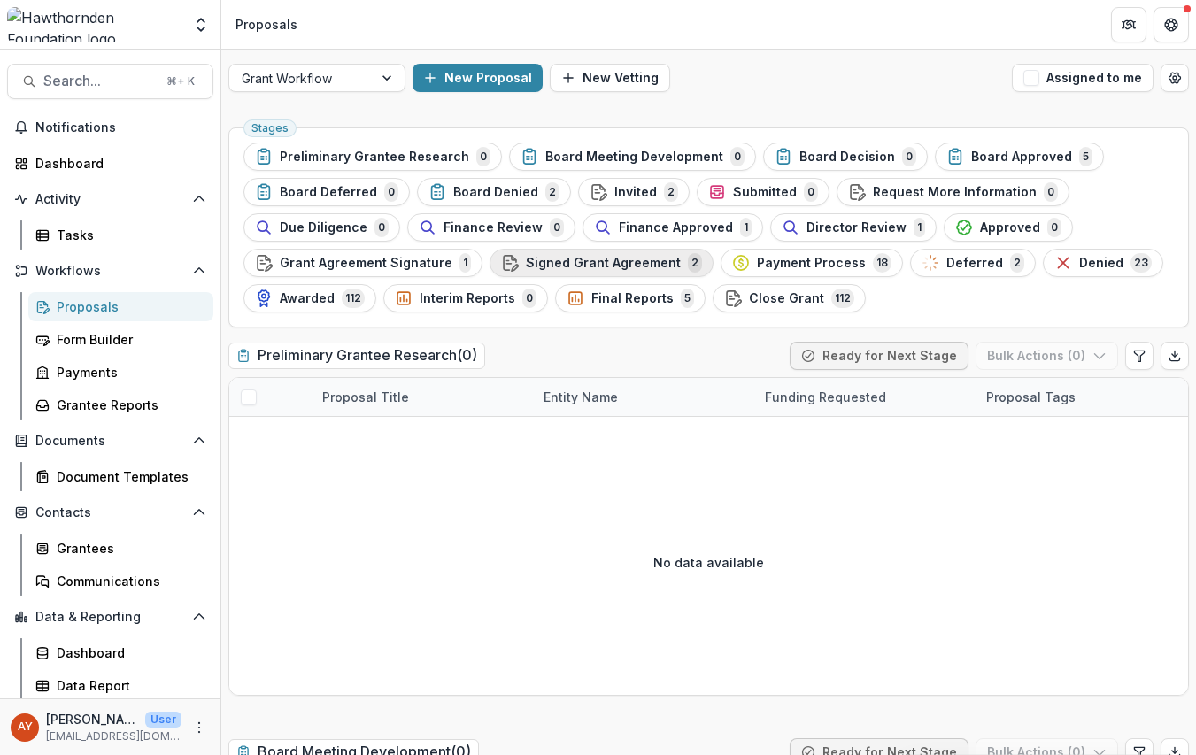
click at [573, 260] on span "Signed Grant Agreement" at bounding box center [603, 263] width 155 height 15
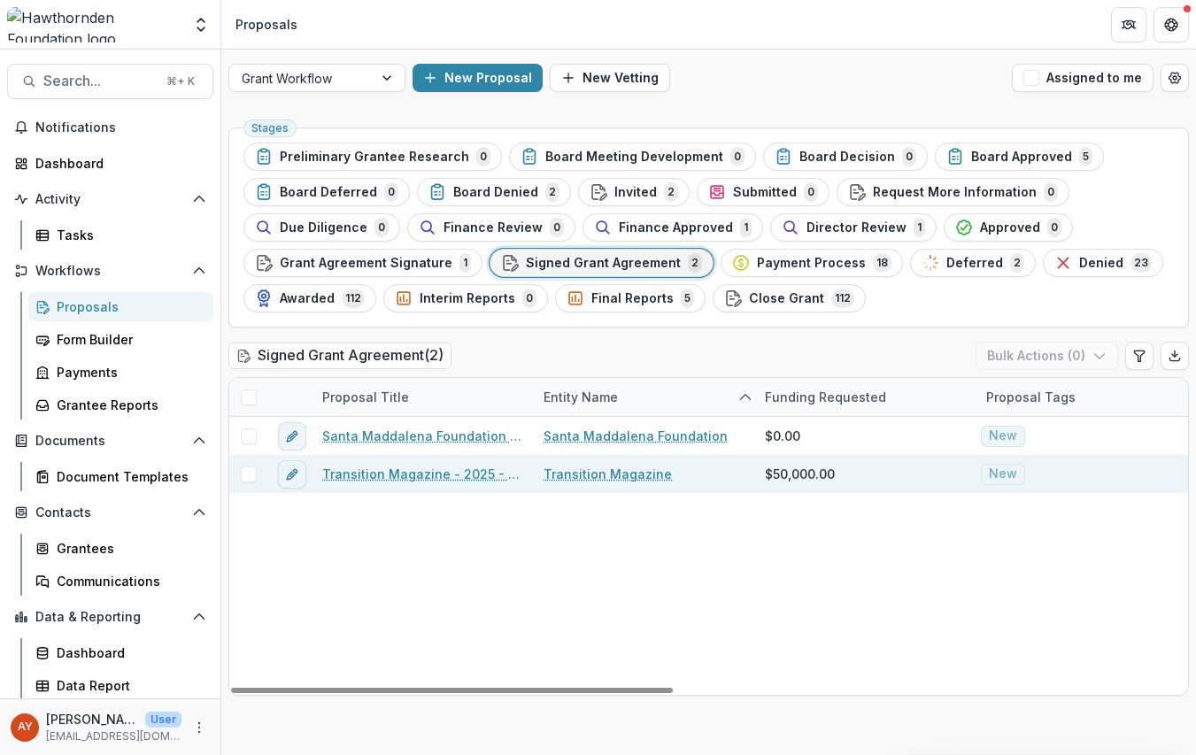
click at [426, 474] on link "Transition Magazine - 2025 - 50,000" at bounding box center [422, 474] width 200 height 19
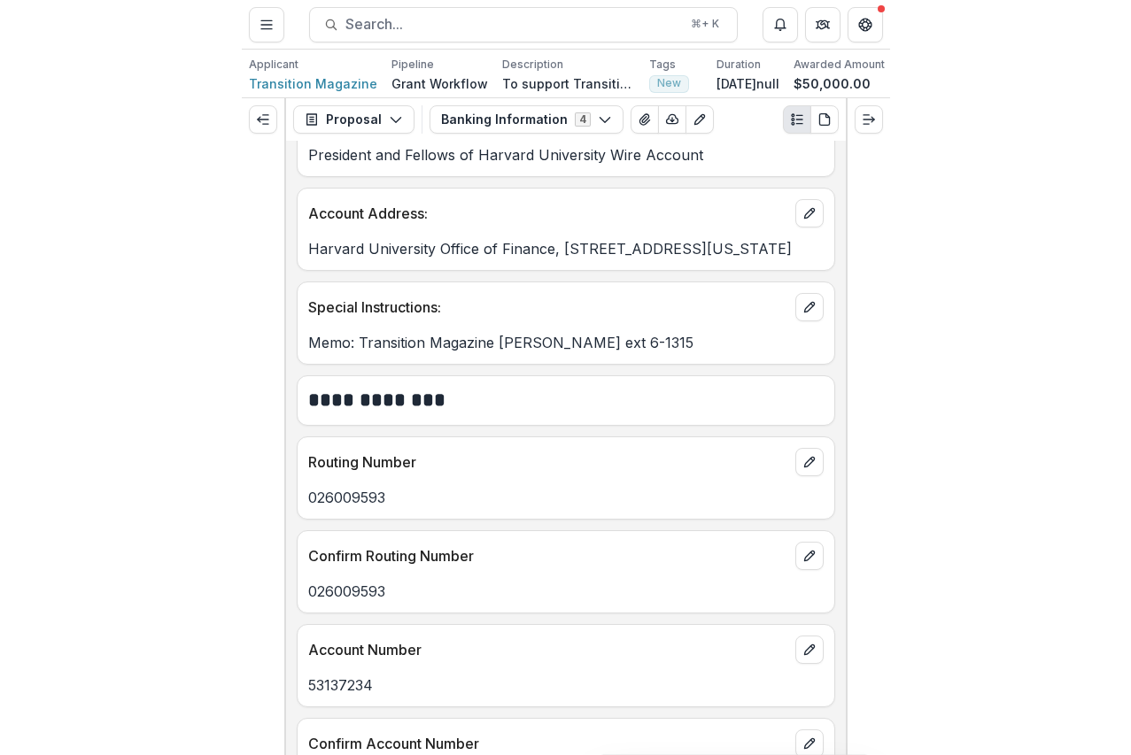
scroll to position [922, 0]
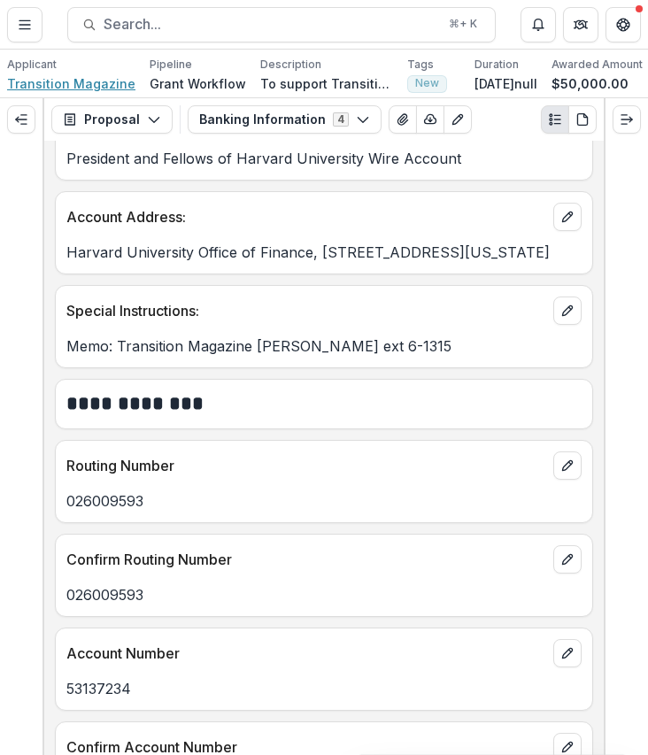
click at [86, 84] on span "Transition Magazine" at bounding box center [71, 83] width 128 height 19
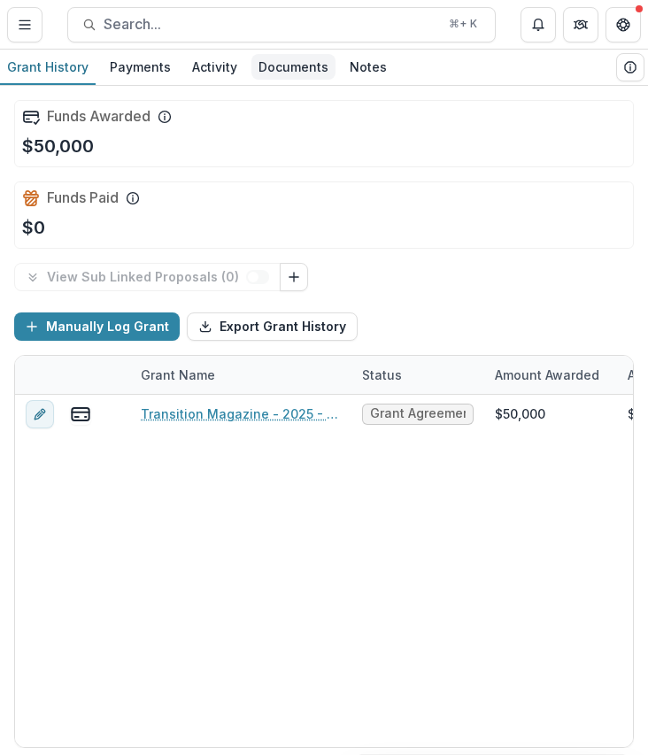
click at [266, 79] on link "Documents" at bounding box center [293, 67] width 84 height 35
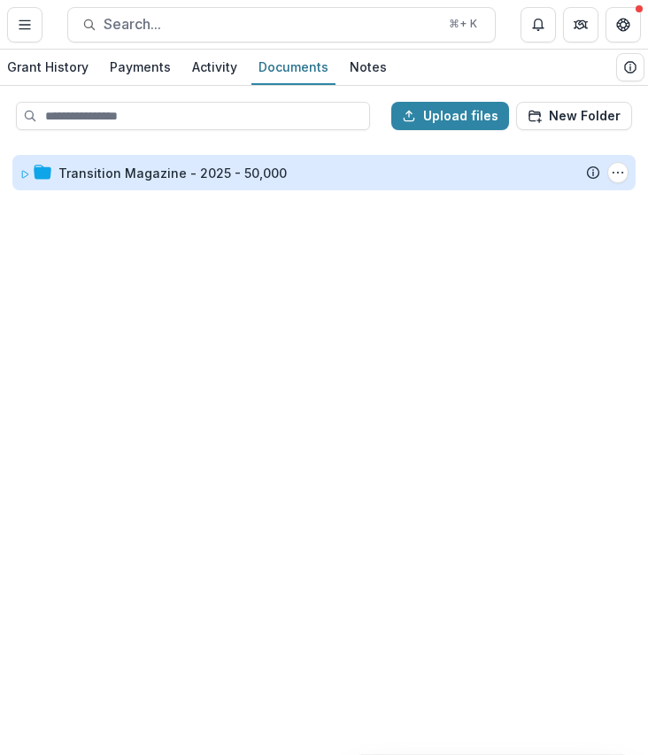
click at [159, 181] on div "Transition Magazine - 2025 - 50,000" at bounding box center [172, 173] width 228 height 19
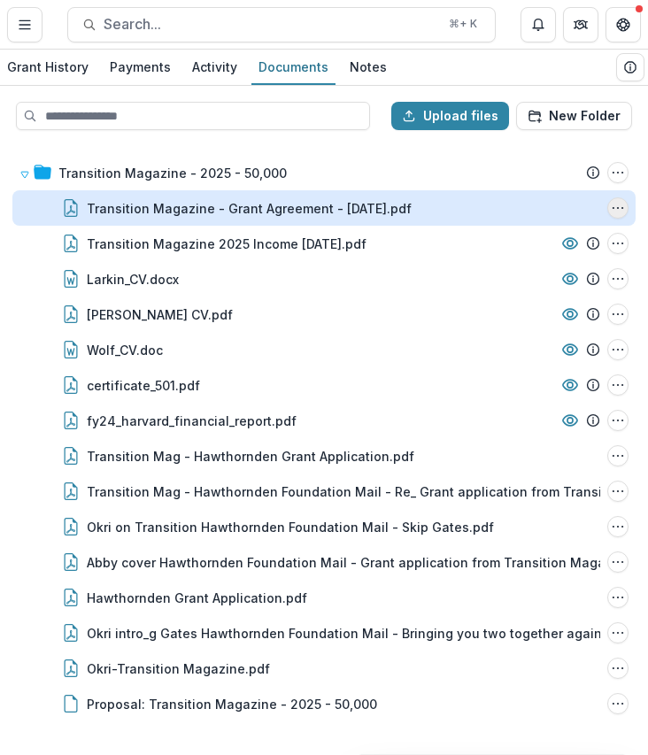
click at [621, 210] on icon "Transition Magazine - Grant Agreement - 2025-06-02.pdf Options" at bounding box center [618, 208] width 14 height 14
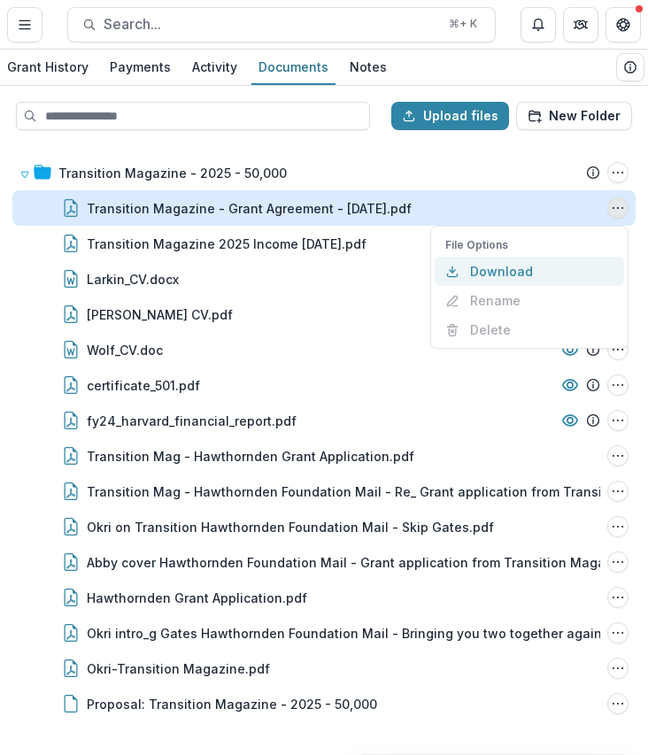
click at [537, 269] on button "Download" at bounding box center [529, 271] width 189 height 29
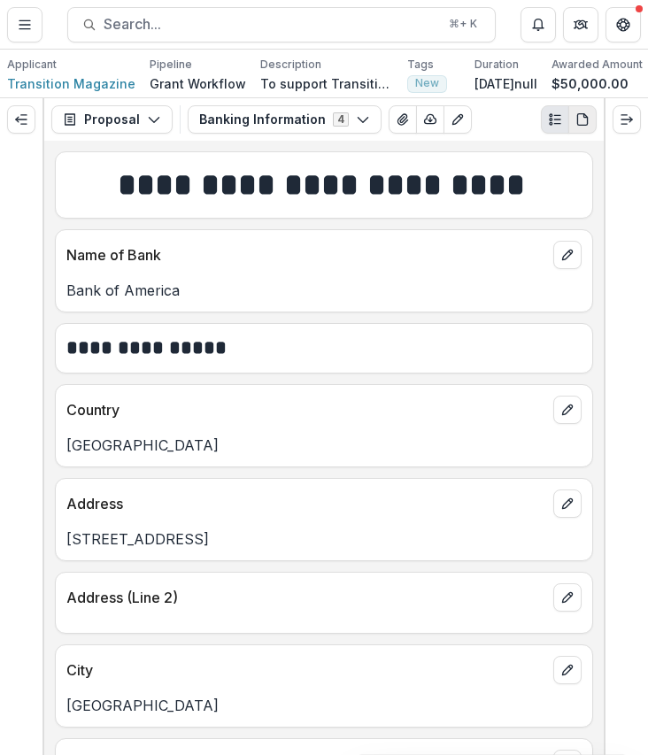
click at [575, 127] on icon "PDF view" at bounding box center [582, 119] width 14 height 14
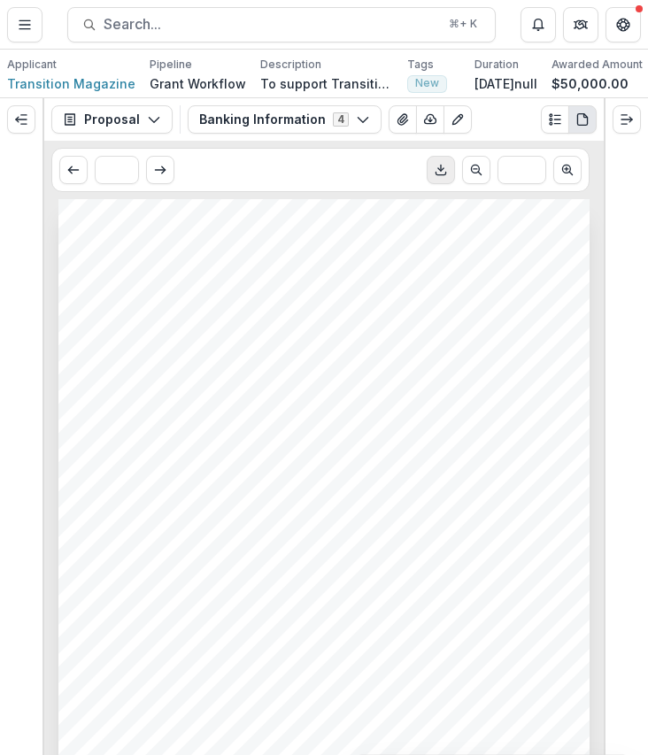
click at [443, 176] on icon "Download PDF" at bounding box center [441, 170] width 14 height 14
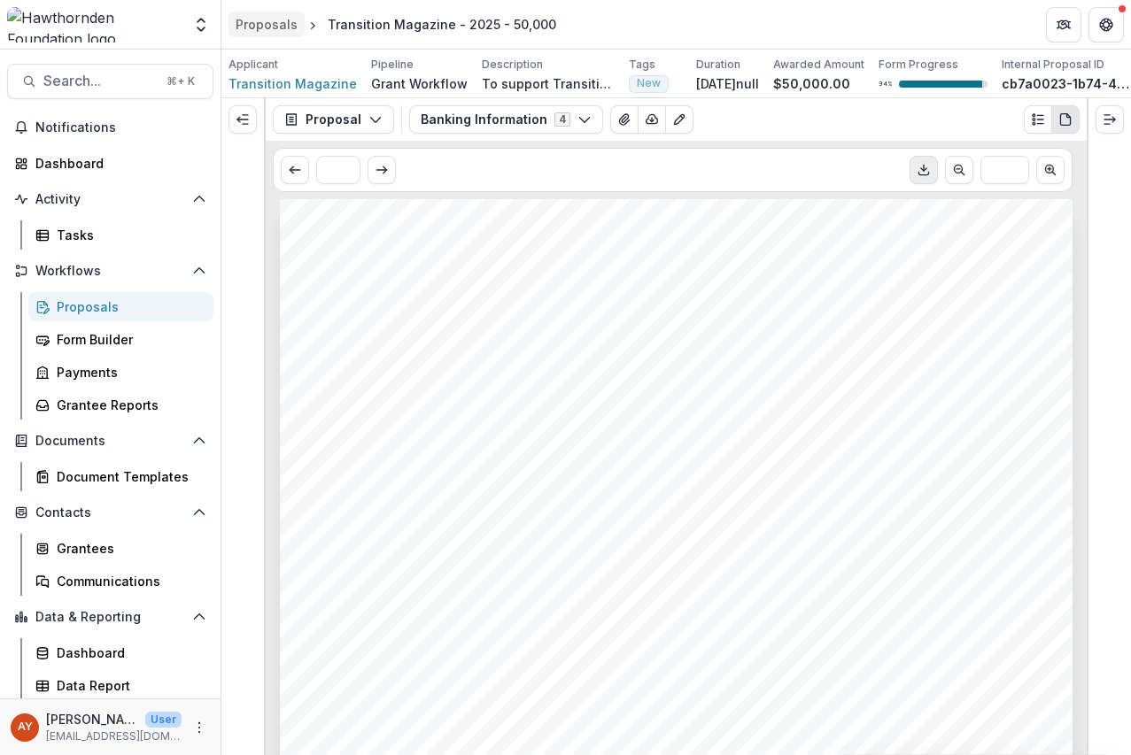
click at [256, 21] on div "Proposals" at bounding box center [266, 24] width 62 height 19
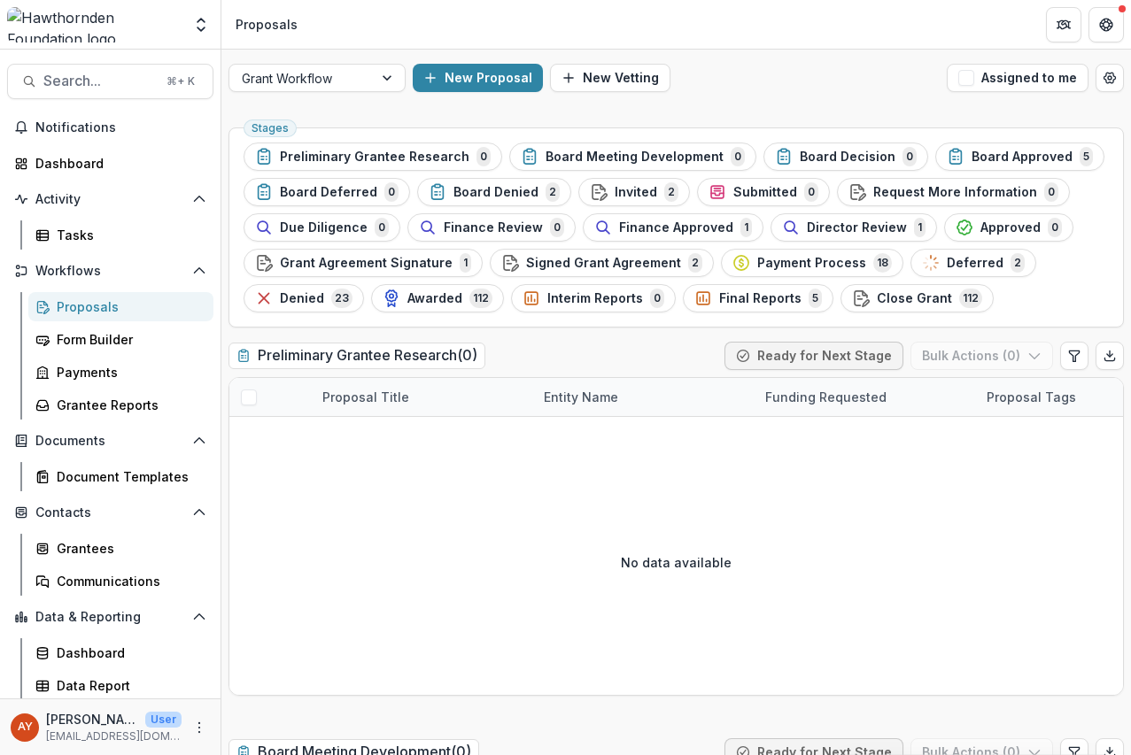
click at [716, 236] on div "Finance Approved 1" at bounding box center [673, 227] width 158 height 19
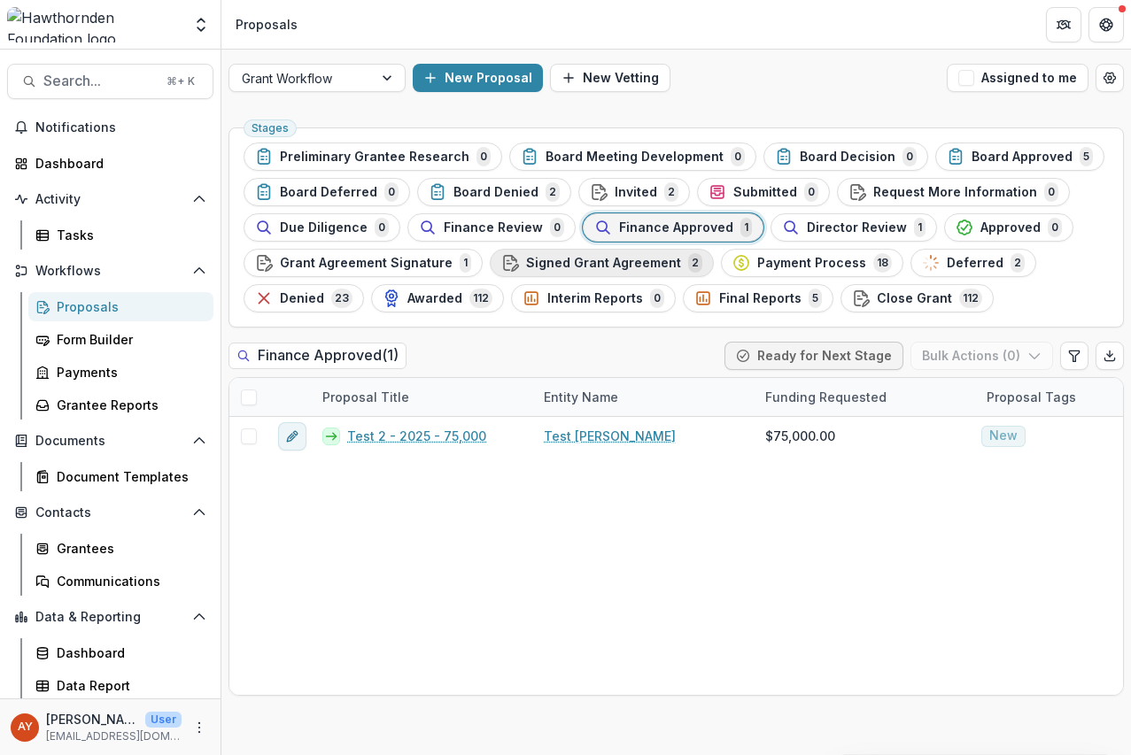
click at [575, 263] on span "Signed Grant Agreement" at bounding box center [603, 263] width 155 height 15
